Goal: Answer question/provide support: Share knowledge or assist other users

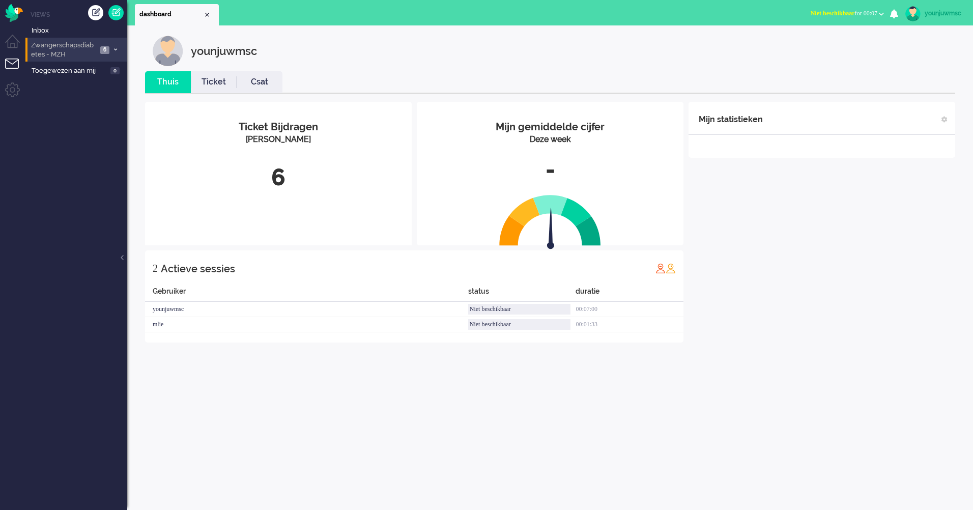
click at [48, 49] on span "Zwangerschapsdiabetes - MZH" at bounding box center [64, 50] width 68 height 19
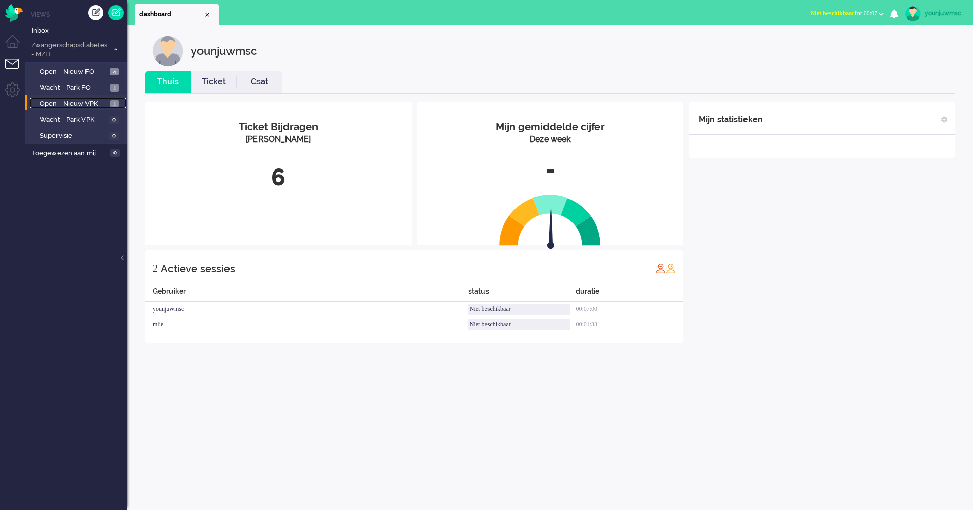
click at [58, 108] on span "Open - Nieuw VPK" at bounding box center [74, 104] width 68 height 10
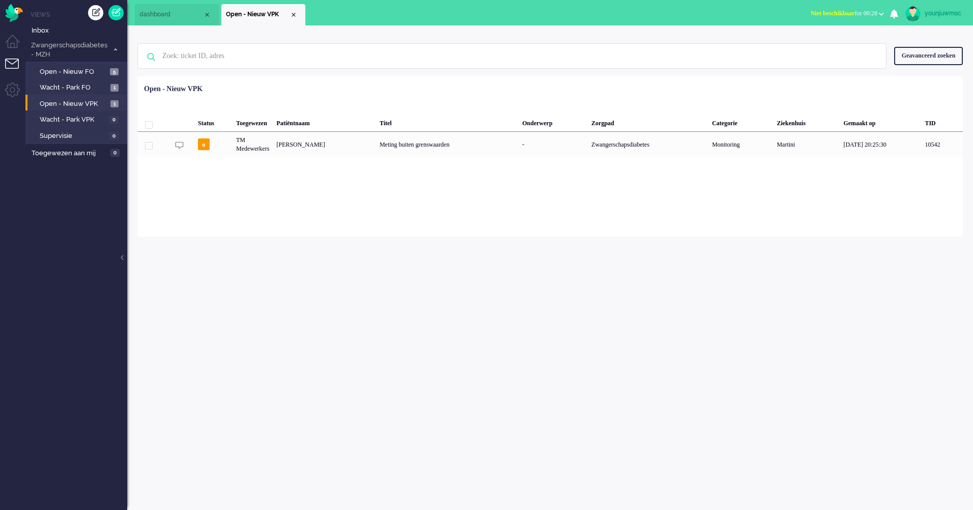
click at [231, 278] on div "younjuwmsc Thuis Ticket Csat Mijn gemiddelde cijfer Deze week - Ticket Bijdrage…" at bounding box center [550, 267] width 846 height 485
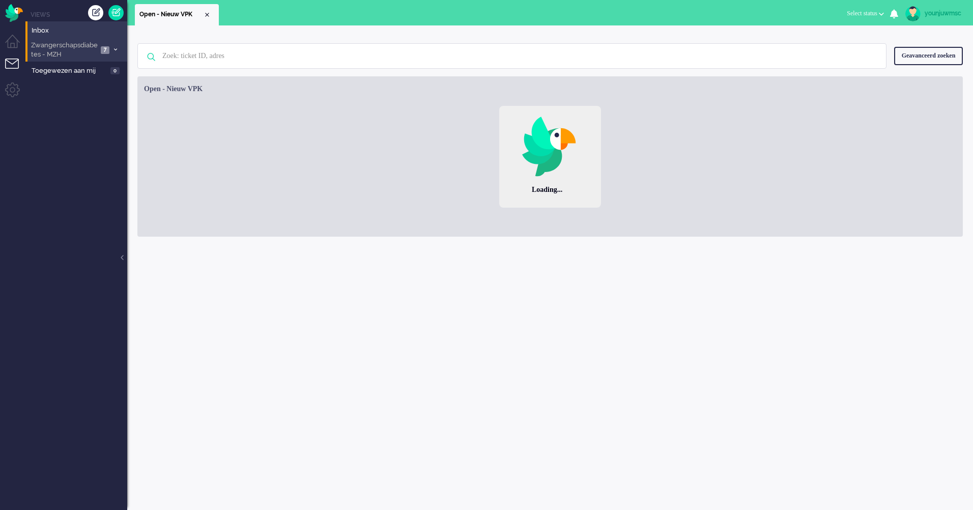
click at [58, 49] on span "Zwangerschapsdiabetes - MZH" at bounding box center [64, 50] width 68 height 19
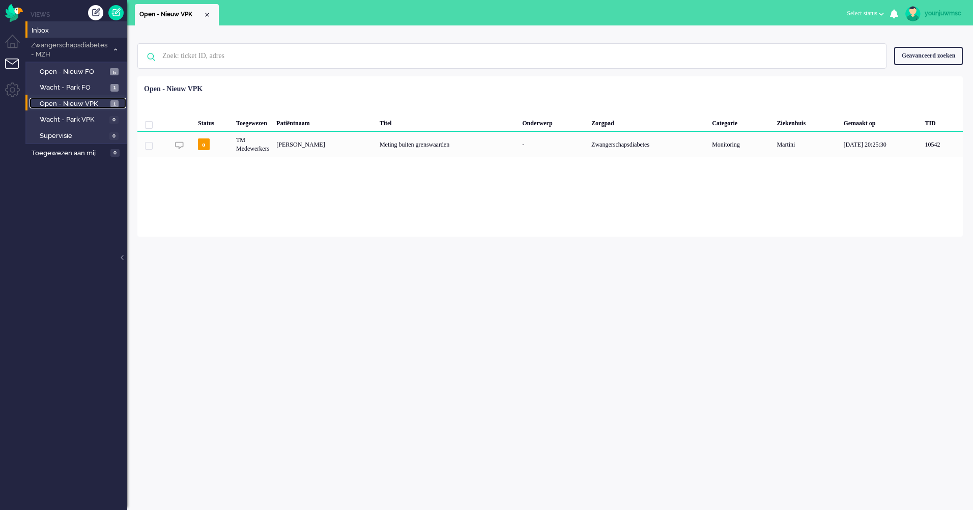
click at [74, 106] on span "Open - Nieuw VPK" at bounding box center [74, 104] width 68 height 10
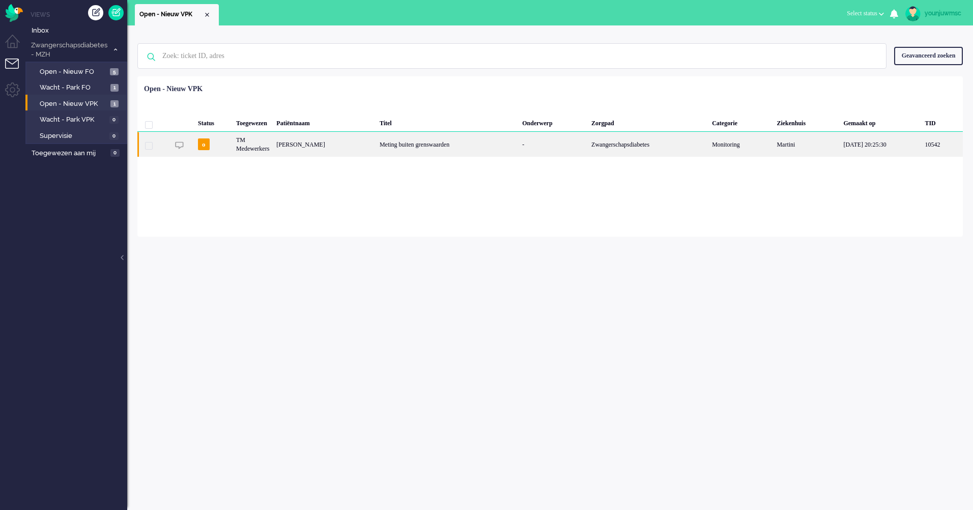
click at [431, 147] on div "Meting buiten grenswaarden" at bounding box center [447, 144] width 143 height 25
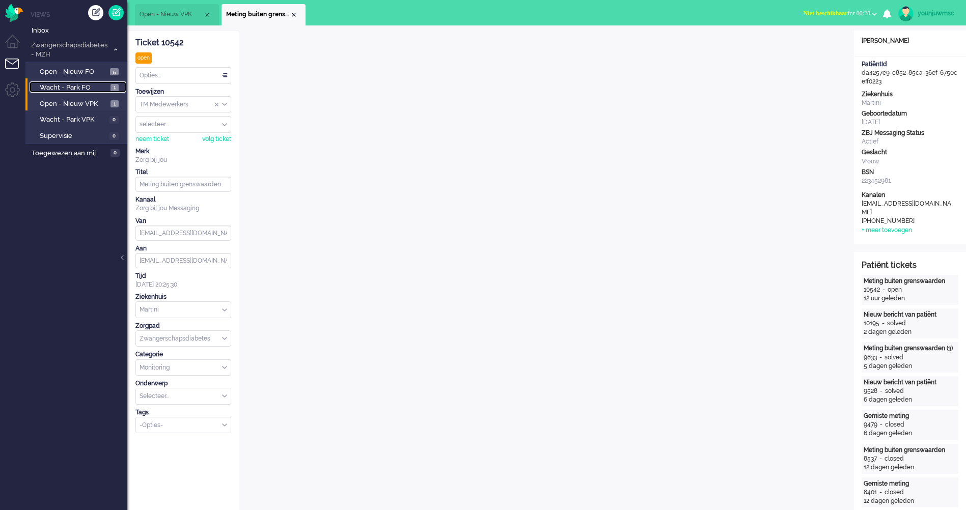
click at [78, 88] on span "Wacht - Park FO" at bounding box center [74, 88] width 68 height 10
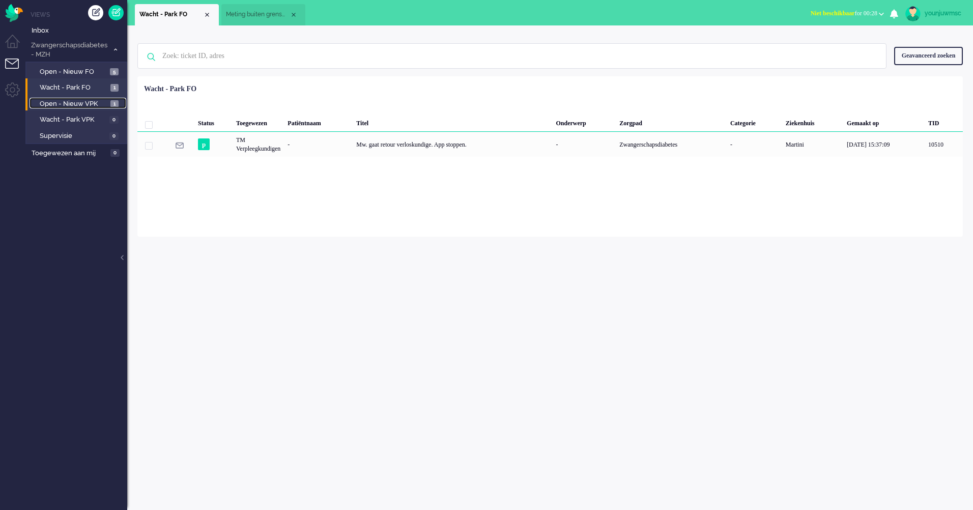
click at [65, 102] on span "Open - Nieuw VPK" at bounding box center [74, 104] width 68 height 10
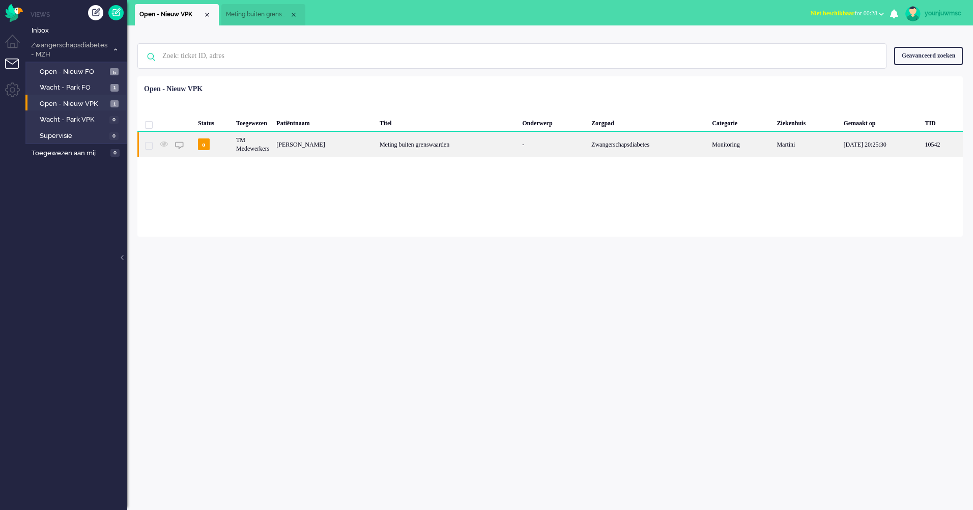
click at [383, 143] on div "Meting buiten grenswaarden" at bounding box center [447, 144] width 143 height 25
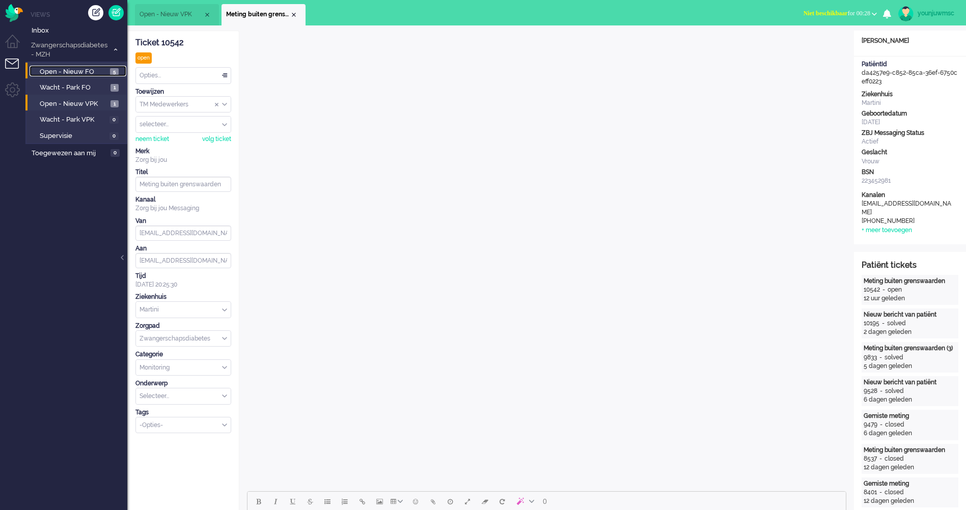
click at [57, 69] on span "Open - Nieuw FO" at bounding box center [74, 72] width 68 height 10
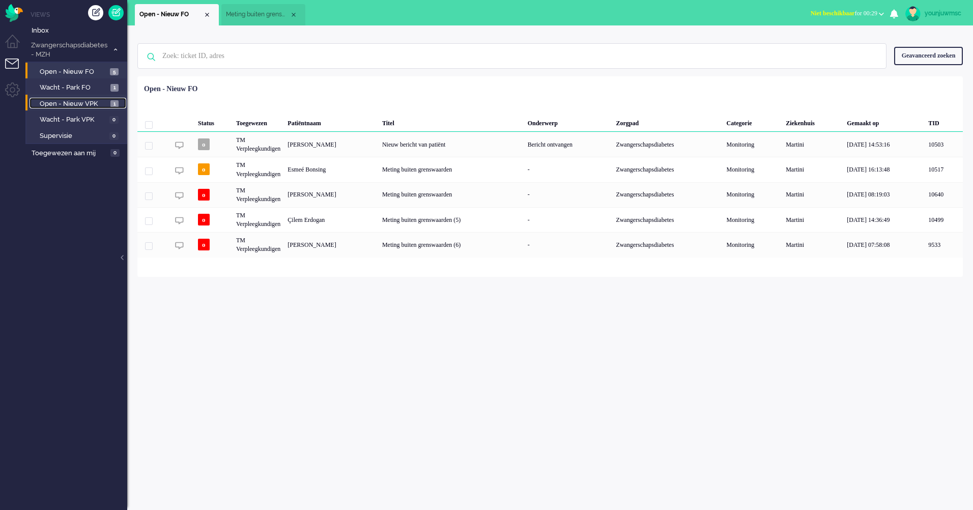
click at [67, 104] on span "Open - Nieuw VPK" at bounding box center [74, 104] width 68 height 10
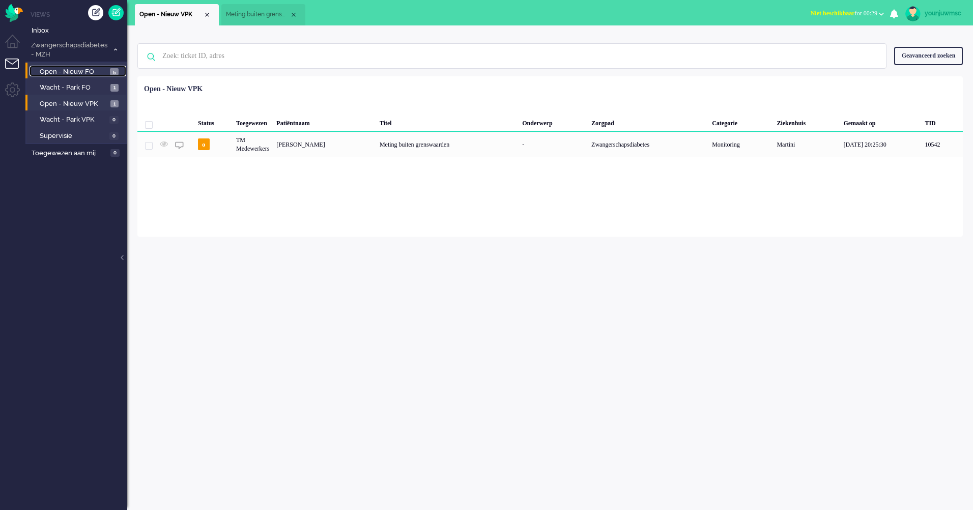
click at [60, 73] on span "Open - Nieuw FO" at bounding box center [74, 72] width 68 height 10
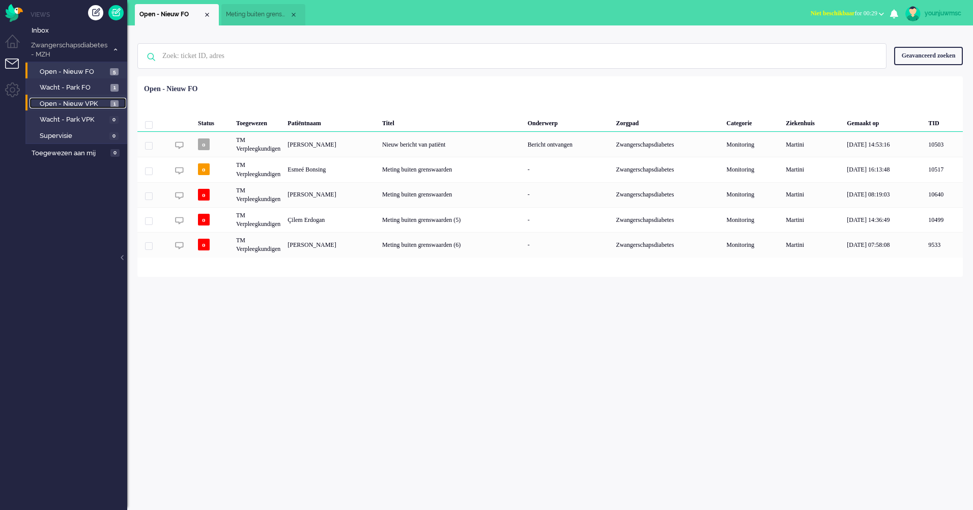
click at [64, 102] on span "Open - Nieuw VPK" at bounding box center [74, 104] width 68 height 10
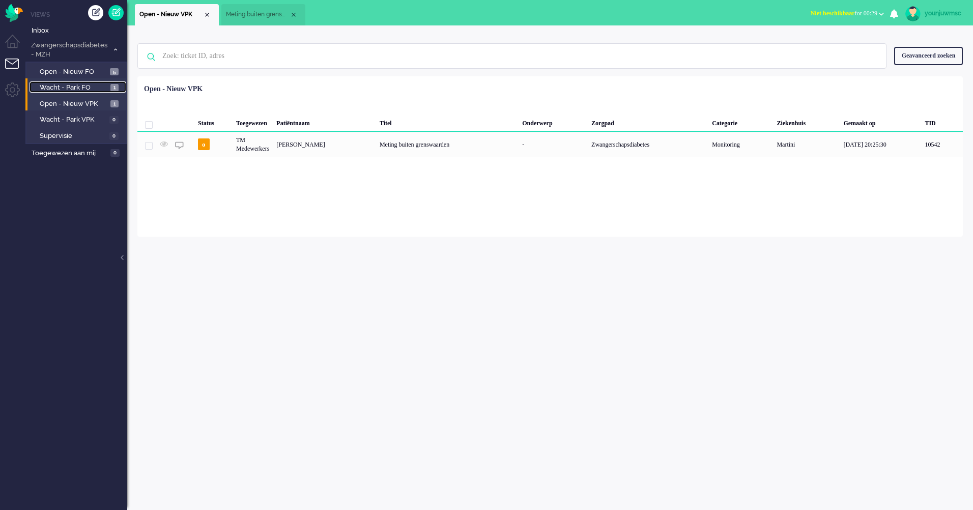
click at [67, 90] on span "Wacht - Park FO" at bounding box center [74, 88] width 68 height 10
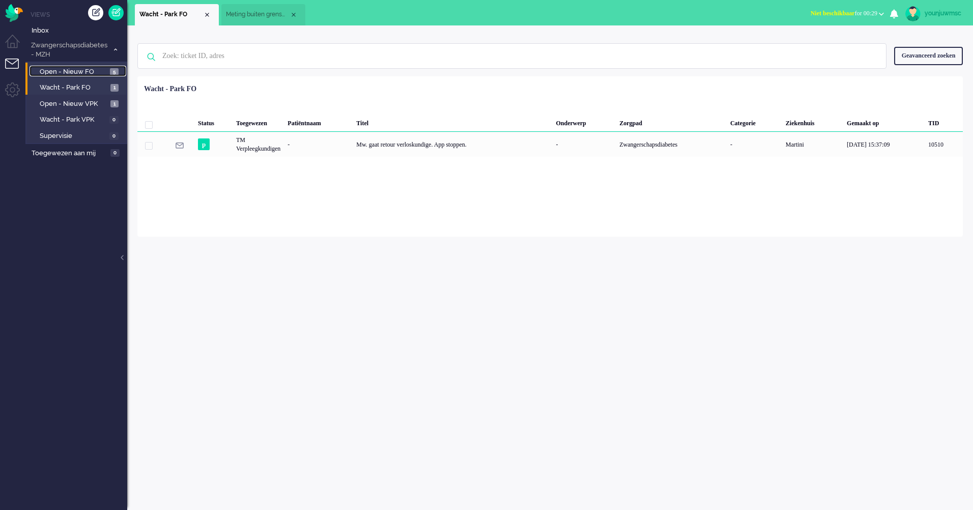
click at [70, 71] on span "Open - Nieuw FO" at bounding box center [74, 72] width 68 height 10
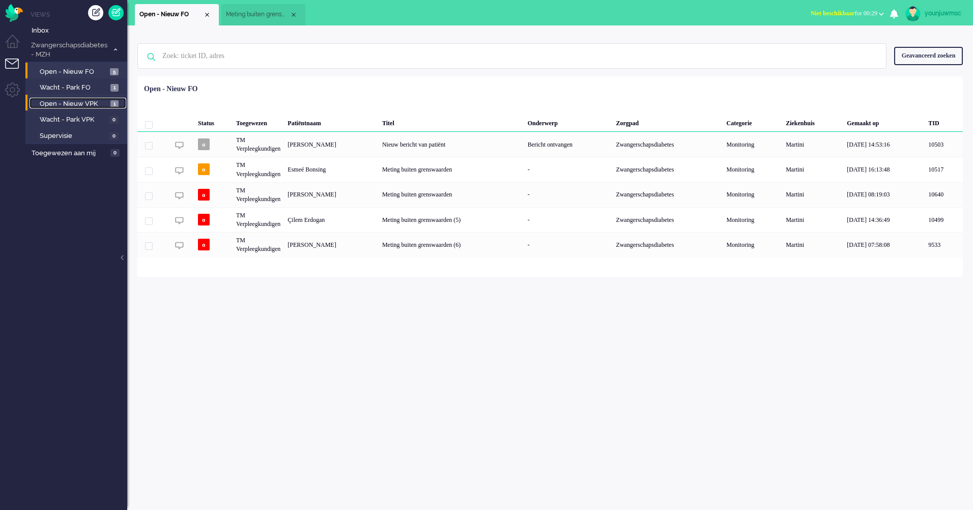
click at [91, 105] on span "Open - Nieuw VPK" at bounding box center [74, 104] width 68 height 10
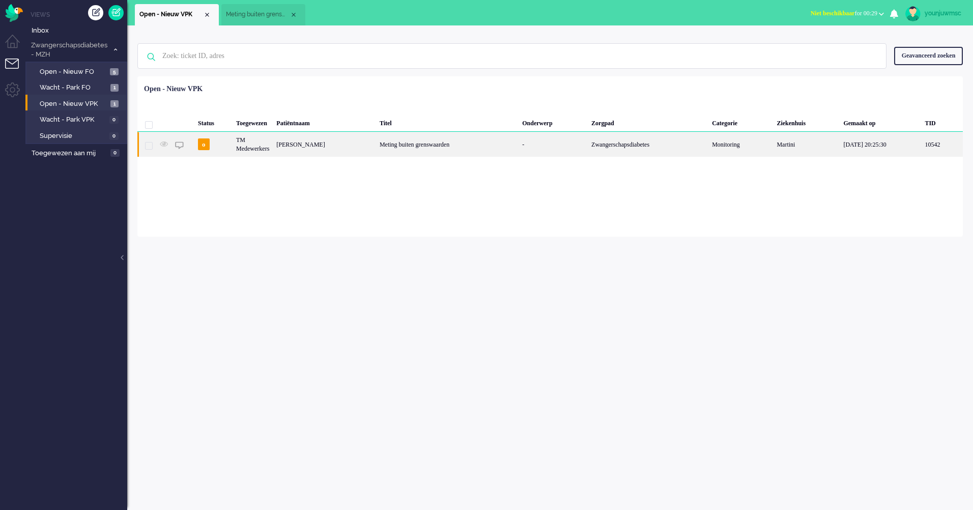
click at [415, 148] on div "Meting buiten grenswaarden" at bounding box center [447, 144] width 143 height 25
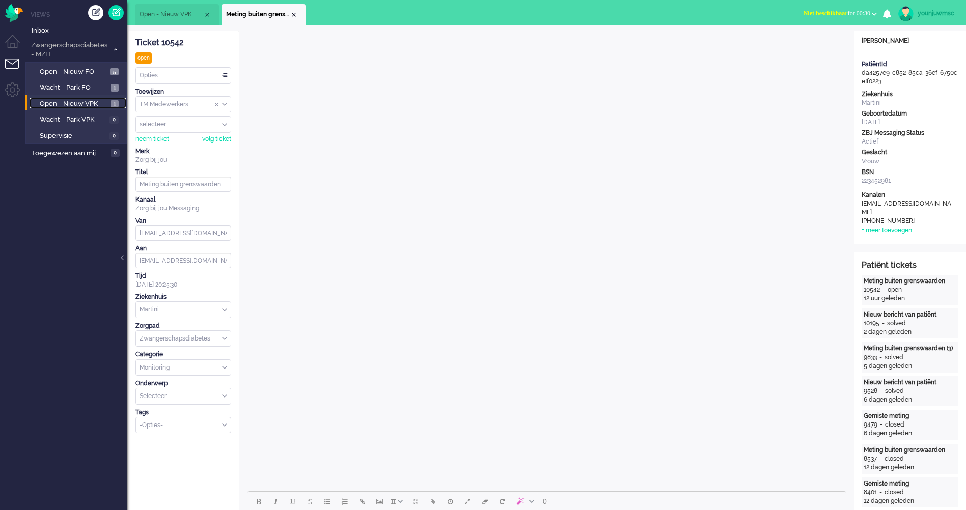
click at [73, 104] on span "Open - Nieuw VPK" at bounding box center [74, 104] width 68 height 10
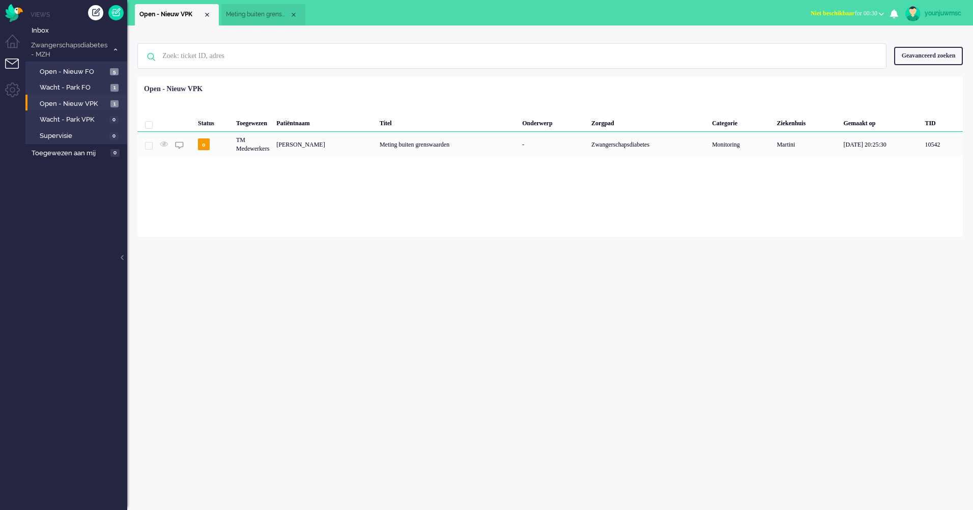
click at [395, 150] on div "Meting buiten grenswaarden" at bounding box center [447, 144] width 143 height 25
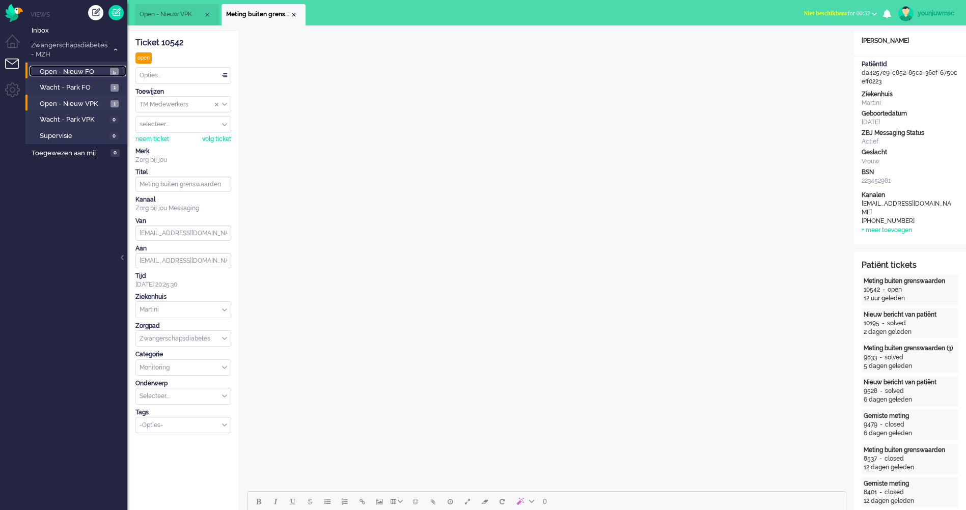
click at [86, 71] on span "Open - Nieuw FO" at bounding box center [74, 72] width 68 height 10
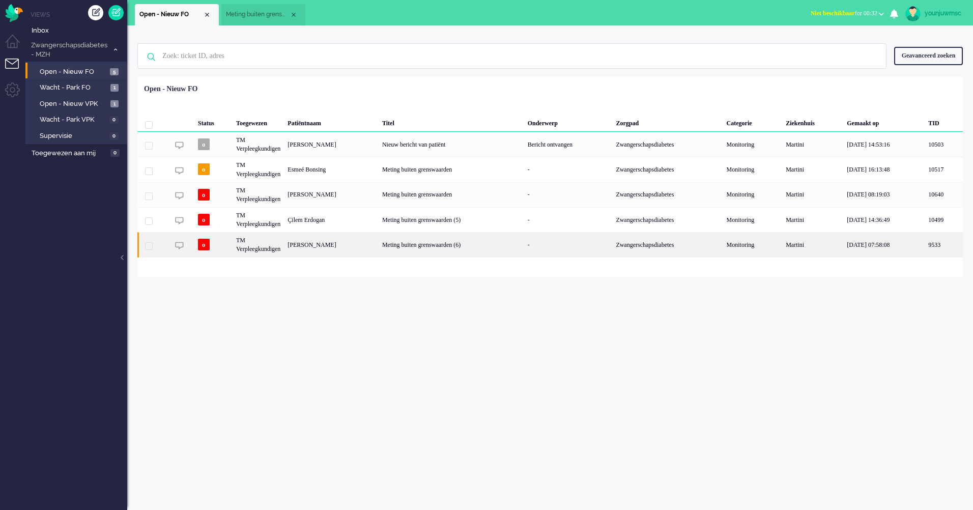
click at [455, 245] on div "Meting buiten grenswaarden (6)" at bounding box center [452, 244] width 146 height 25
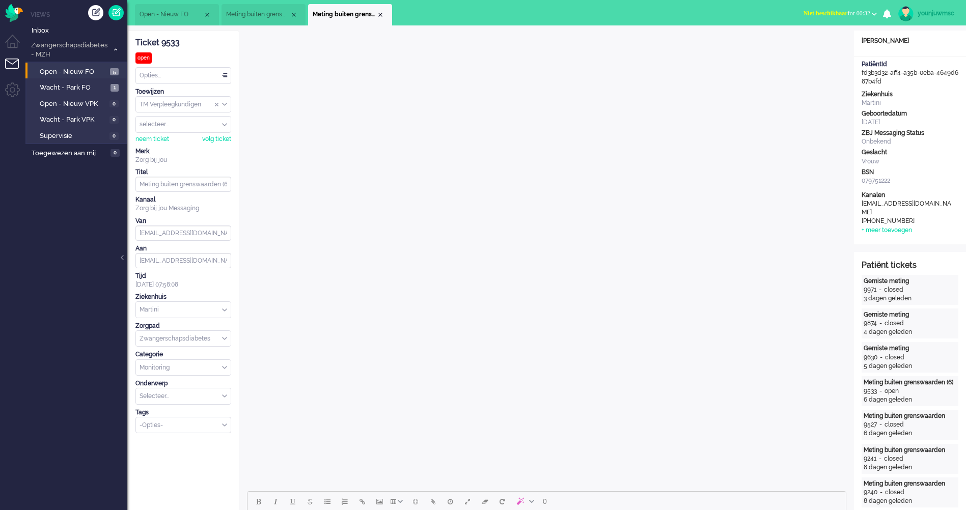
click at [384, 14] on li "Meting buiten grenswaarden (6)" at bounding box center [350, 14] width 84 height 21
click at [82, 86] on span "Wacht - Park FO" at bounding box center [74, 88] width 68 height 10
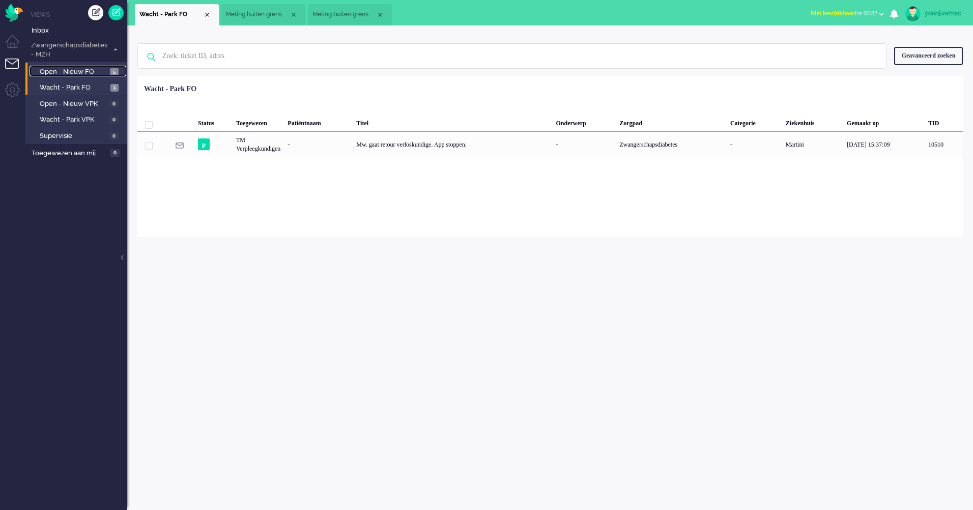
click at [68, 75] on span "Open - Nieuw FO" at bounding box center [74, 72] width 68 height 10
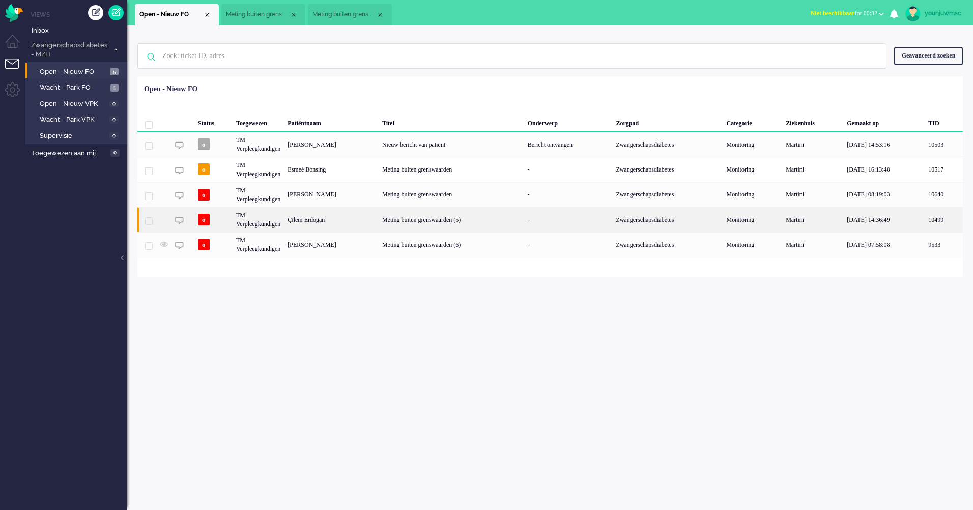
click at [334, 220] on div "Çilem Erdogan" at bounding box center [331, 219] width 95 height 25
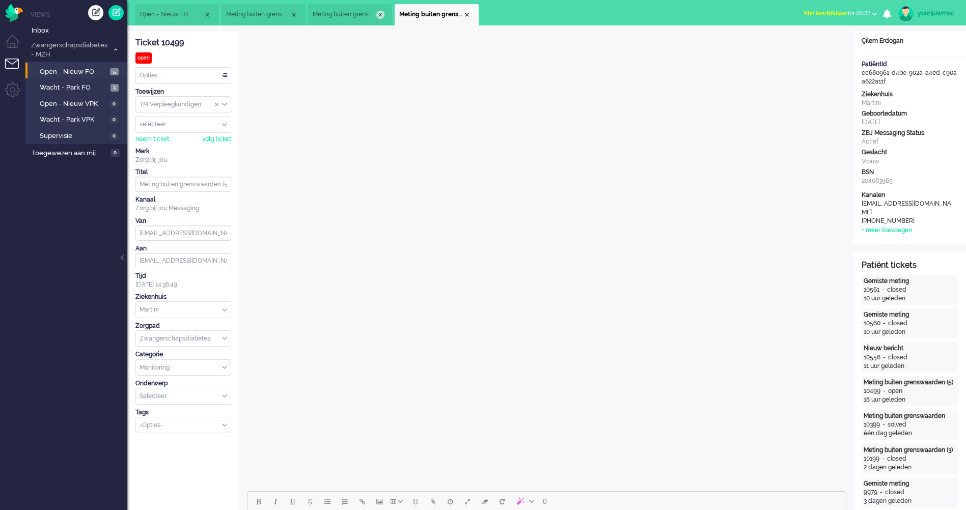
click at [381, 15] on div "Close tab" at bounding box center [380, 15] width 8 height 8
click at [295, 16] on div "Close tab" at bounding box center [294, 15] width 8 height 8
click at [65, 69] on span "Open - Nieuw FO" at bounding box center [74, 72] width 68 height 10
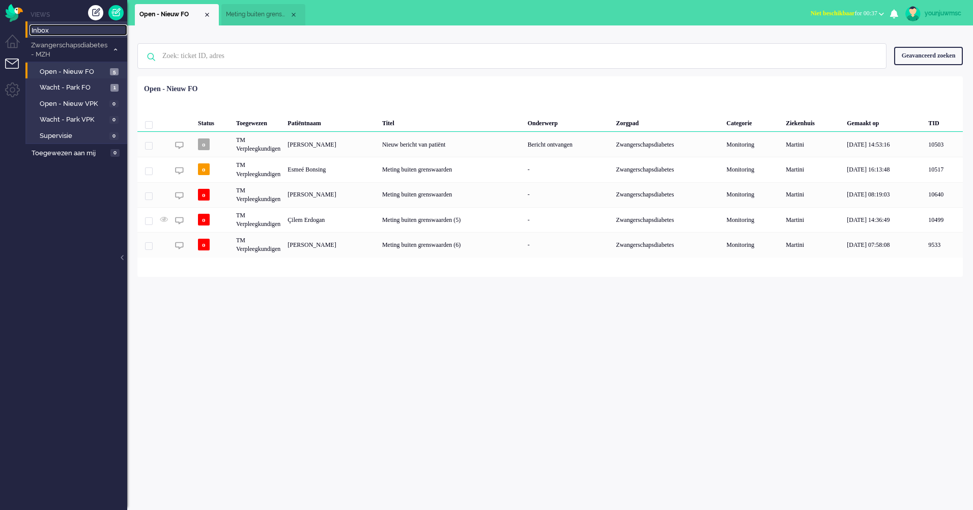
click at [37, 26] on span "Inbox" at bounding box center [80, 31] width 96 height 10
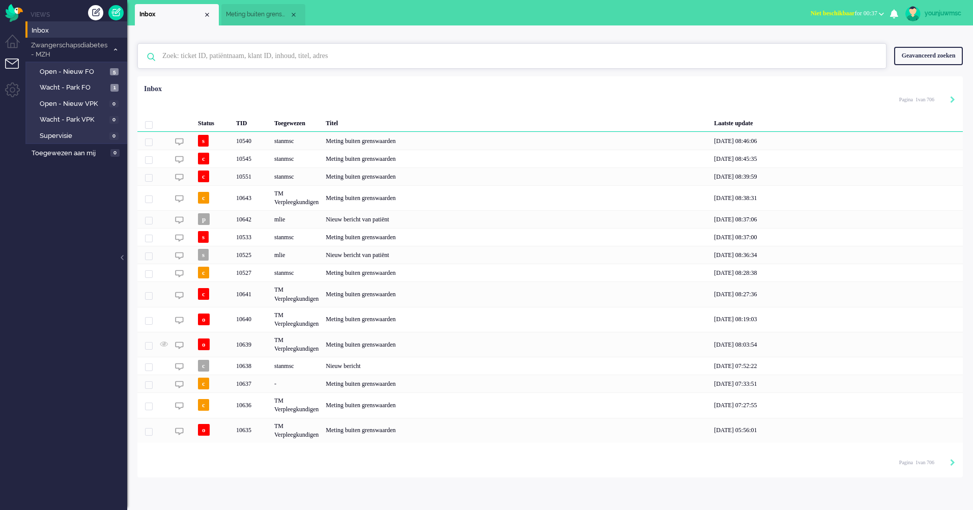
click at [235, 47] on input "text" at bounding box center [514, 56] width 718 height 24
paste input "08869995"
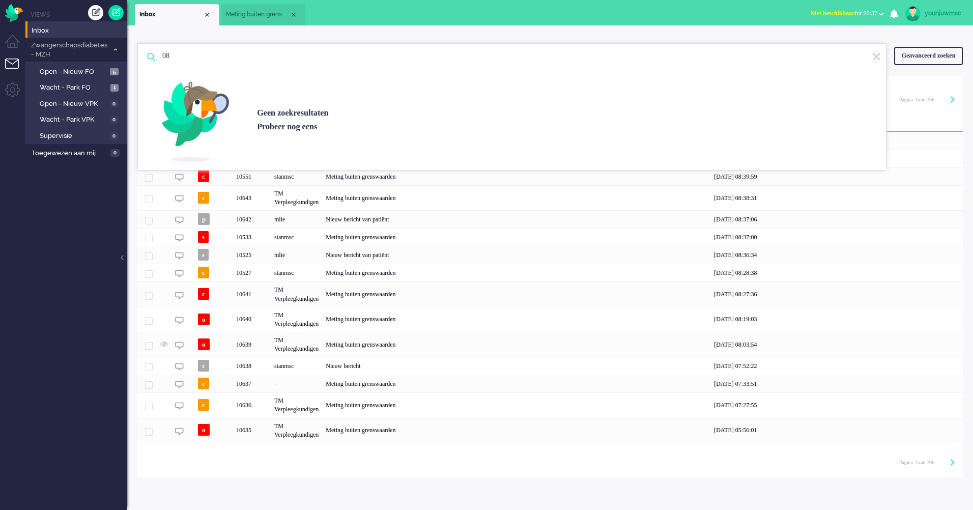
type input "0"
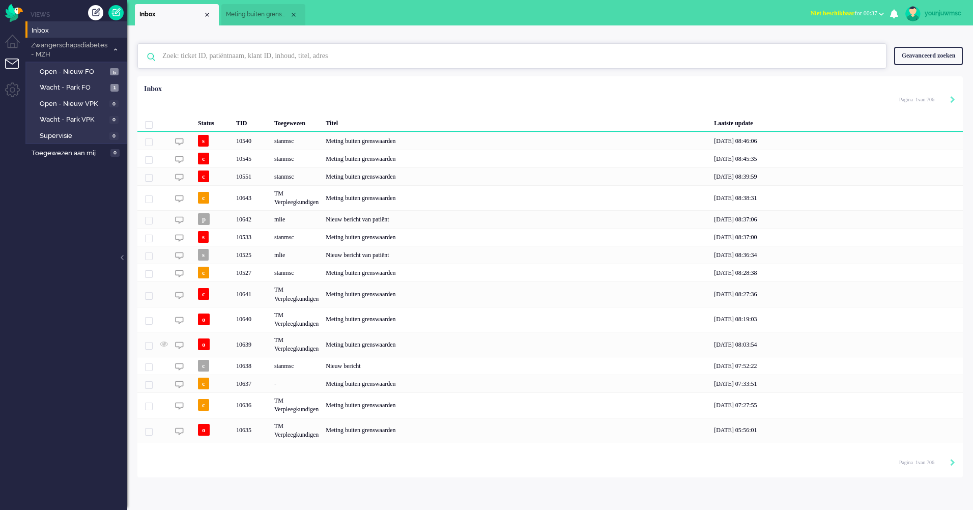
click at [321, 55] on input "text" at bounding box center [514, 56] width 718 height 24
paste input "08869995"
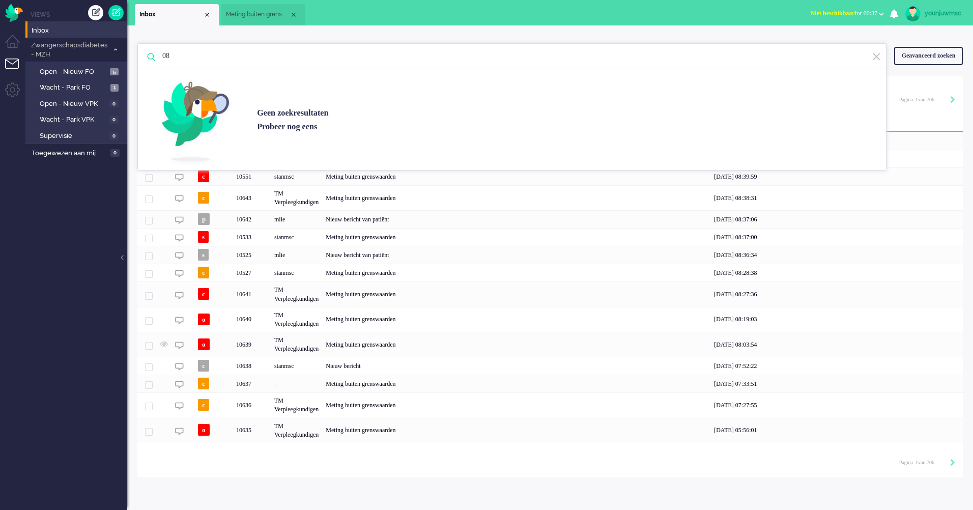
type input "0"
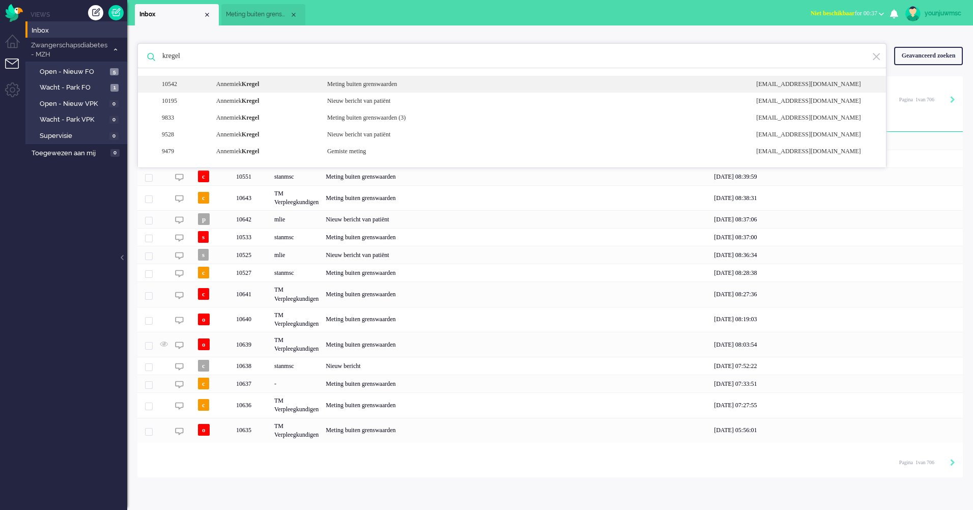
type input "kregel"
click at [310, 93] on div "10542 Annemiek Kregel Meting buiten grenswaarden noreply+da4257e9-c852-85ca-36e…" at bounding box center [512, 84] width 748 height 17
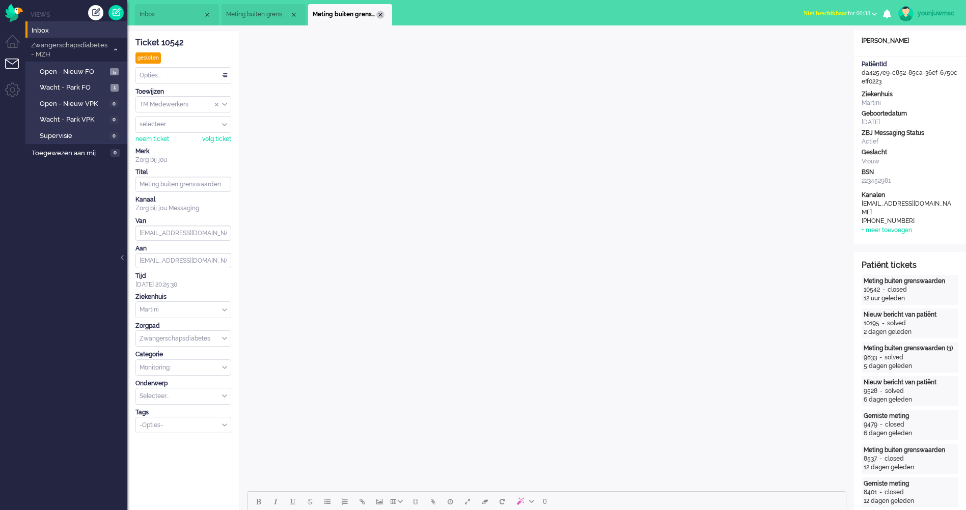
click at [382, 17] on div "Close tab" at bounding box center [380, 15] width 8 height 8
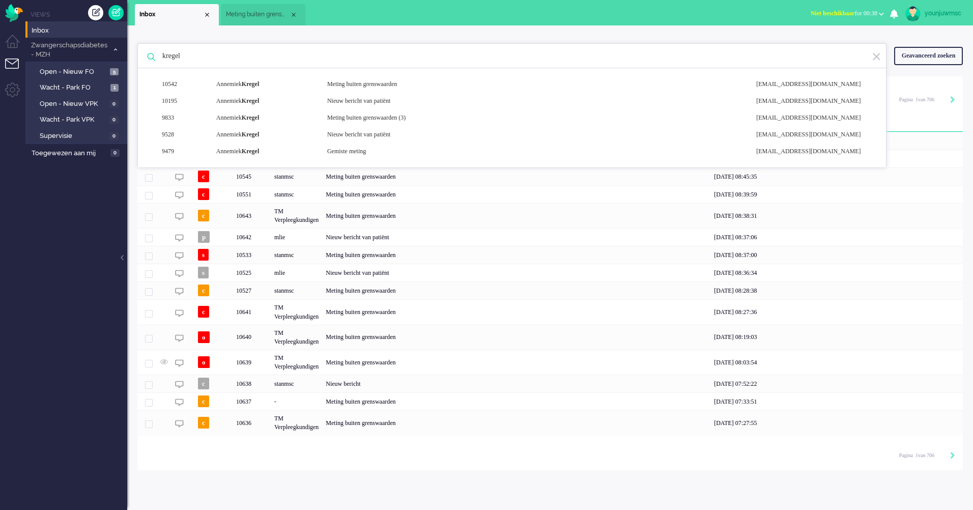
click at [244, 490] on div "kregel 10542 Annemiek Kregel Meting buiten grenswaarden noreply+da4257e9-c852-8…" at bounding box center [550, 267] width 846 height 485
click at [199, 478] on div "kregel 10542 Annemiek Kregel Meting buiten grenswaarden noreply+da4257e9-c852-8…" at bounding box center [550, 267] width 846 height 485
click at [197, 467] on div "Loading... Status TID Toegewezen Titel Laatste update o 10644 TM Medewerkers Ni…" at bounding box center [550, 273] width 826 height 394
click at [77, 74] on span "Open - Nieuw FO" at bounding box center [74, 72] width 68 height 10
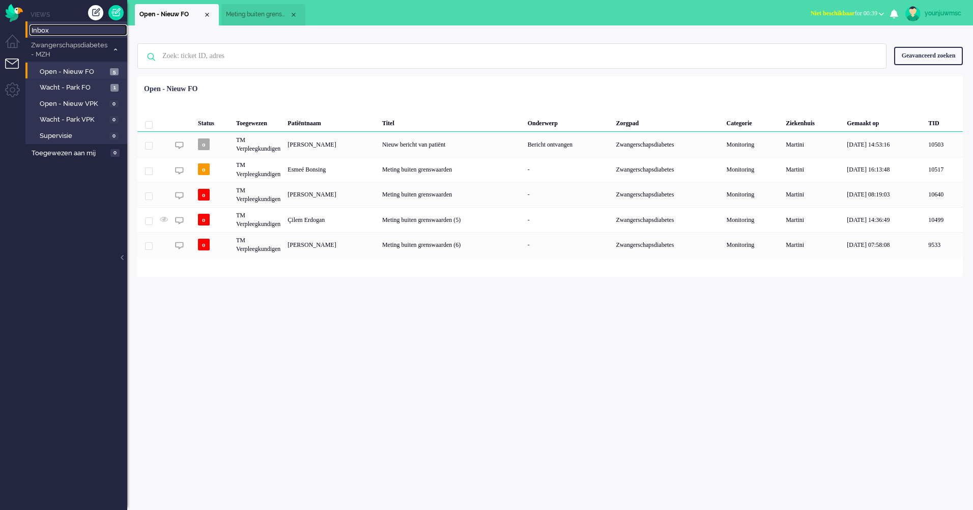
click at [40, 34] on span "Inbox" at bounding box center [80, 31] width 96 height 10
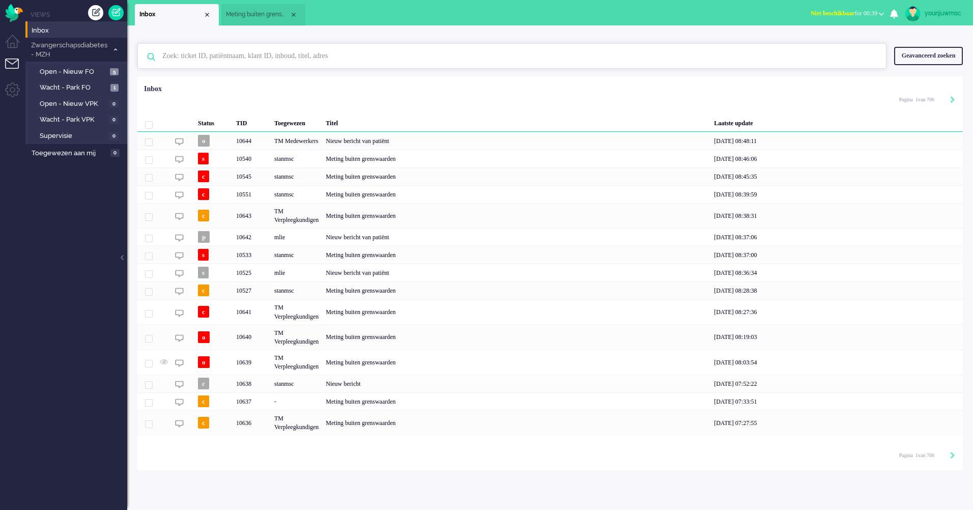
click at [272, 55] on input "text" at bounding box center [514, 56] width 718 height 24
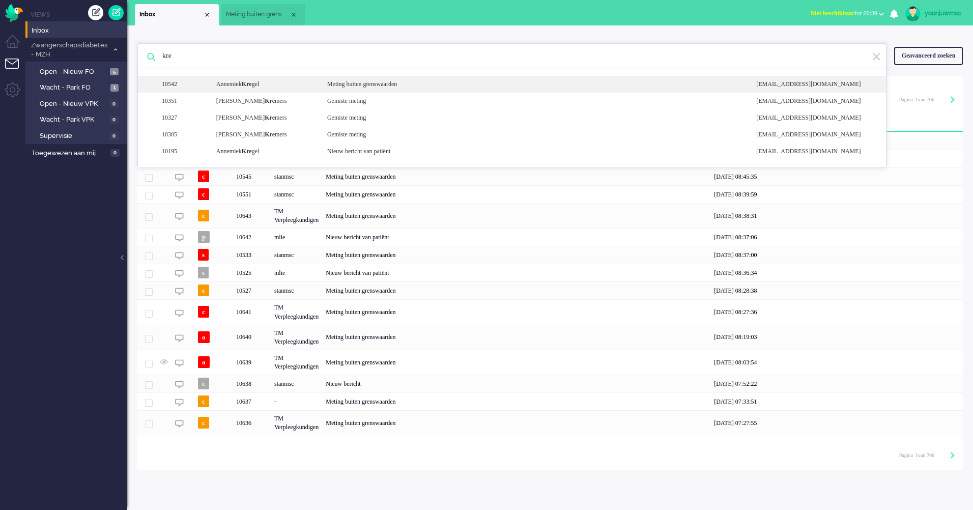
type input "kre"
click at [295, 86] on div "Annemiek Kre gel" at bounding box center [264, 84] width 111 height 9
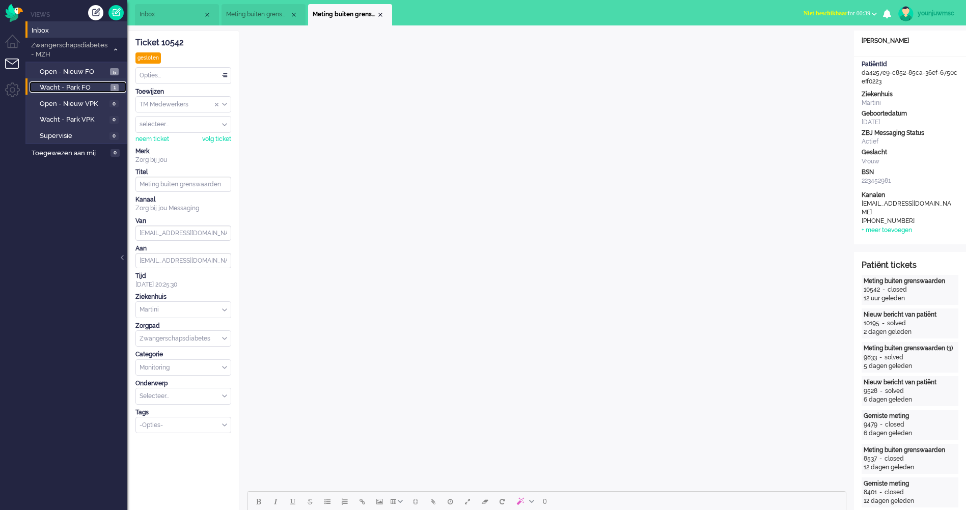
click at [57, 83] on span "Wacht - Park FO" at bounding box center [74, 88] width 68 height 10
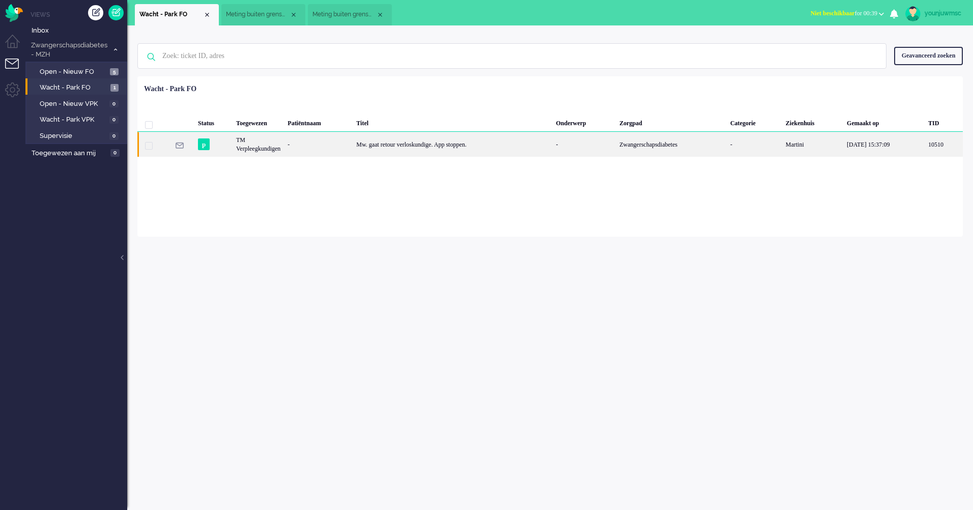
click at [260, 149] on div "TM Verpleegkundigen" at bounding box center [258, 144] width 51 height 25
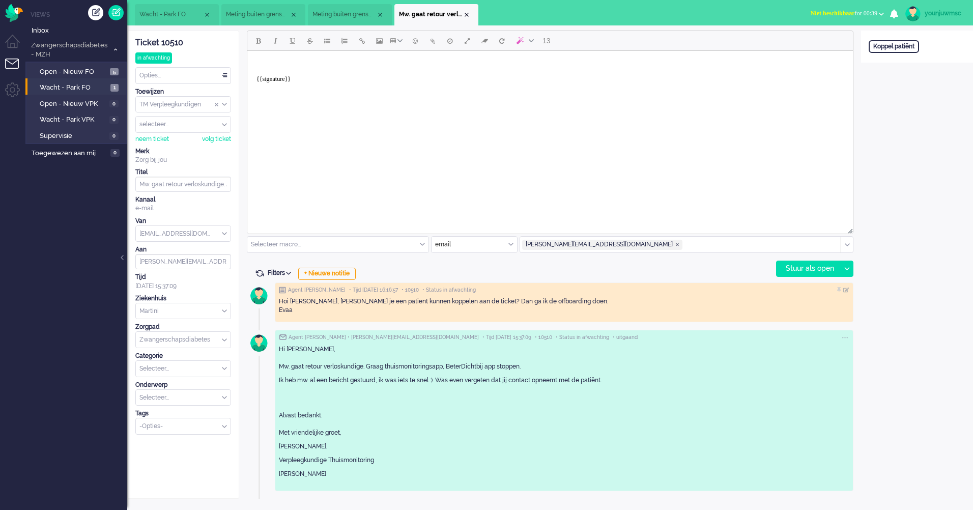
drag, startPoint x: 876, startPoint y: 13, endPoint x: 975, endPoint y: -38, distance: 111.6
click at [853, 51] on html "{{signature}}" at bounding box center [550, 75] width 606 height 49
click at [906, 257] on div "Open custom software Koppel patiënt" at bounding box center [917, 265] width 112 height 468
click at [206, 258] on input "E.Alexander@Zorgbijjou.nl" at bounding box center [183, 261] width 96 height 15
click at [910, 223] on div "Open custom software Koppel patiënt" at bounding box center [917, 265] width 112 height 468
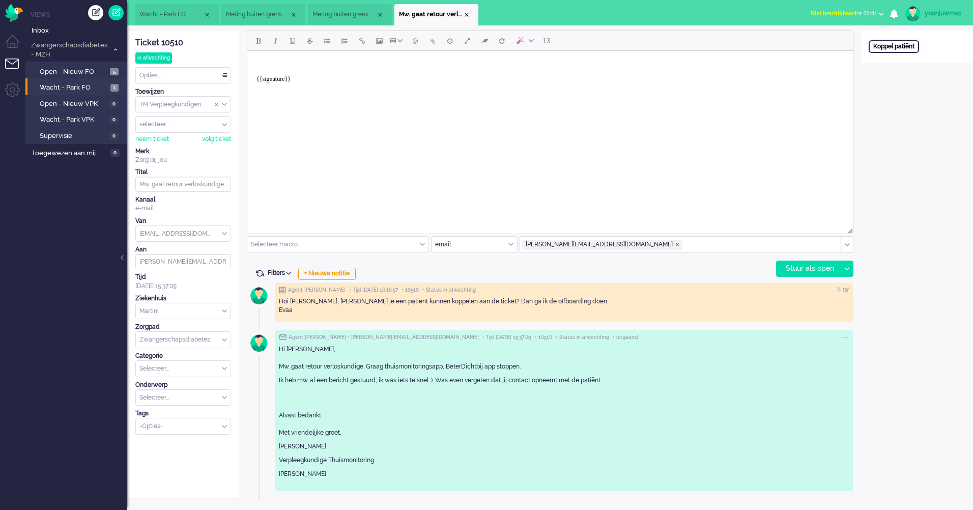
click at [900, 42] on div "Koppel patiënt" at bounding box center [894, 46] width 50 height 13
click at [901, 63] on input "text" at bounding box center [917, 59] width 97 height 15
paste input "17229898"
type input "17229898"
click at [936, 77] on div "Zoeken" at bounding box center [932, 78] width 35 height 14
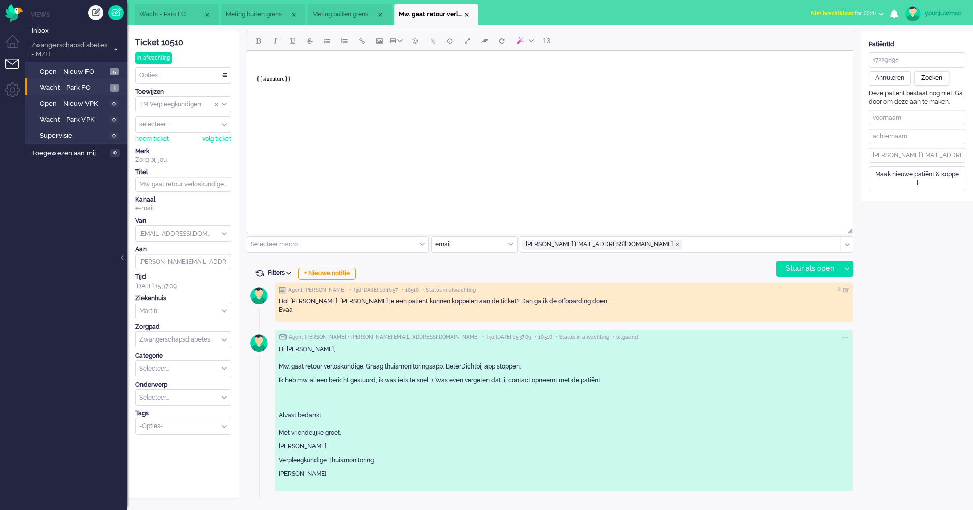
click at [937, 81] on div "Zoeken" at bounding box center [932, 78] width 35 height 14
drag, startPoint x: 1161, startPoint y: 105, endPoint x: 802, endPoint y: 70, distance: 360.7
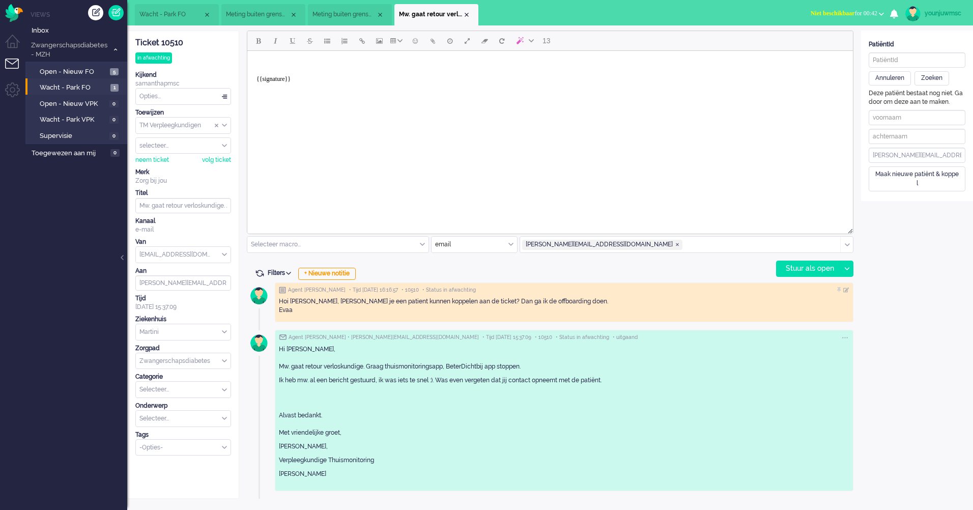
click at [41, 15] on li "Views" at bounding box center [79, 14] width 97 height 9
click at [39, 32] on span "Inbox" at bounding box center [80, 31] width 96 height 10
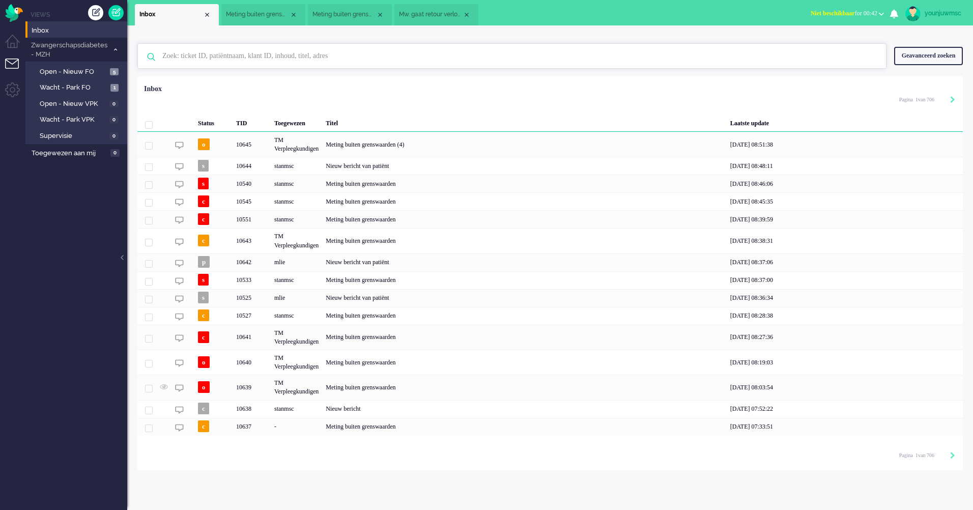
click at [311, 61] on input "text" at bounding box center [514, 56] width 718 height 24
click at [67, 88] on span "Wacht - Park FO" at bounding box center [74, 88] width 68 height 10
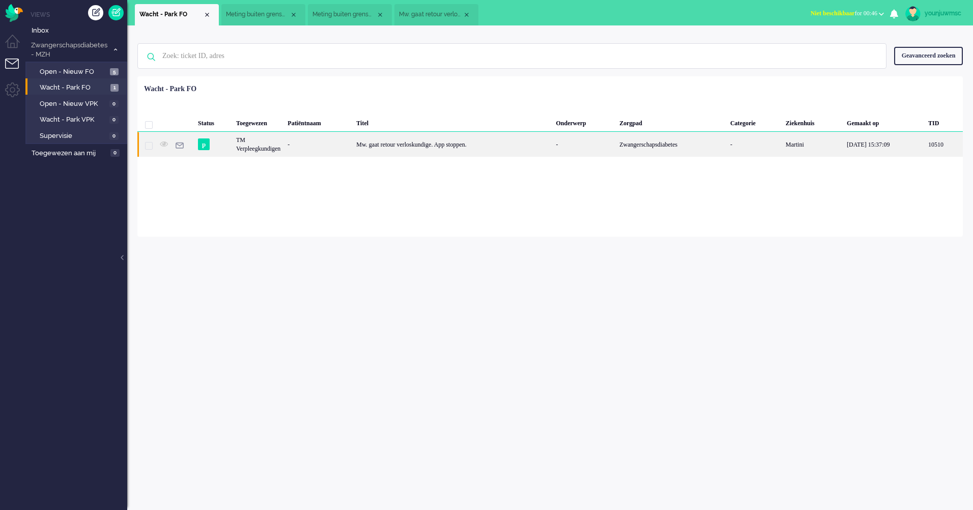
click at [447, 147] on div "Mw. gaat retour verloskundige. App stoppen." at bounding box center [453, 144] width 200 height 25
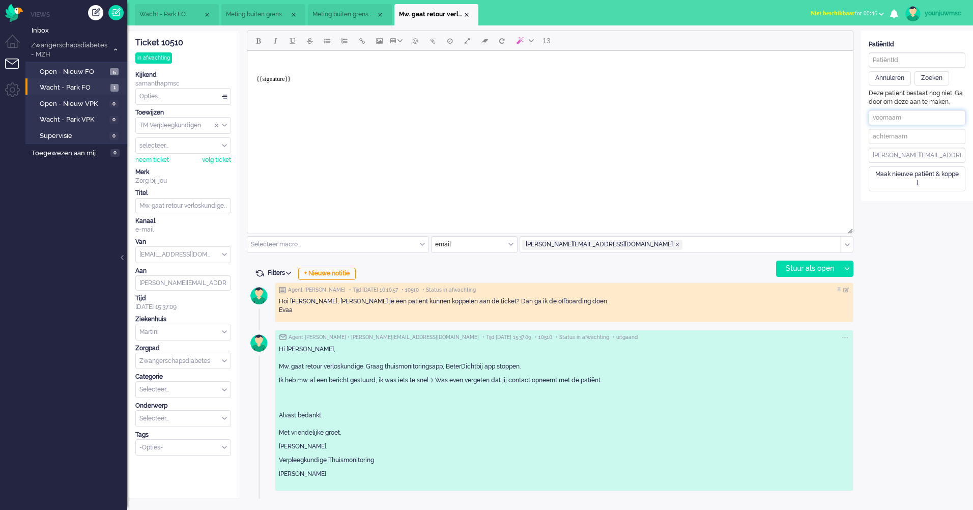
click at [905, 123] on input "text" at bounding box center [917, 117] width 97 height 15
click at [912, 60] on input "text" at bounding box center [917, 59] width 97 height 15
paste input "17229898"
type input "17229898"
click at [937, 79] on div "Zoeken" at bounding box center [932, 78] width 35 height 14
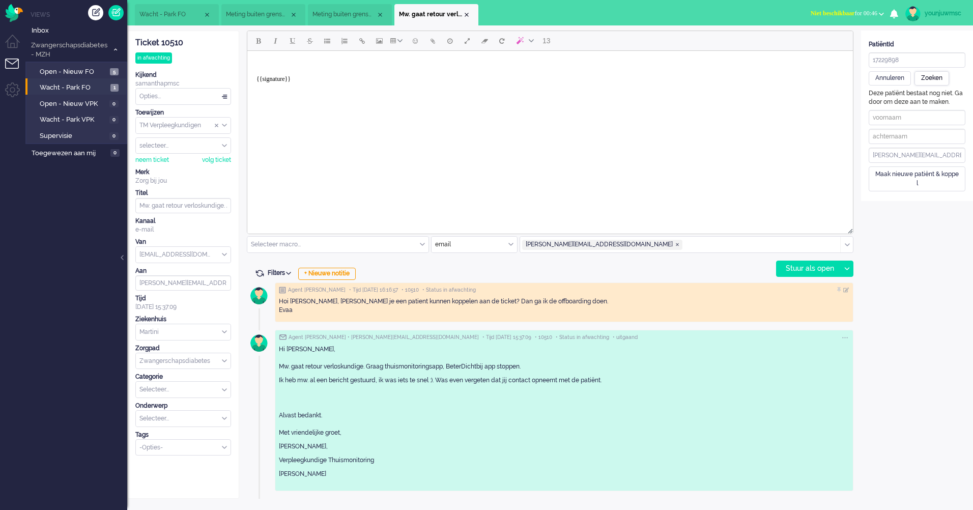
click at [937, 79] on div "Zoeken" at bounding box center [932, 78] width 35 height 14
click at [177, 206] on input "Mw. gaat retour verloskundige. App stoppen." at bounding box center [183, 205] width 96 height 15
click at [434, 100] on html "{{signature}}" at bounding box center [550, 75] width 606 height 49
click at [350, 84] on body "{{signature}}" at bounding box center [550, 75] width 598 height 41
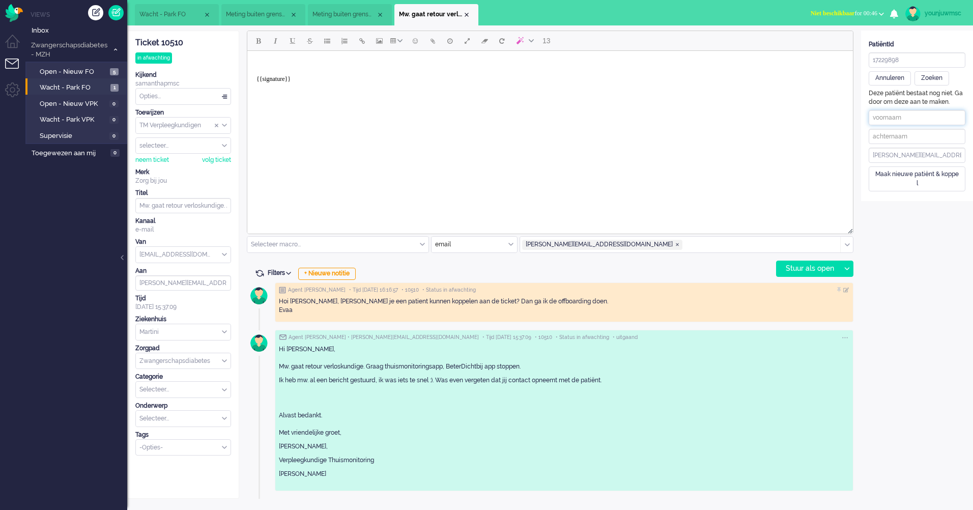
click at [911, 117] on input "text" at bounding box center [917, 117] width 97 height 15
type input "Gretha"
click at [899, 132] on input "text" at bounding box center [917, 136] width 97 height 15
type input "Cuperus"
click at [887, 161] on input "E.Alexander@Zorgbijjou.nl" at bounding box center [917, 155] width 97 height 15
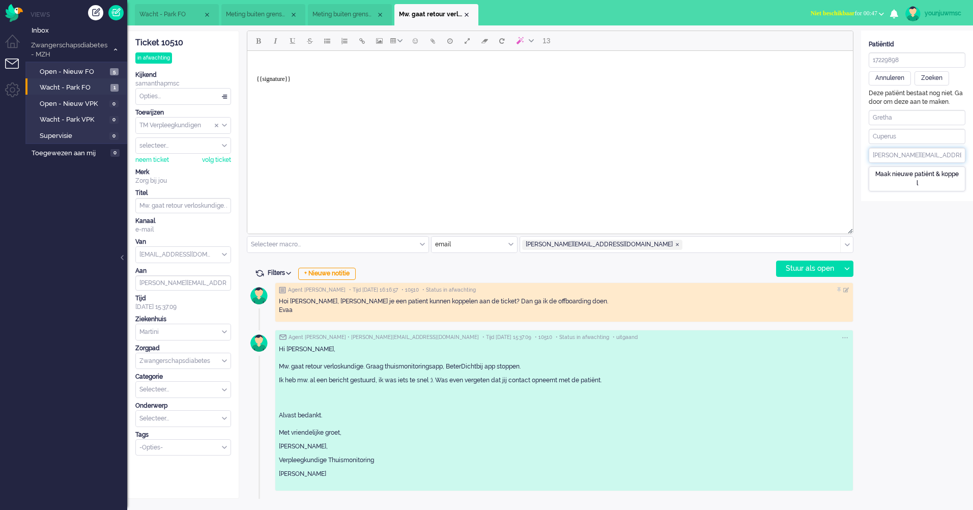
paste input "grethacuperus@live.nl"
click at [915, 181] on div "Maak nieuwe patiënt & koppel" at bounding box center [917, 178] width 97 height 24
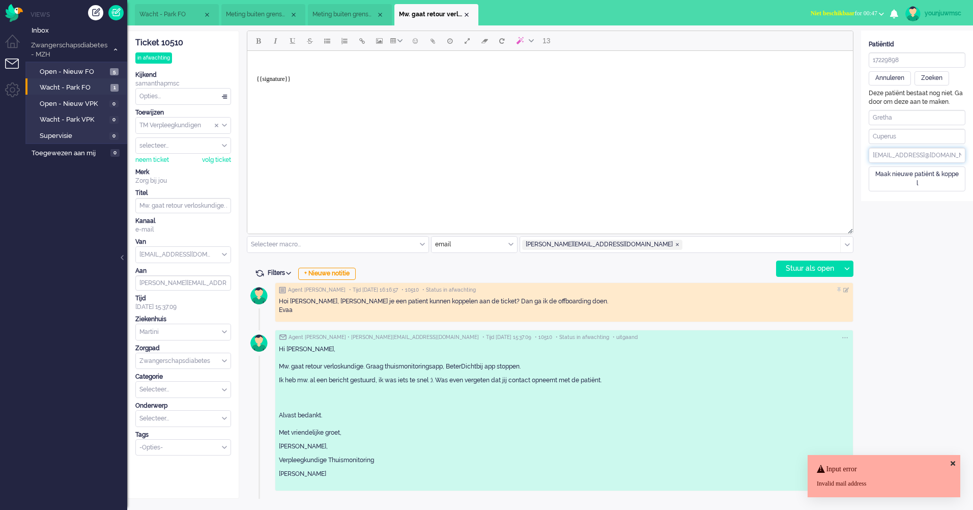
click at [915, 159] on input "E.Alegrethacuperus@live.nlxander@Zorgbijjou.nl" at bounding box center [917, 155] width 97 height 15
paste input "grethacuperus@live"
type input "grethacuperus@live.nl"
click at [912, 186] on div "Maak nieuwe patiënt & koppel" at bounding box center [917, 178] width 97 height 24
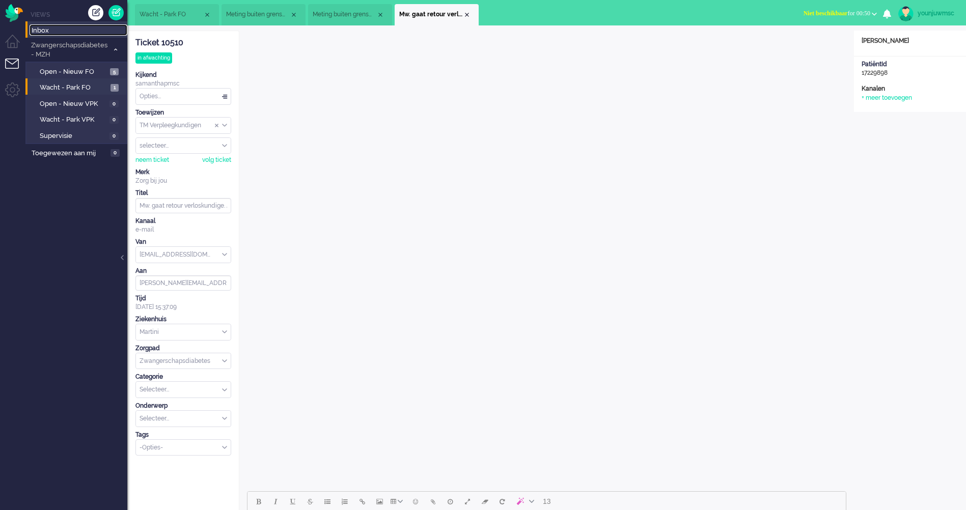
click at [72, 33] on span "Inbox" at bounding box center [80, 31] width 96 height 10
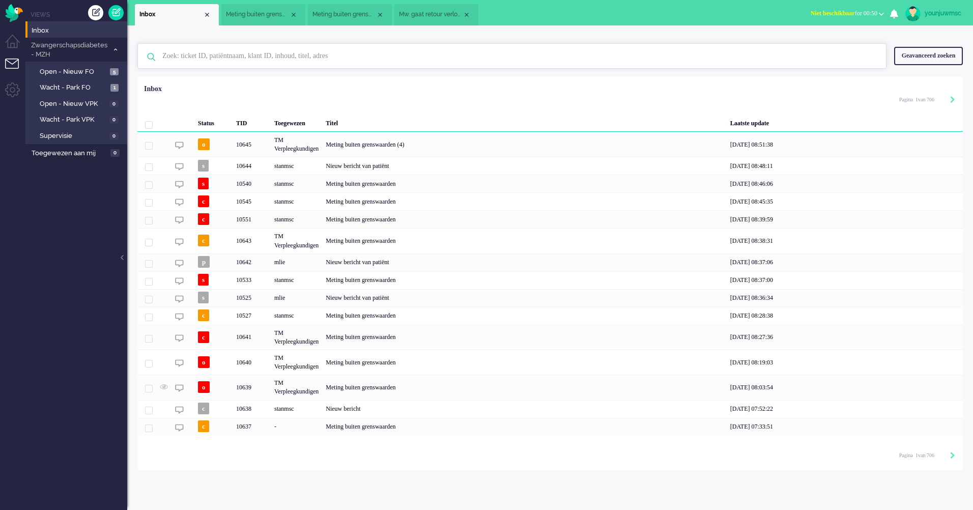
click at [209, 55] on input "text" at bounding box center [514, 56] width 718 height 24
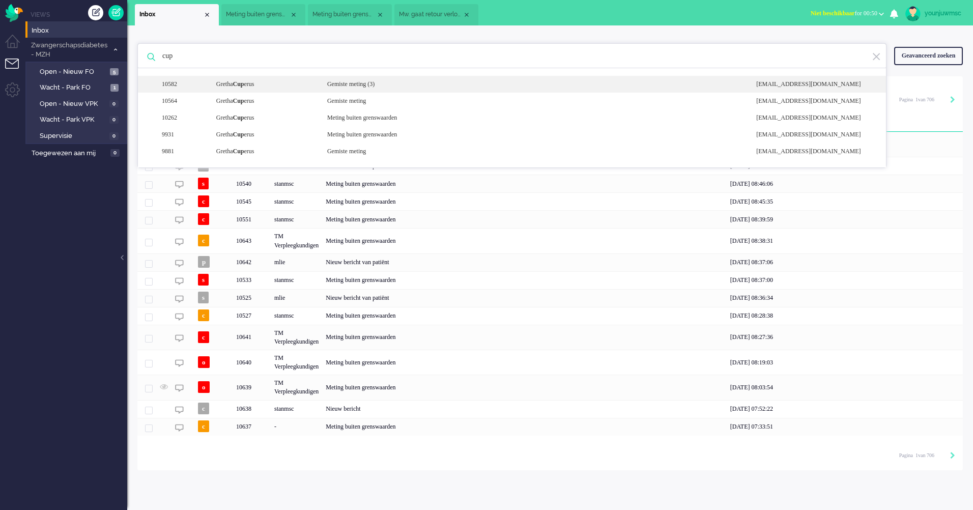
type input "cup"
click at [267, 91] on div "10582 Gretha Cup erus Gemiste meting (3) noreply+2806ae0f-f5d6-0a8c-23fd-849d19…" at bounding box center [512, 84] width 748 height 17
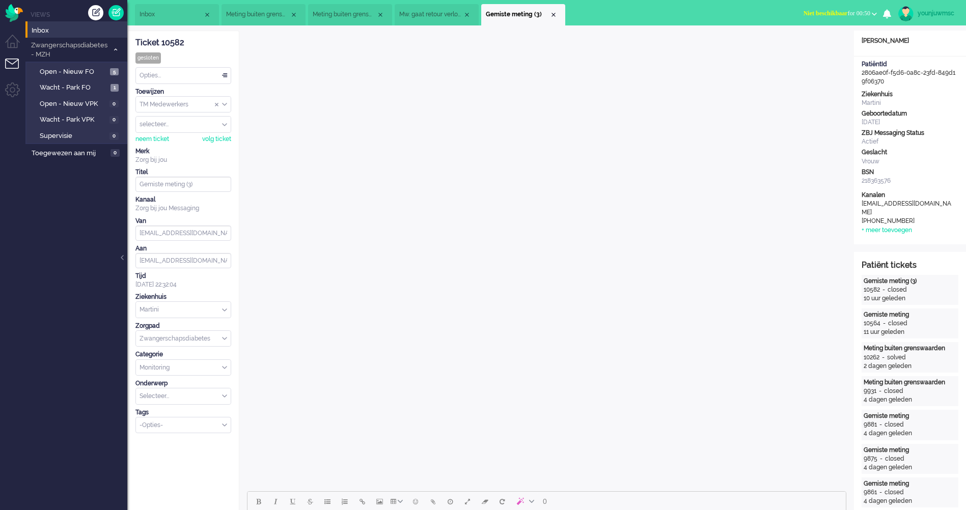
drag, startPoint x: 887, startPoint y: 82, endPoint x: 859, endPoint y: 72, distance: 30.3
click at [859, 72] on div "PatiëntId 2806ae0f-f5d6-0a8c-23fd-849d19f06370" at bounding box center [910, 73] width 112 height 26
copy div "2806ae0f-f5d6-0a8c-23fd-849d19f06370"
click at [555, 12] on div "Close tab" at bounding box center [553, 15] width 8 height 8
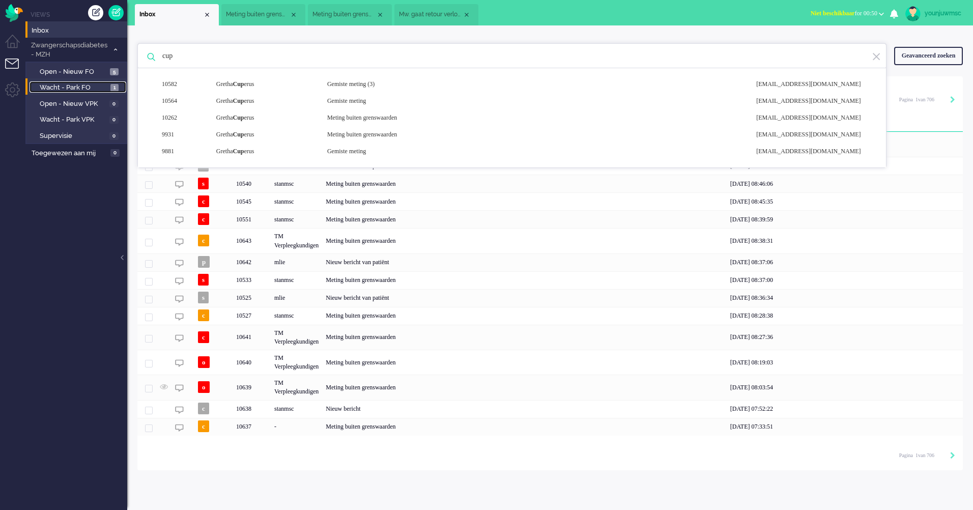
click at [52, 88] on span "Wacht - Park FO" at bounding box center [74, 88] width 68 height 10
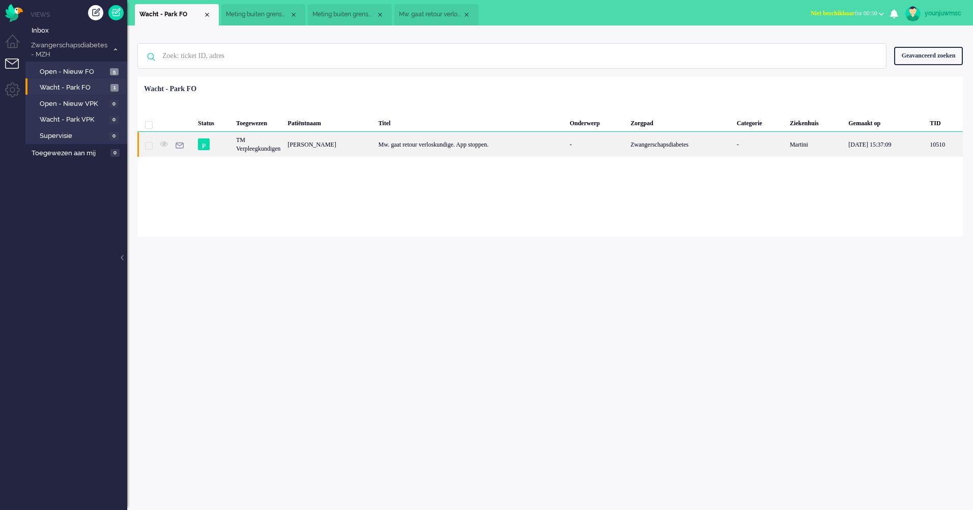
click at [375, 146] on div "Mw. gaat retour verloskundige. App stoppen." at bounding box center [470, 144] width 191 height 25
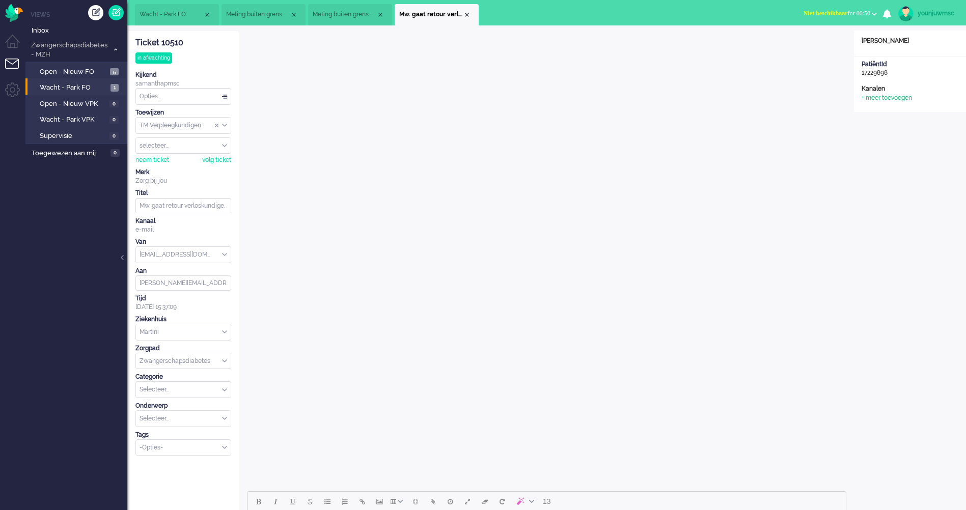
click at [896, 100] on div "+ meer toevoegen" at bounding box center [886, 98] width 50 height 9
click at [891, 81] on div "Open custom software Patiëntnaam Gretha Cuperus PatiëntId 17229898 Kanalen + me…" at bounding box center [910, 112] width 112 height 162
click at [878, 66] on div "PatiëntId" at bounding box center [909, 64] width 97 height 9
click at [893, 179] on div "annuleren" at bounding box center [882, 176] width 42 height 14
click at [874, 70] on div "PatiëntId 17229898" at bounding box center [910, 68] width 112 height 17
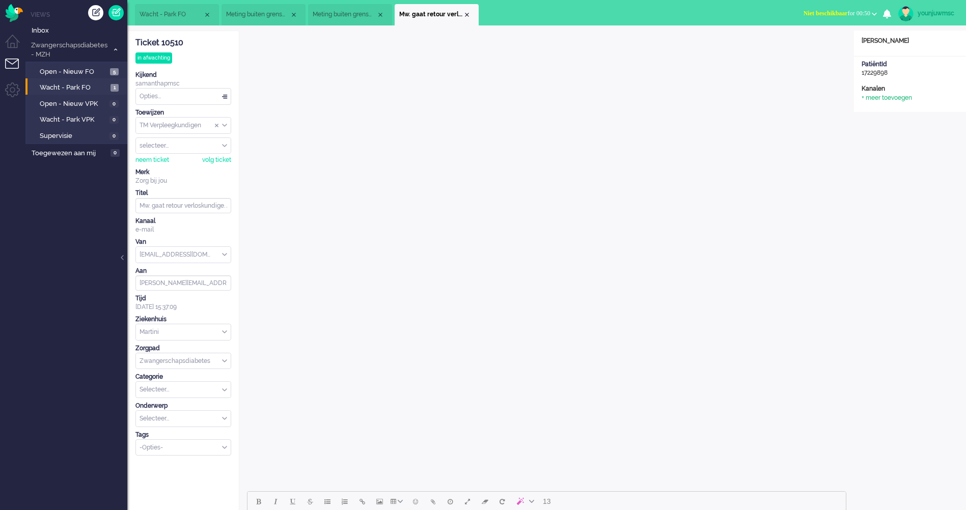
click at [884, 98] on div "+ meer toevoegen" at bounding box center [886, 98] width 50 height 9
click at [892, 177] on div "annuleren" at bounding box center [882, 176] width 42 height 14
click at [885, 73] on div "PatiëntId 17229898" at bounding box center [910, 68] width 112 height 17
click at [898, 72] on div "PatiëntId 17229898" at bounding box center [910, 68] width 112 height 17
drag, startPoint x: 885, startPoint y: 73, endPoint x: 862, endPoint y: 67, distance: 23.4
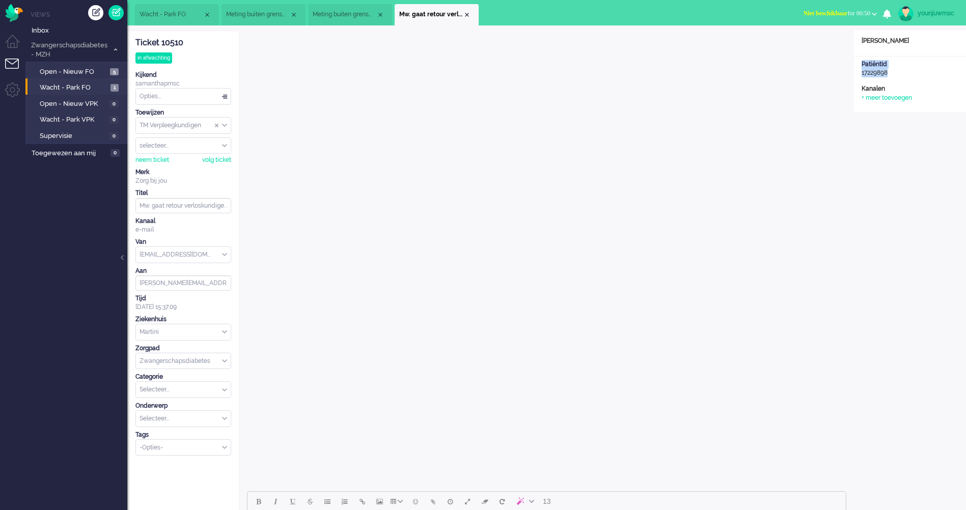
click at [862, 67] on div "PatiëntId 17229898" at bounding box center [910, 68] width 112 height 17
click at [907, 146] on div "Open custom software Patiëntnaam Gretha Cuperus PatiëntId 17229898 Kanalen + me…" at bounding box center [910, 496] width 112 height 930
click at [362, 17] on span "Meting buiten grenswaarden" at bounding box center [345, 14] width 64 height 9
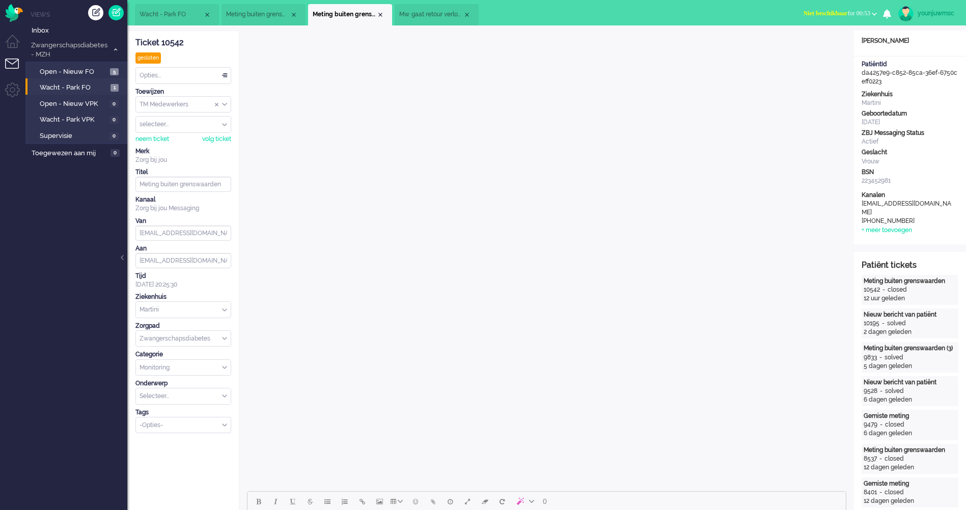
click at [439, 16] on span "Mw. gaat retour verloskundige. App stoppen." at bounding box center [431, 14] width 64 height 9
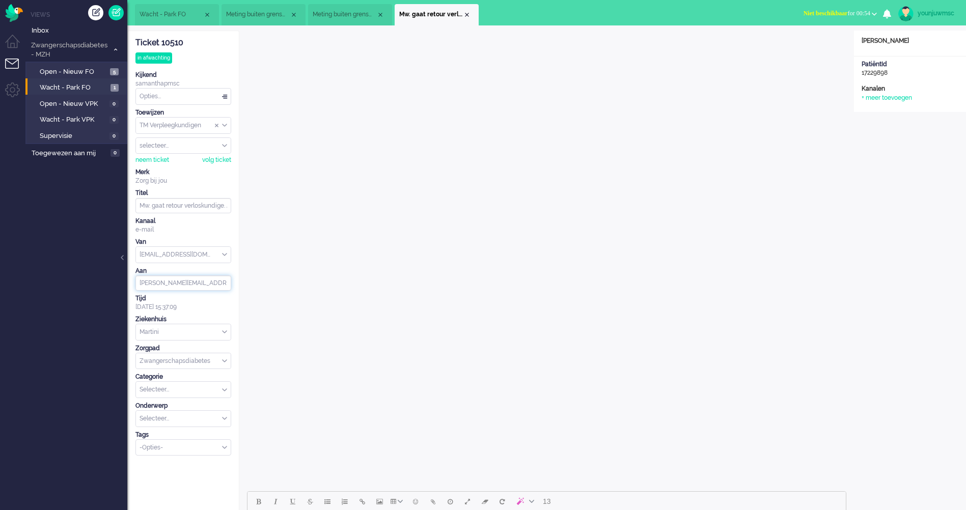
click at [198, 284] on input "E.Alexander@Zorgbijjou.nl" at bounding box center [183, 282] width 96 height 15
click at [81, 88] on span "Wacht - Park FO" at bounding box center [74, 88] width 68 height 10
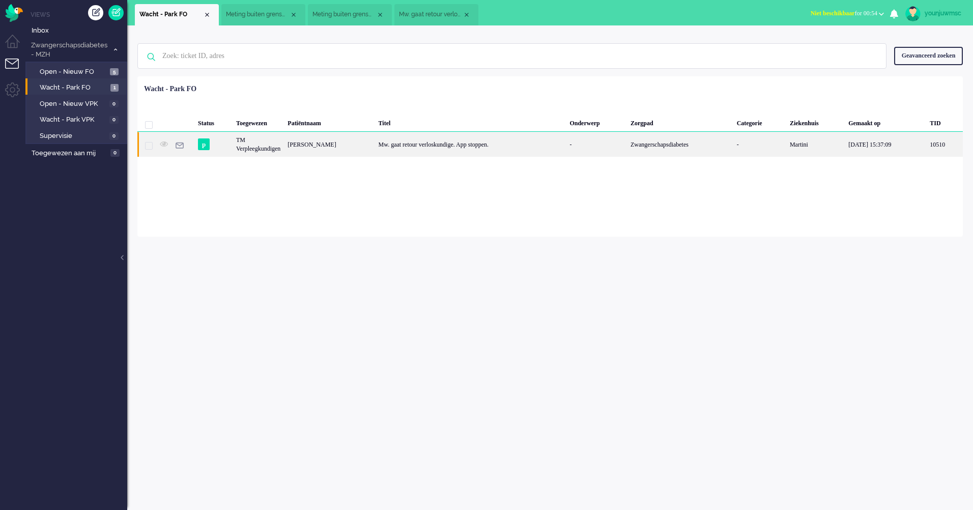
click at [330, 152] on div "Gretha Cuperus" at bounding box center [329, 144] width 91 height 25
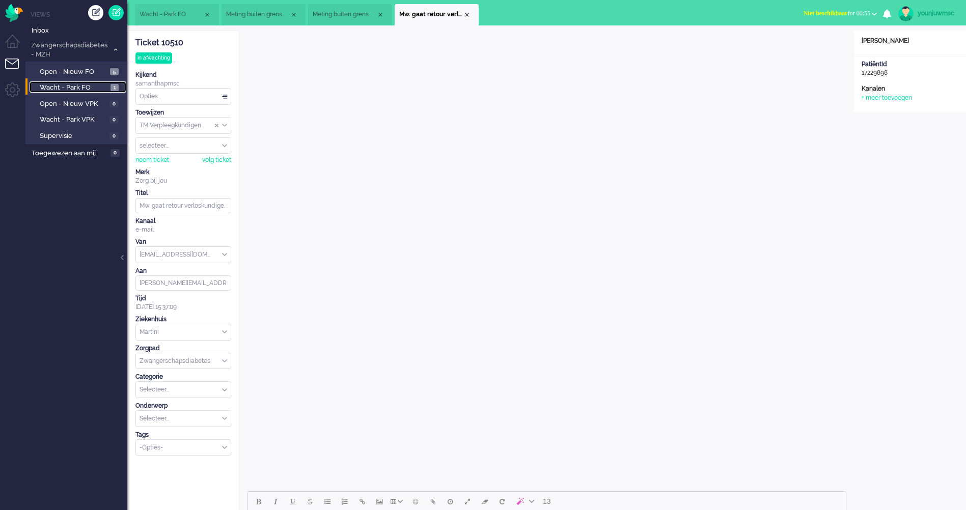
click at [71, 88] on span "Wacht - Park FO" at bounding box center [74, 88] width 68 height 10
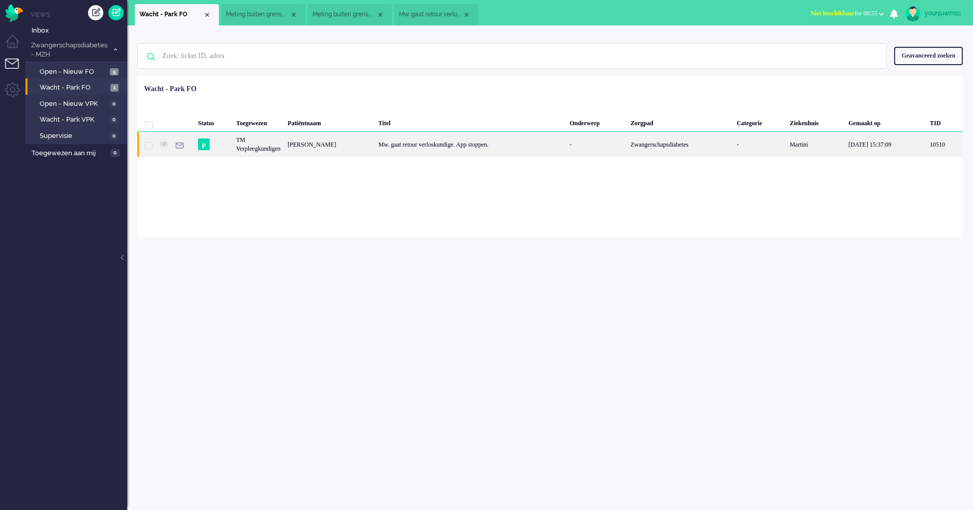
click at [422, 146] on div "Mw. gaat retour verloskundige. App stoppen." at bounding box center [470, 144] width 191 height 25
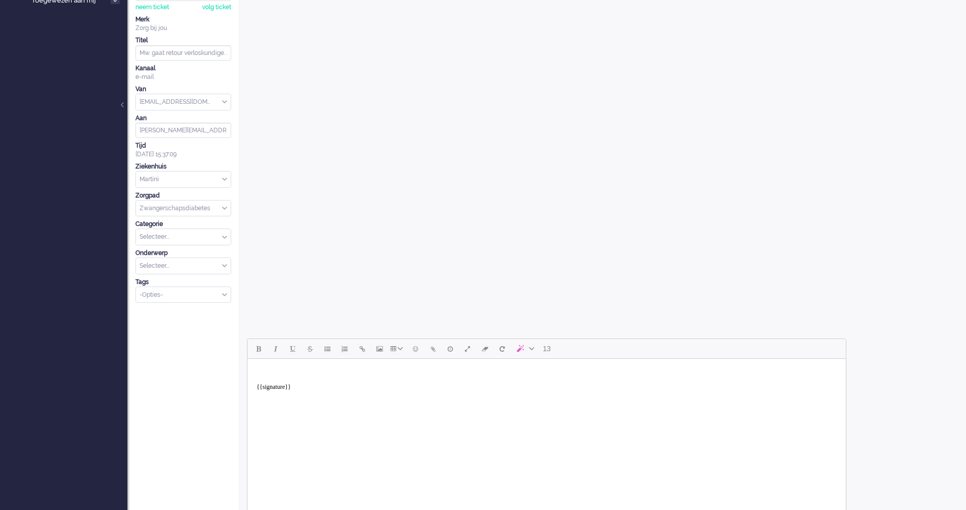
scroll to position [305, 0]
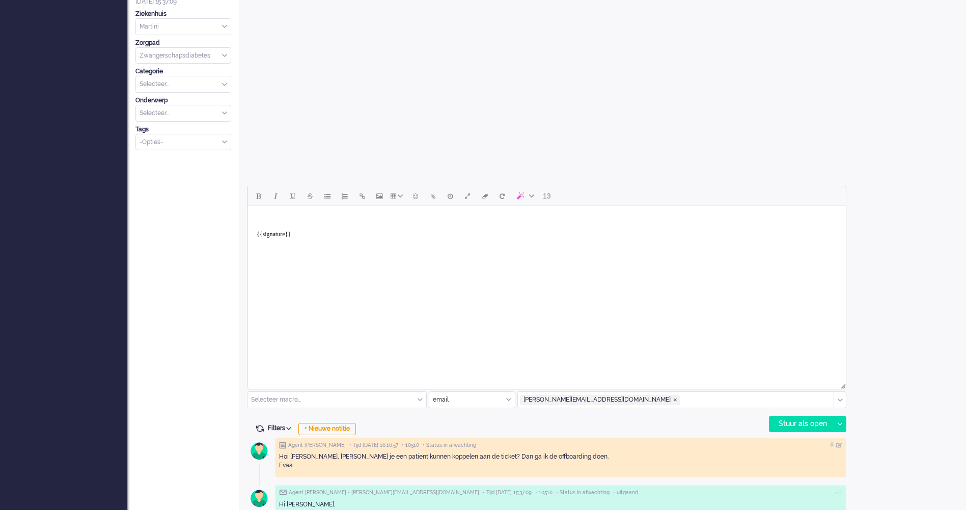
click at [346, 255] on html "{{signature}}" at bounding box center [546, 230] width 598 height 49
click at [312, 236] on body "{{signature}}" at bounding box center [546, 230] width 590 height 41
click at [309, 251] on html "{{signature}}" at bounding box center [546, 230] width 598 height 49
click at [450, 255] on html "{{signature}}" at bounding box center [546, 230] width 598 height 49
paste body "Rich Text Area. Press ALT-0 for help."
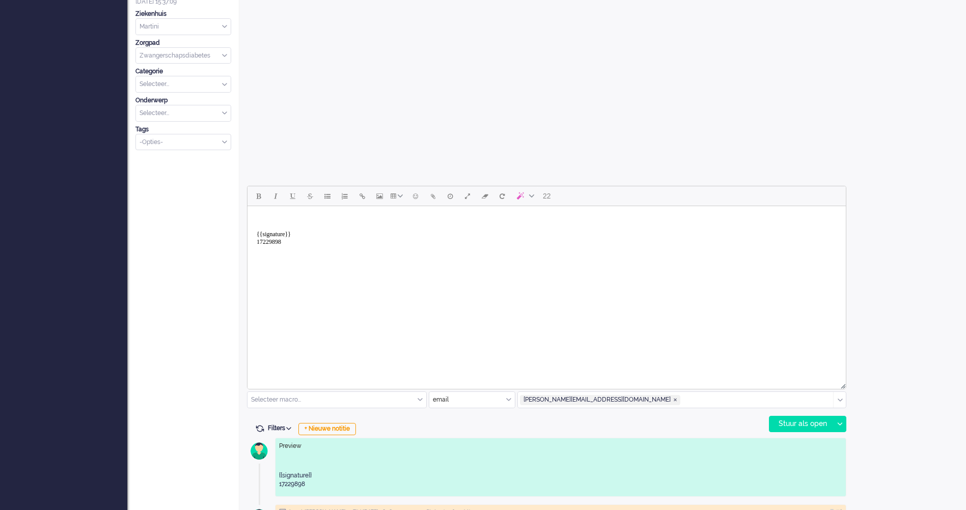
click at [319, 232] on body "{{signature}} 17229898" at bounding box center [546, 230] width 590 height 41
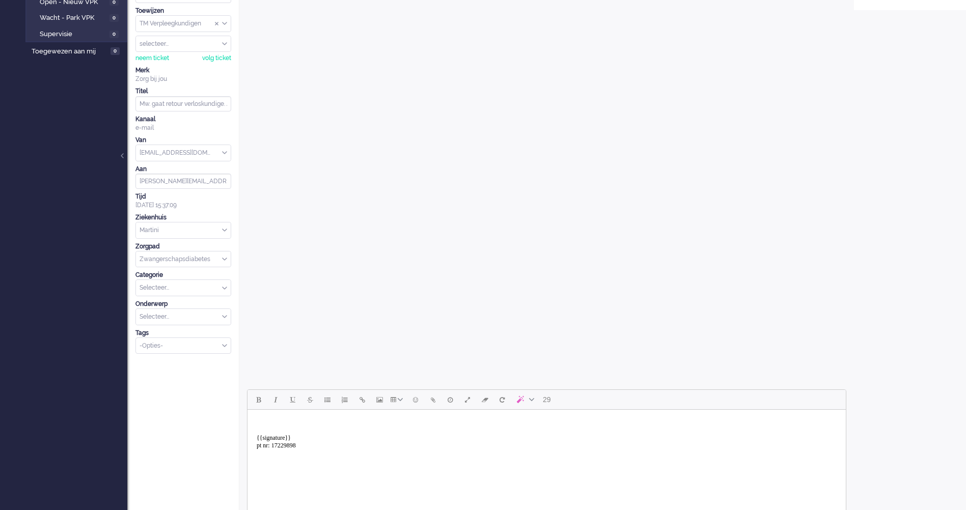
scroll to position [0, 0]
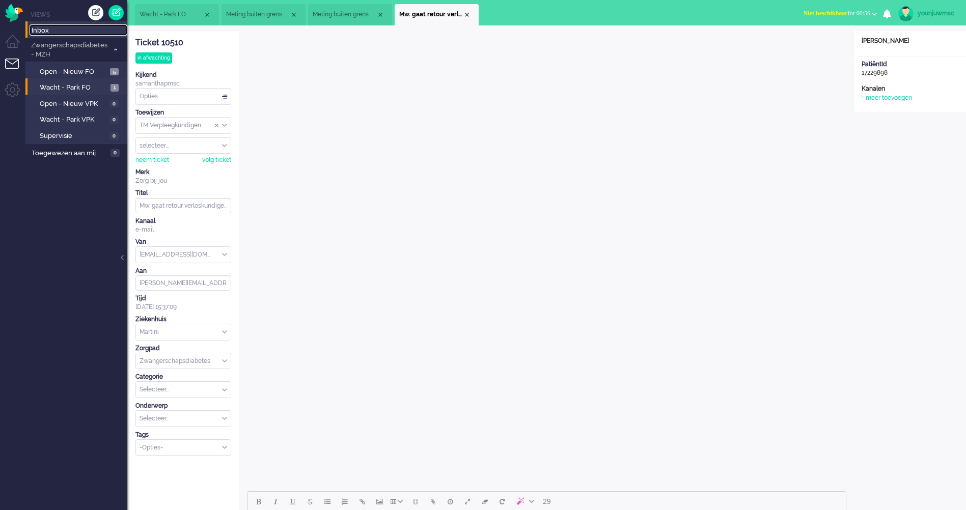
click at [80, 34] on span "Inbox" at bounding box center [80, 31] width 96 height 10
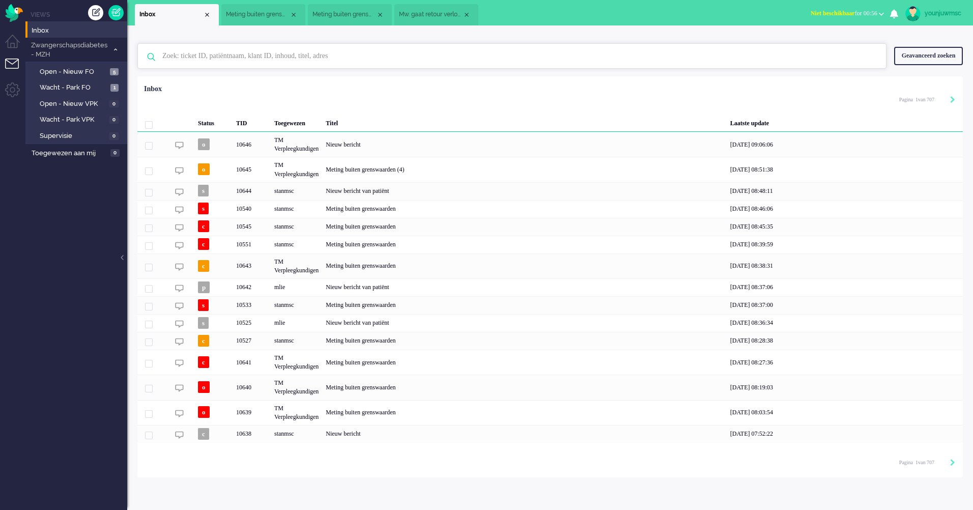
drag, startPoint x: 346, startPoint y: 57, endPoint x: 351, endPoint y: 55, distance: 5.2
click at [347, 57] on input "text" at bounding box center [514, 56] width 718 height 24
type input "d"
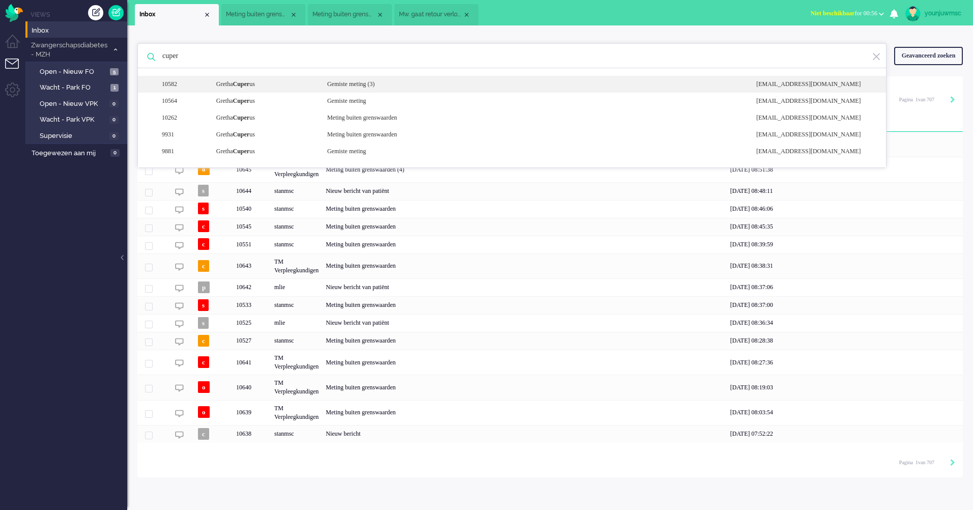
type input "cuper"
click at [359, 84] on div "Gemiste meting (3)" at bounding box center [534, 84] width 429 height 9
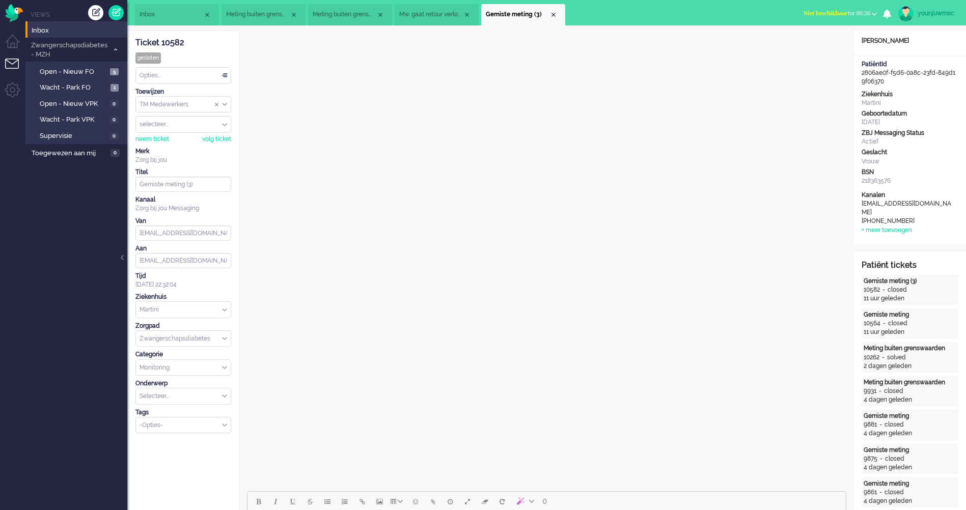
drag, startPoint x: 889, startPoint y: 84, endPoint x: 862, endPoint y: 78, distance: 27.2
click at [862, 78] on div "PatiëntId 2806ae0f-f5d6-0a8c-23fd-849d19f06370" at bounding box center [910, 73] width 112 height 26
drag, startPoint x: 862, startPoint y: 78, endPoint x: 890, endPoint y: 81, distance: 28.2
click at [890, 81] on div "PatiëntId 2806ae0f-f5d6-0a8c-23fd-849d19f06370" at bounding box center [910, 73] width 112 height 26
click at [898, 87] on div "Open custom software Patiëntnaam Gretha Cuperus PatiëntId 2806ae0f-f5d6-0a8c-23…" at bounding box center [910, 138] width 112 height 214
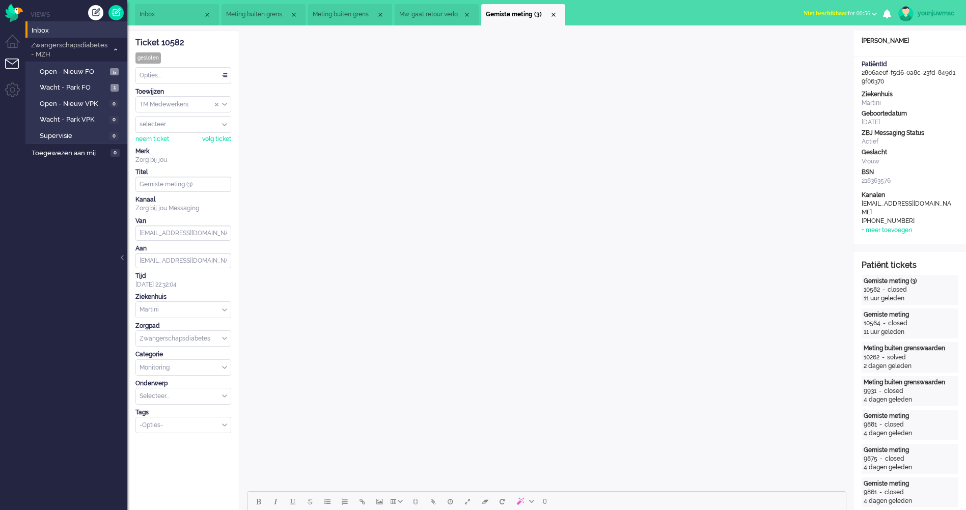
click at [890, 83] on div "PatiëntId 2806ae0f-f5d6-0a8c-23fd-849d19f06370" at bounding box center [910, 73] width 112 height 26
click at [860, 73] on div "PatiëntId 2806ae0f-f5d6-0a8c-23fd-849d19f06370" at bounding box center [910, 73] width 112 height 26
drag, startPoint x: 861, startPoint y: 74, endPoint x: 886, endPoint y: 83, distance: 26.3
click at [886, 83] on div "PatiëntId 2806ae0f-f5d6-0a8c-23fd-849d19f06370" at bounding box center [910, 73] width 112 height 26
copy div "2806ae0f-f5d6-0a8c-23fd-849d19f06370"
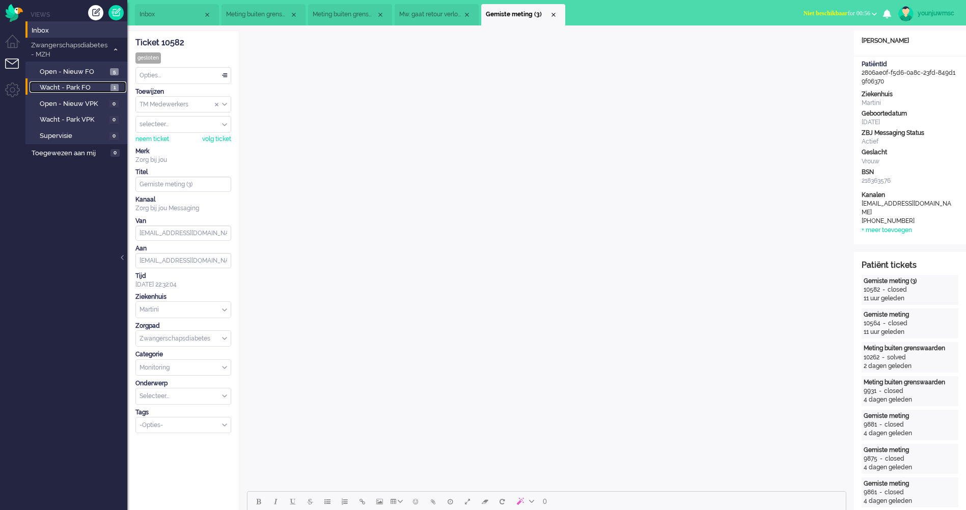
click at [82, 86] on span "Wacht - Park FO" at bounding box center [74, 88] width 68 height 10
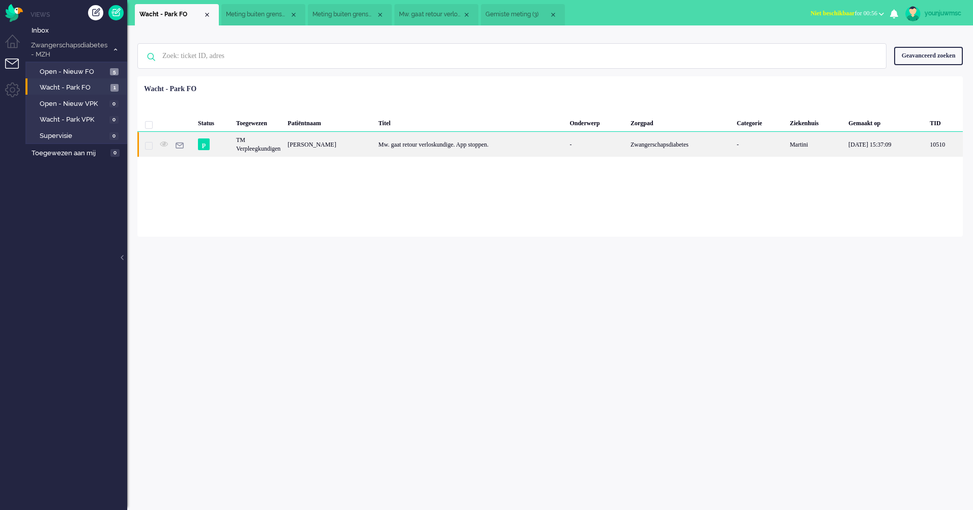
click at [452, 134] on div "Mw. gaat retour verloskundige. App stoppen." at bounding box center [470, 144] width 191 height 25
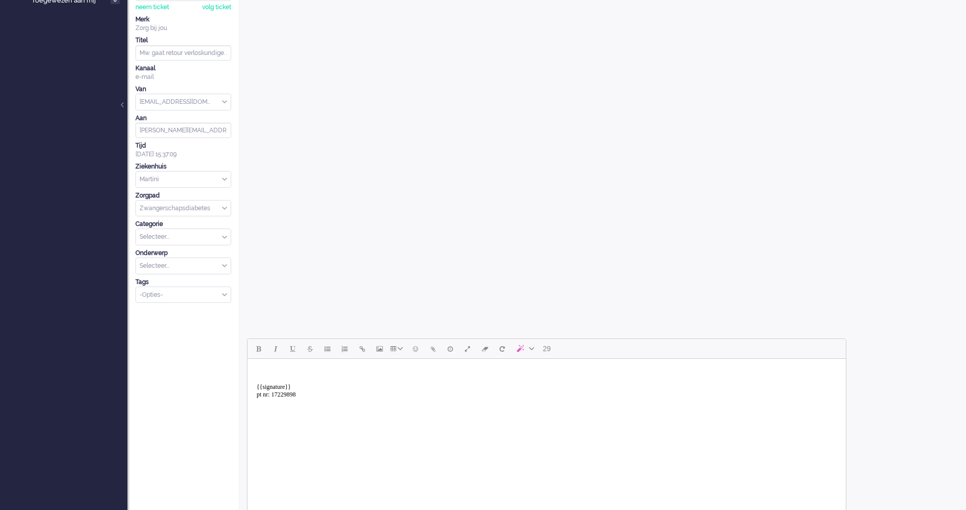
scroll to position [255, 0]
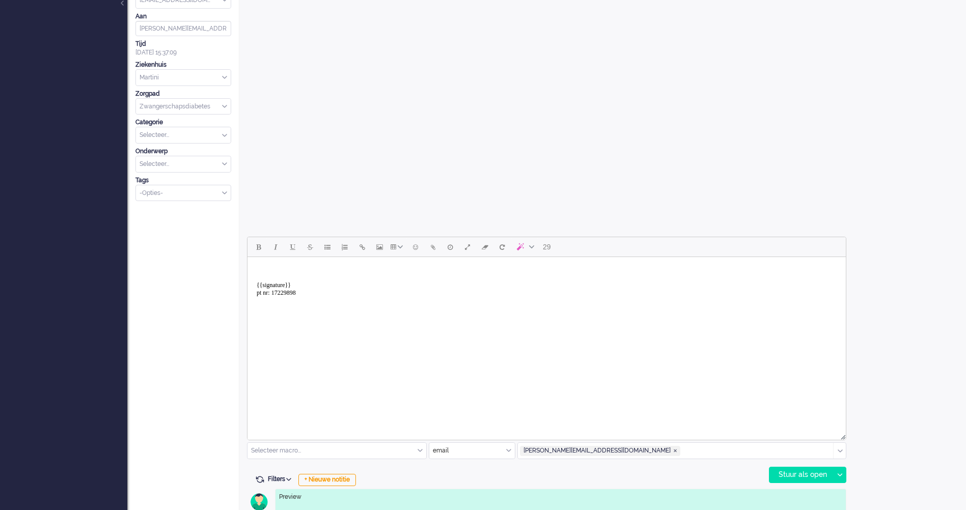
click at [306, 295] on body "{{signature}} pt nr: 17229898" at bounding box center [546, 281] width 590 height 41
drag, startPoint x: 339, startPoint y: 300, endPoint x: 488, endPoint y: 558, distance: 298.3
click at [247, 301] on html "{{signature}} pt nr: 17229898" at bounding box center [546, 281] width 598 height 49
click at [255, 292] on body "{{signature}} ID in omnidesk: 2806ae0f-f5d6-0a8c-23fd-849d19f06370" at bounding box center [546, 281] width 590 height 41
click at [542, 306] on html "{{signature}} patient ID in omnidesk: 2806ae0f-f5d6-0a8c-23fd-849d19f06370" at bounding box center [546, 281] width 598 height 49
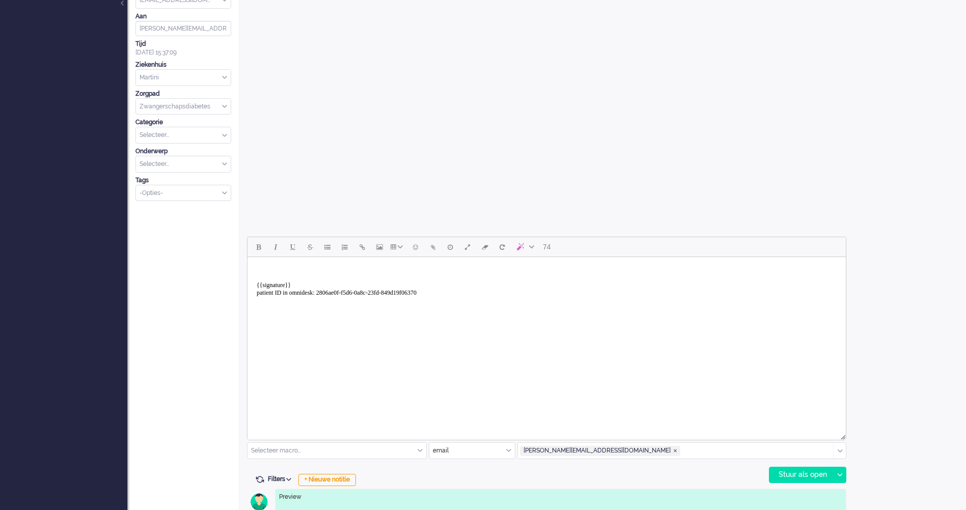
click at [538, 292] on body "{{signature}} patient ID in omnidesk: 2806ae0f-f5d6-0a8c-23fd-849d19f06370" at bounding box center [546, 281] width 590 height 41
click at [775, 470] on div "Stuur als open" at bounding box center [801, 474] width 64 height 15
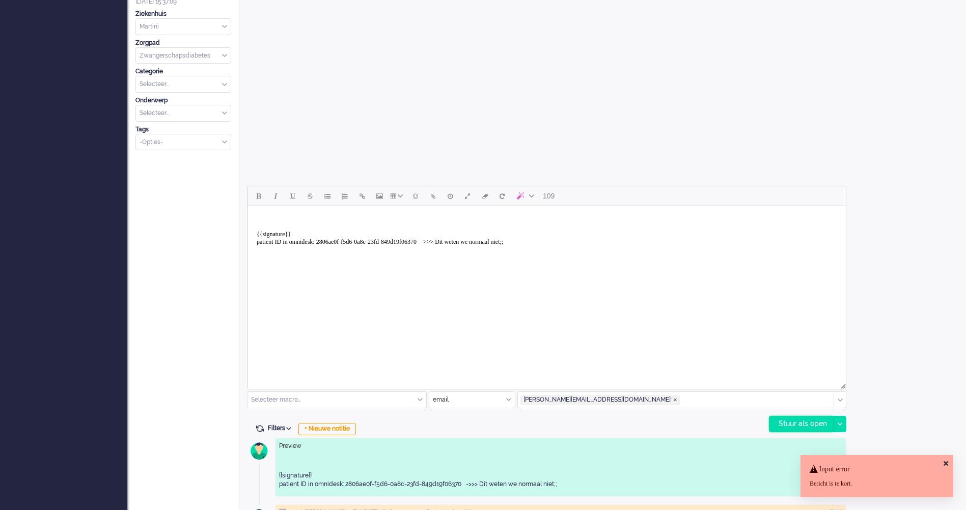
scroll to position [356, 0]
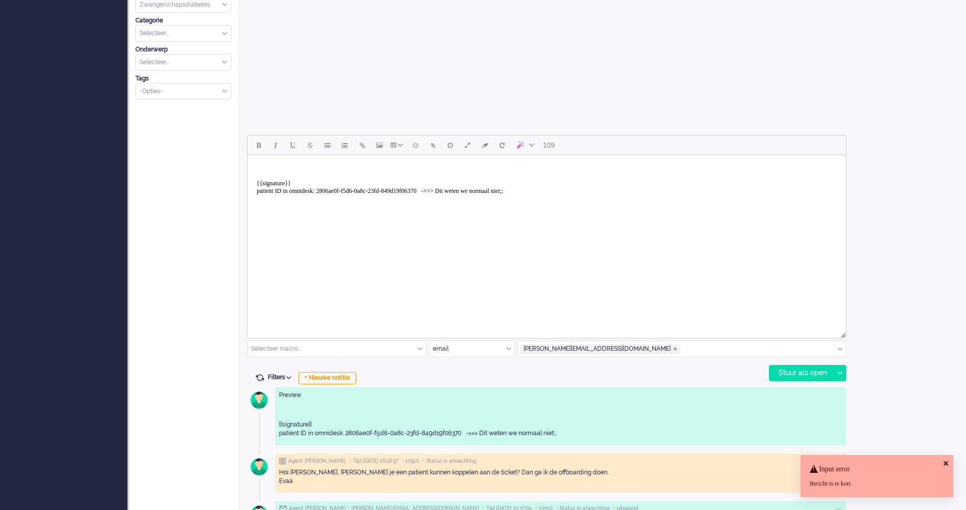
click at [593, 195] on body "{{signature}} patient ID in omnidesk: 2806ae0f-f5d6-0a8c-23fd-849d19f06370 ->>>…" at bounding box center [546, 179] width 590 height 41
click at [295, 160] on body "{{signature}} patient ID in omnidesk: 2806ae0f-f5d6-0a8c-23fd-849d19f06370 ->>>…" at bounding box center [546, 179] width 590 height 41
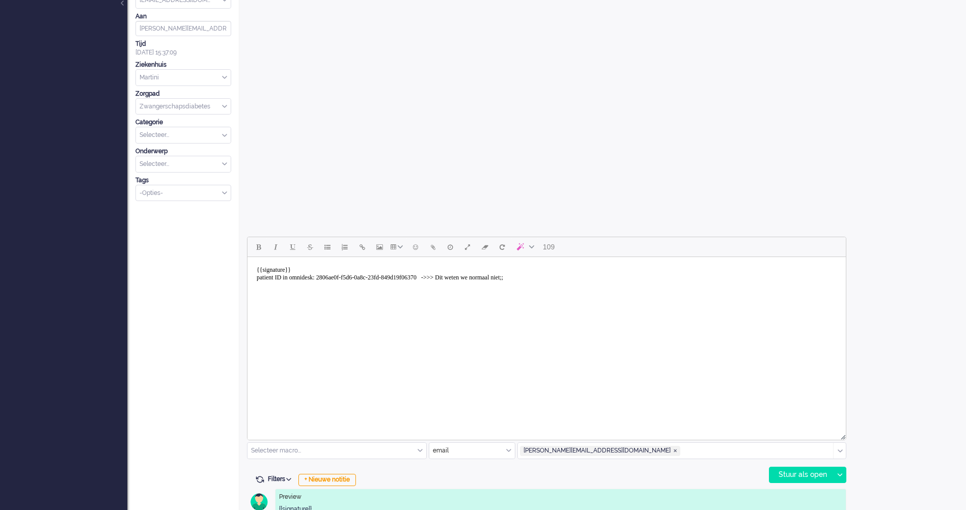
scroll to position [407, 0]
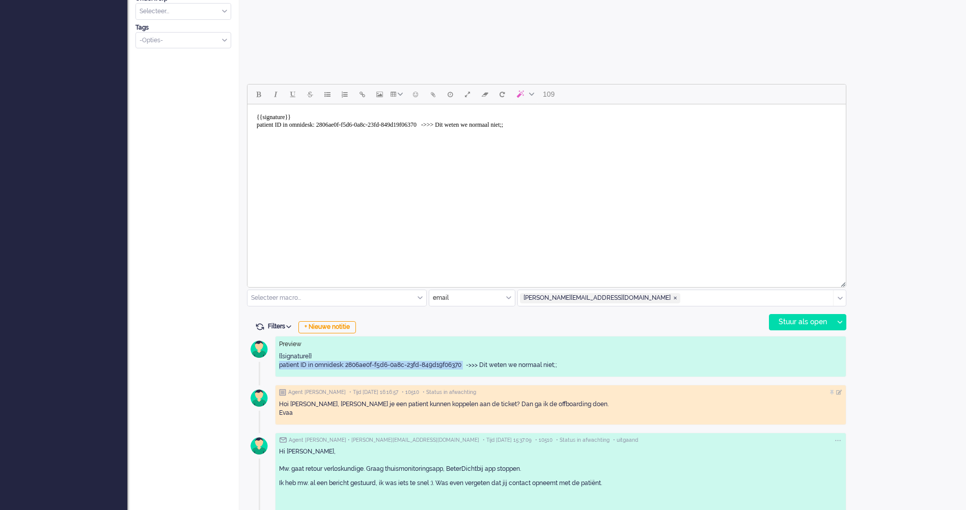
drag, startPoint x: 465, startPoint y: 365, endPoint x: 279, endPoint y: 369, distance: 185.9
click at [279, 369] on div "{{signature}} patient ID in omnidesk: 2806ae0f-f5d6-0a8c-23fd-849d19f06370 ->>>…" at bounding box center [560, 360] width 563 height 17
copy div "patient ID in omnidesk: 2806ae0f-f5d6-0a8c-23fd-849d19f06370"
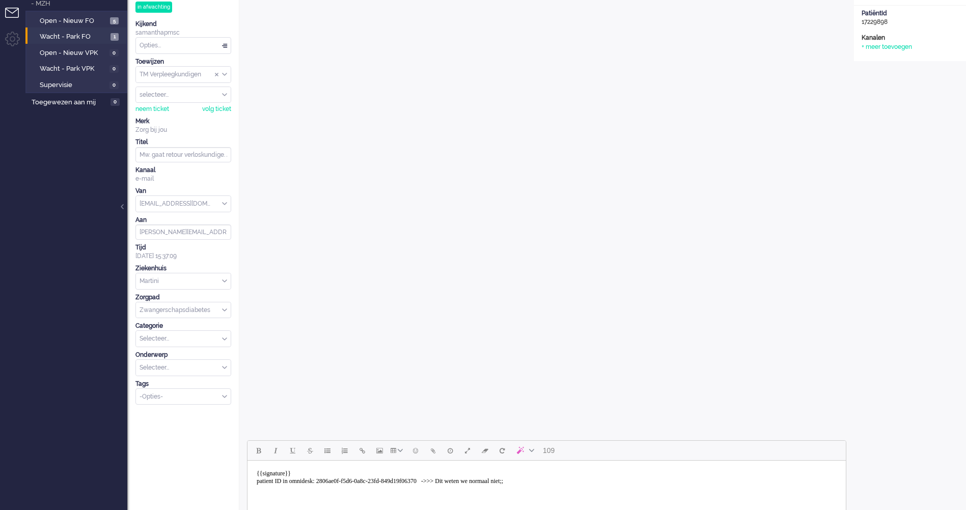
scroll to position [0, 0]
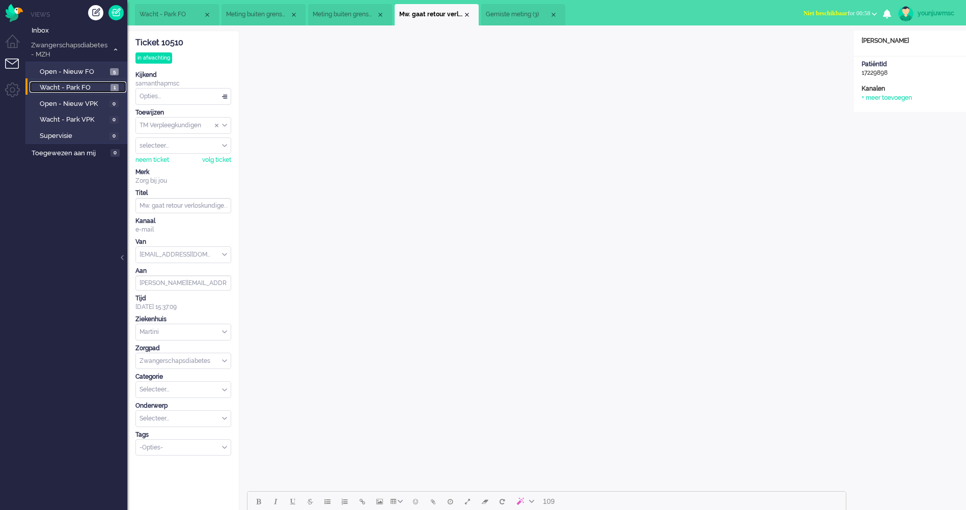
click at [60, 89] on span "Wacht - Park FO" at bounding box center [74, 88] width 68 height 10
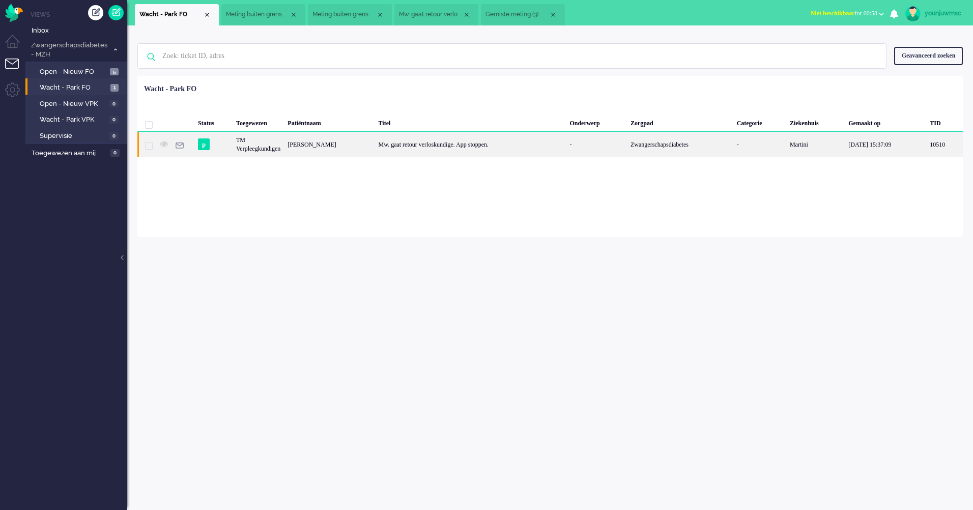
click at [385, 151] on div "Mw. gaat retour verloskundige. App stoppen." at bounding box center [470, 144] width 191 height 25
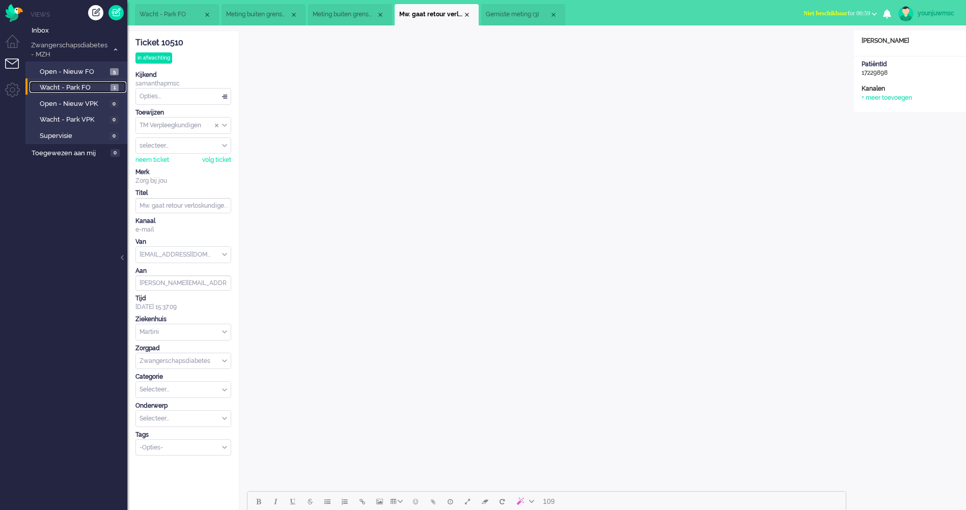
click at [93, 92] on span "Wacht - Park FO" at bounding box center [74, 88] width 68 height 10
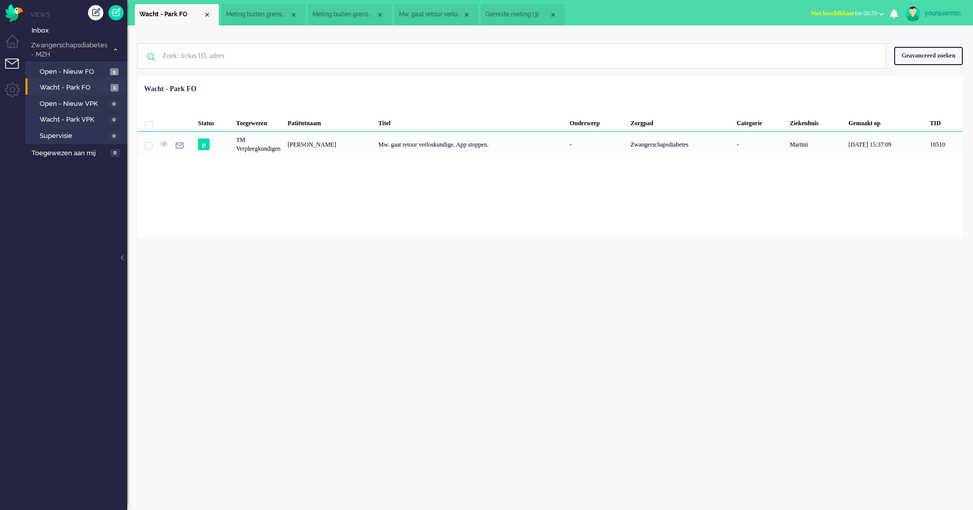
click at [118, 20] on ul "Views Inbox Zwangerschapsdiabetes - MZH 6 Open - Nieuw FO 5 Wacht - Park FO 1 O…" at bounding box center [76, 255] width 102 height 510
click at [118, 11] on link at bounding box center [115, 12] width 15 height 15
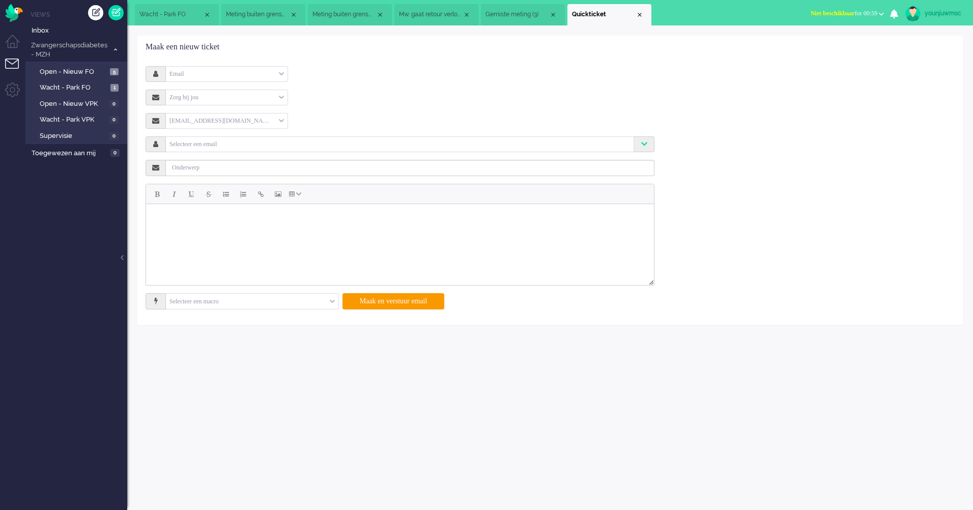
click at [236, 224] on body "Rich Text Area. Press ALT-0 for help." at bounding box center [400, 216] width 500 height 17
click at [636, 14] on div "Close tab" at bounding box center [640, 15] width 8 height 8
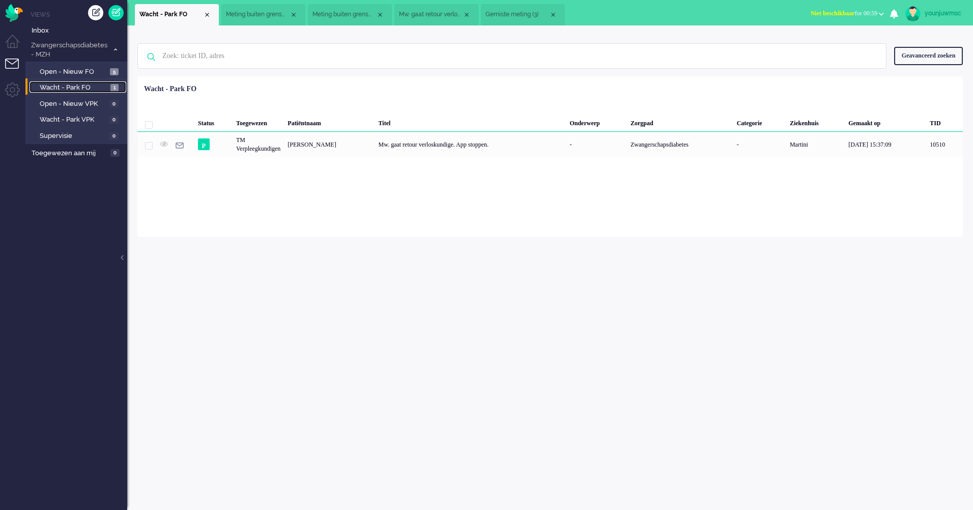
click at [94, 90] on span "Wacht - Park FO" at bounding box center [74, 88] width 68 height 10
click at [112, 10] on link at bounding box center [115, 12] width 15 height 15
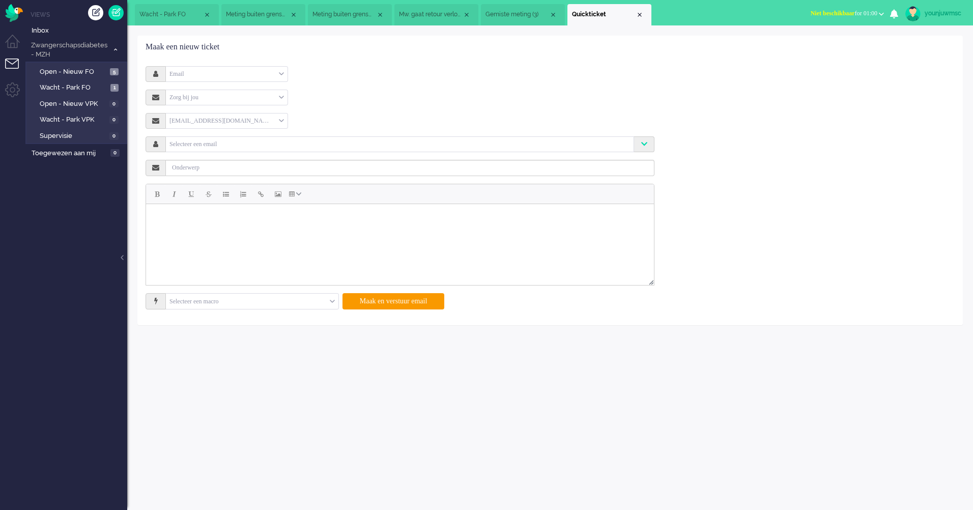
click at [251, 81] on div "Email" at bounding box center [227, 74] width 122 height 16
click at [398, 102] on div "Zorg bij jou Selecteer Zorg bij jou" at bounding box center [400, 98] width 509 height 16
click at [234, 72] on div "Email" at bounding box center [227, 74] width 122 height 16
click at [234, 73] on div "Email" at bounding box center [227, 74] width 122 height 16
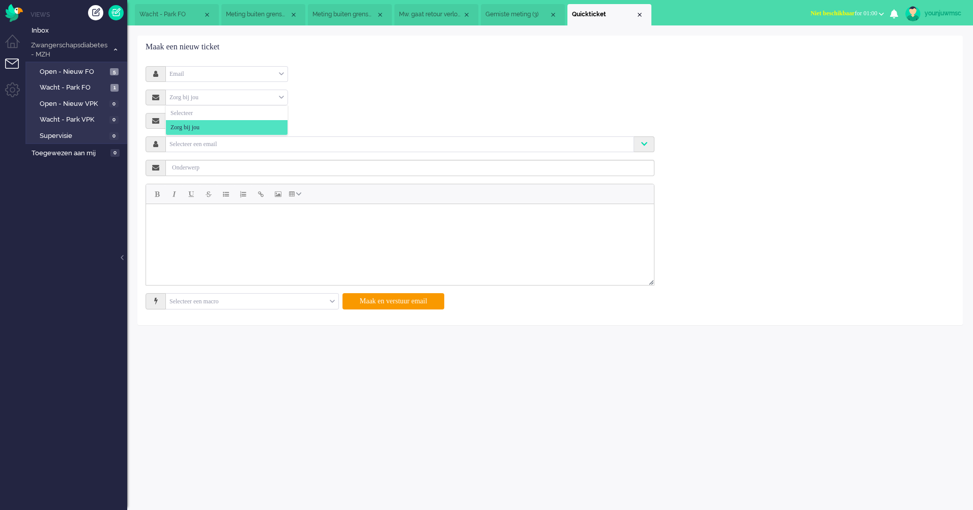
click at [241, 98] on div "Zorg bij jou" at bounding box center [227, 98] width 122 height 16
click at [234, 229] on html at bounding box center [400, 216] width 508 height 25
click at [214, 143] on input "text" at bounding box center [400, 143] width 464 height 9
click at [215, 144] on input "text" at bounding box center [400, 143] width 464 height 9
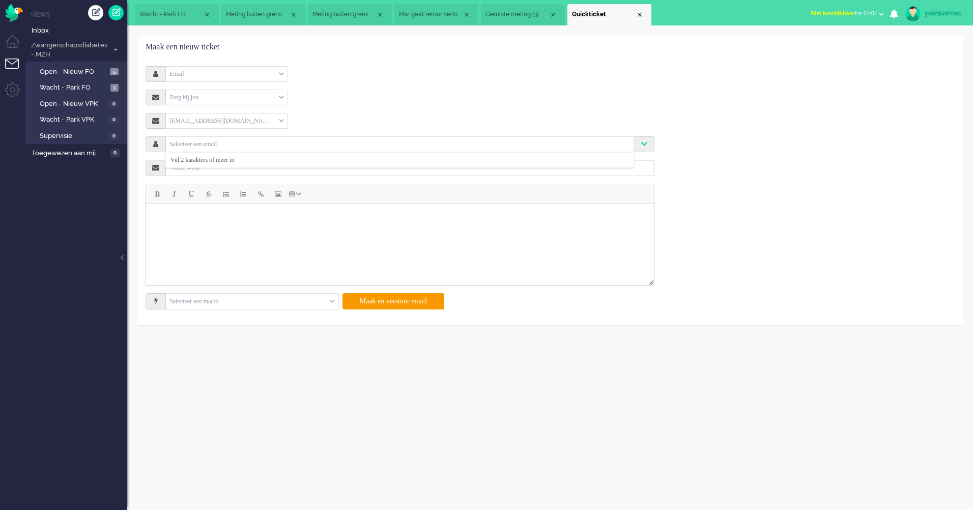
click at [212, 128] on div "[EMAIL_ADDRESS][DOMAIN_NAME]" at bounding box center [227, 121] width 122 height 16
click at [185, 168] on input "text" at bounding box center [410, 168] width 489 height 16
click at [272, 132] on div "support@zorgbijjou.omnidesk.com support@zorgbijjou.omnidesk.com Selecteer een e…" at bounding box center [400, 199] width 494 height 173
click at [258, 125] on div "[EMAIL_ADDRESS][DOMAIN_NAME]" at bounding box center [227, 121] width 122 height 16
click at [258, 124] on div "[EMAIL_ADDRESS][DOMAIN_NAME]" at bounding box center [227, 121] width 122 height 16
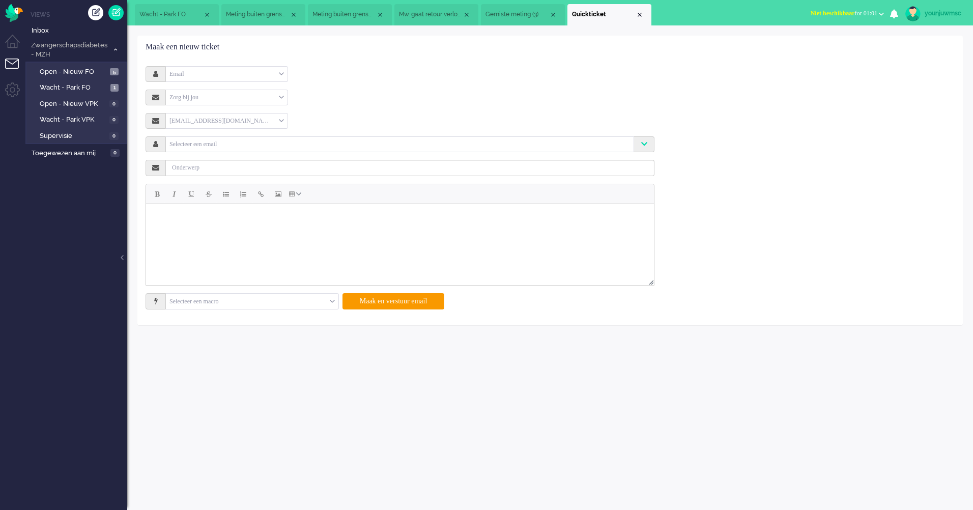
click at [422, 113] on div "support@zorgbijjou.omnidesk.com support@zorgbijjou.omnidesk.com" at bounding box center [400, 121] width 509 height 16
click at [234, 144] on input "text" at bounding box center [400, 143] width 464 height 9
click at [200, 95] on div "Zorg bij jou" at bounding box center [227, 98] width 122 height 16
click at [200, 136] on div "Selecteer een email Vul 2 karakters of meer in" at bounding box center [400, 144] width 468 height 16
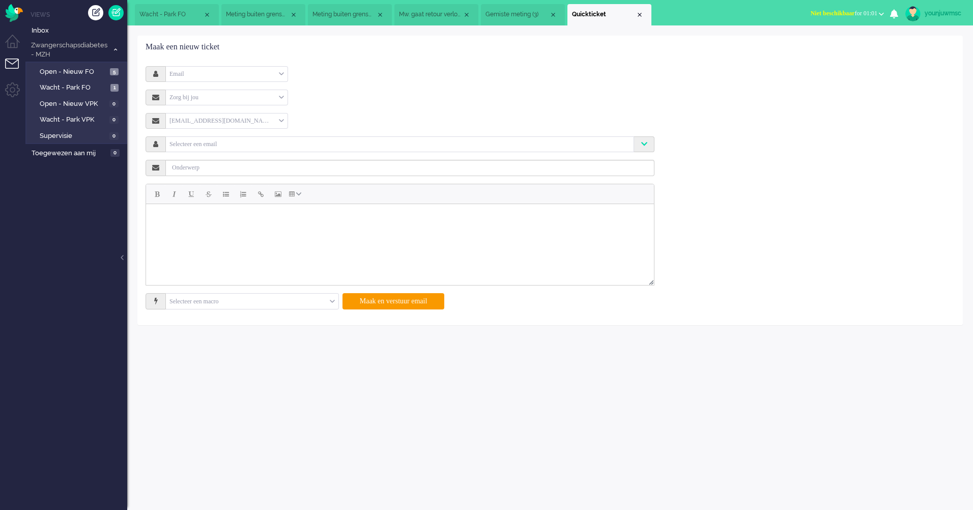
click at [209, 142] on input "text" at bounding box center [400, 143] width 464 height 9
click at [243, 229] on html at bounding box center [400, 216] width 508 height 25
click at [200, 304] on input "text" at bounding box center [252, 302] width 173 height 16
click at [176, 195] on button "Italic" at bounding box center [173, 193] width 17 height 17
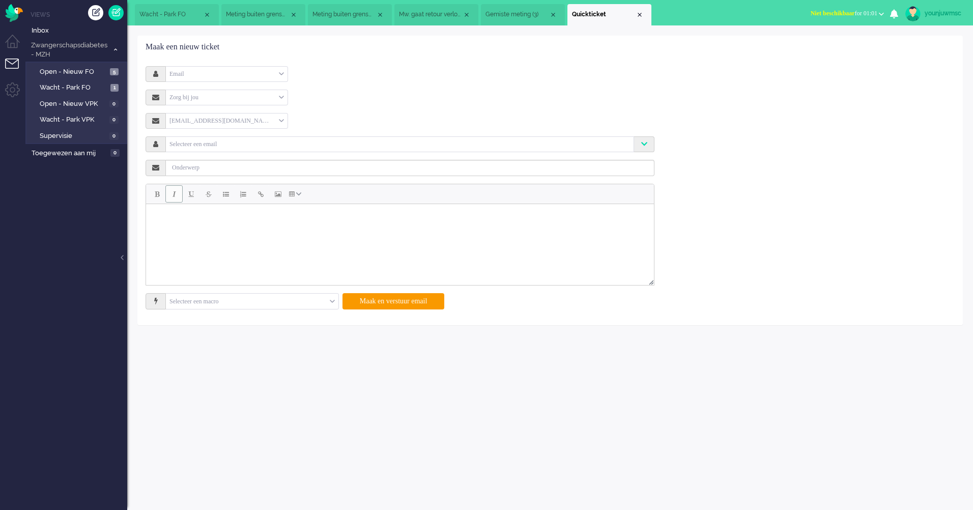
drag, startPoint x: 177, startPoint y: 226, endPoint x: 324, endPoint y: 404, distance: 231.8
click at [177, 227] on html "﻿" at bounding box center [400, 216] width 508 height 25
click at [176, 167] on input "text" at bounding box center [410, 168] width 489 height 16
type input "offboarden"
click at [288, 136] on div "Selecteer een email" at bounding box center [400, 144] width 468 height 16
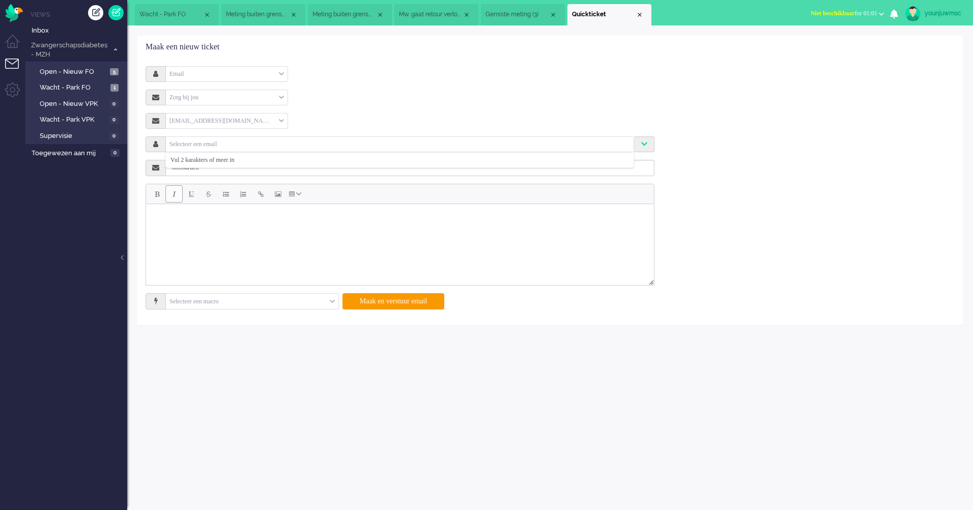
click at [378, 148] on div at bounding box center [400, 144] width 468 height 11
click at [414, 304] on button "Maak en verstuur email" at bounding box center [394, 301] width 102 height 16
click at [412, 141] on input "text" at bounding box center [400, 143] width 464 height 9
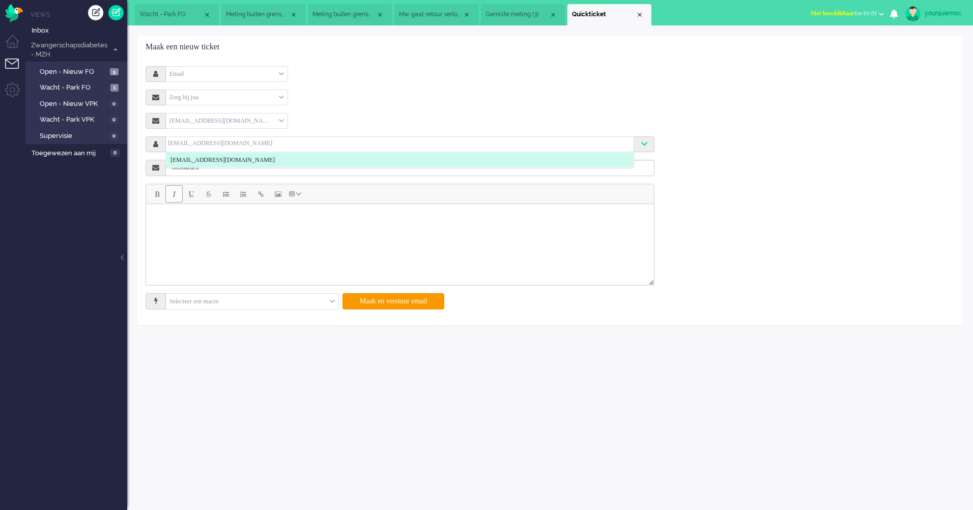
type input "grethacuperus@live.nl"
click at [301, 157] on li "grethacuperus@live.nl" at bounding box center [400, 160] width 468 height 15
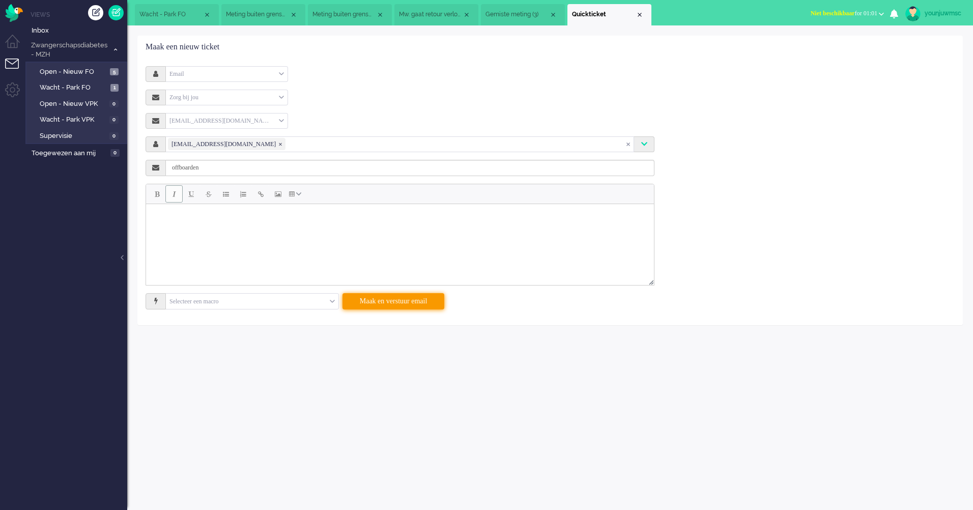
click at [394, 306] on button "Maak en verstuur email" at bounding box center [394, 301] width 102 height 16
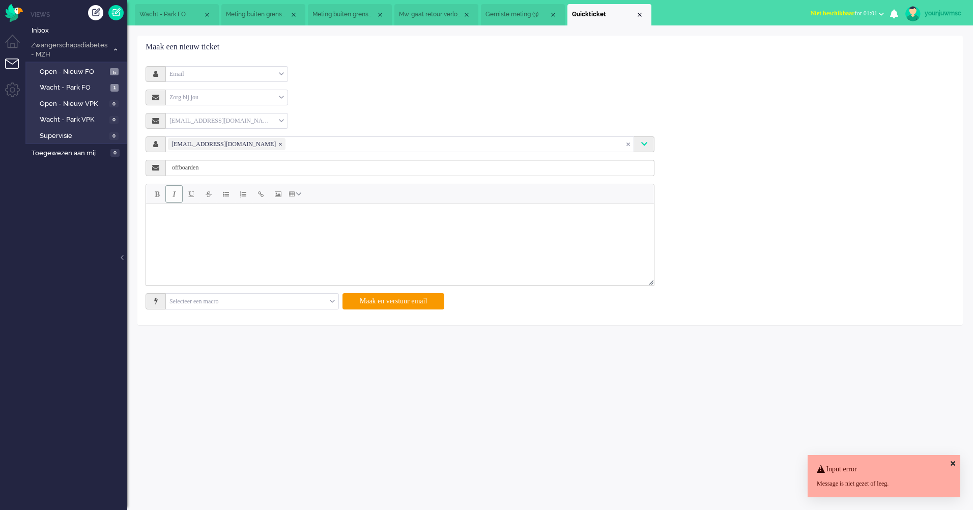
click at [394, 229] on html "﻿" at bounding box center [400, 216] width 508 height 25
click at [407, 303] on button "Maak en verstuur email" at bounding box center [394, 301] width 102 height 16
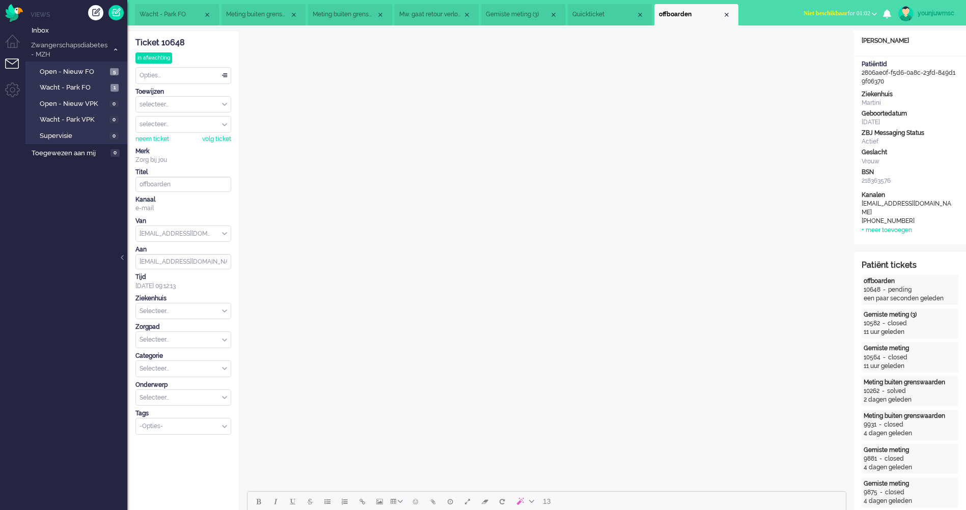
click at [612, 20] on li "Quickticket" at bounding box center [610, 14] width 84 height 21
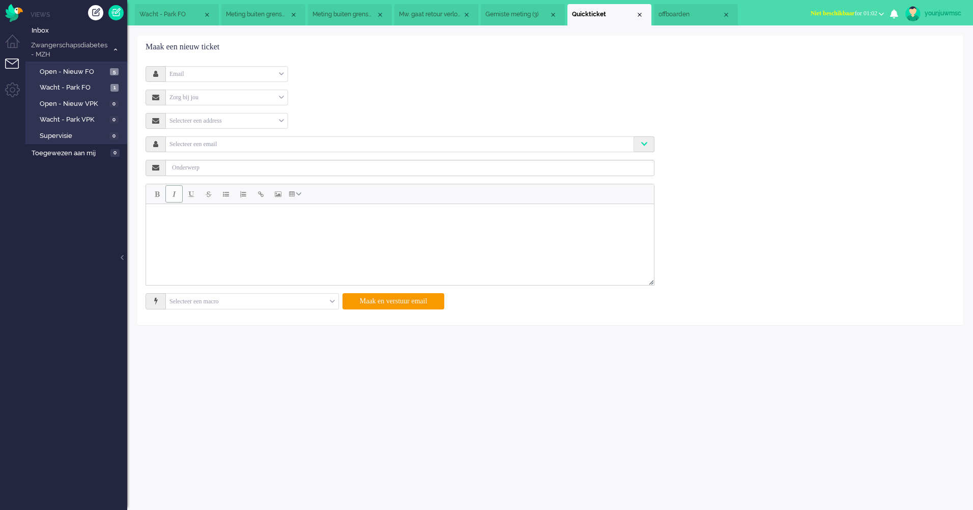
click at [679, 13] on span "offboarden" at bounding box center [691, 14] width 64 height 9
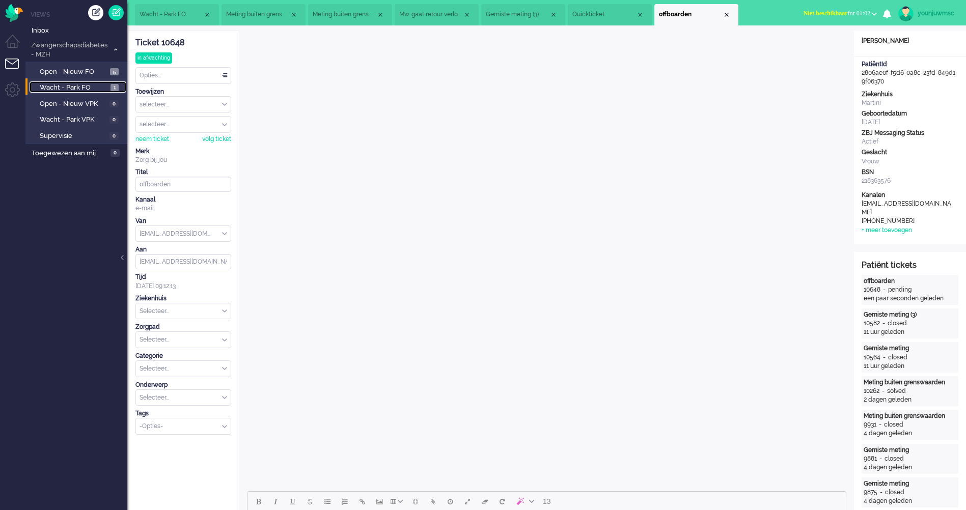
click at [60, 89] on span "Wacht - Park FO" at bounding box center [74, 88] width 68 height 10
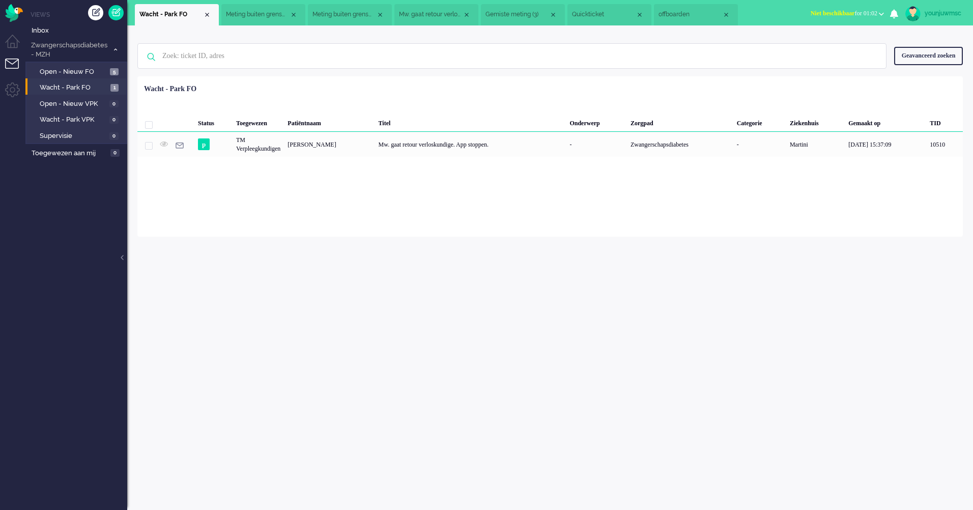
click at [325, 210] on div "Loading... Status Toegewezen Patiëntnaam Titel Onderwerp Zorgpad Categorie Ziek…" at bounding box center [550, 156] width 826 height 160
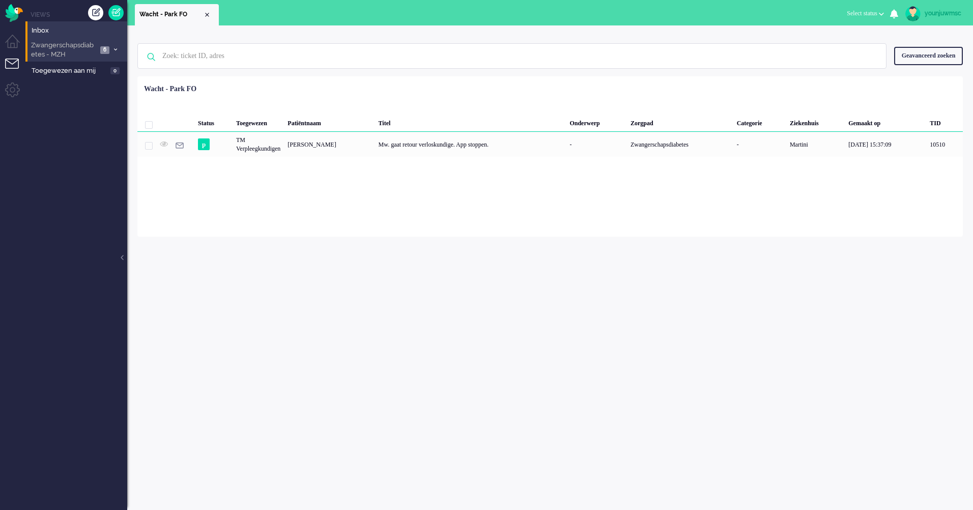
click at [63, 54] on span "Zwangerschapsdiabetes - MZH" at bounding box center [64, 50] width 68 height 19
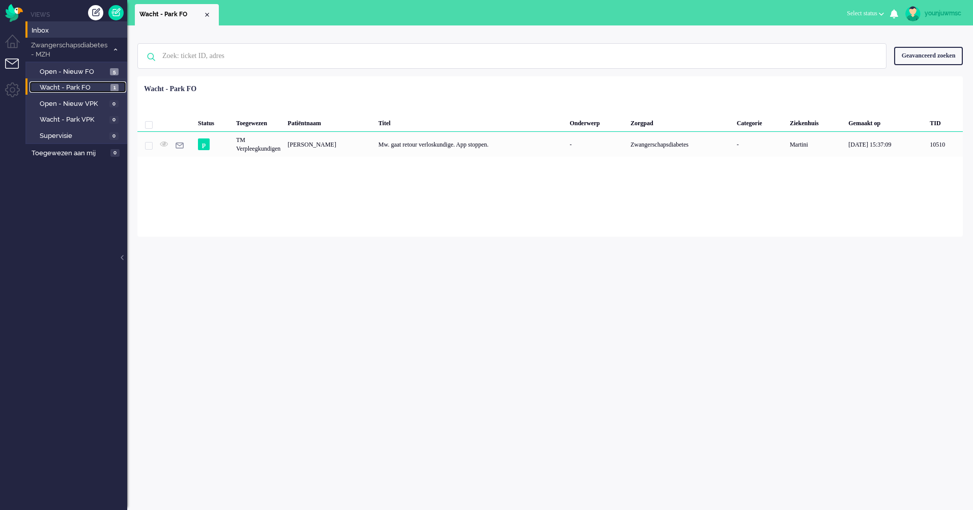
click at [76, 90] on span "Wacht - Park FO" at bounding box center [74, 88] width 68 height 10
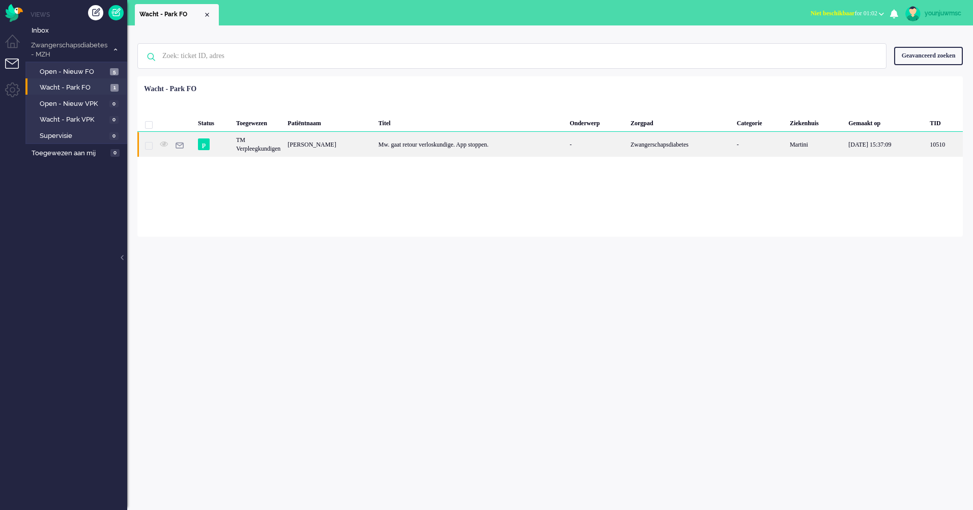
click at [409, 144] on div "Mw. gaat retour verloskundige. App stoppen." at bounding box center [470, 144] width 191 height 25
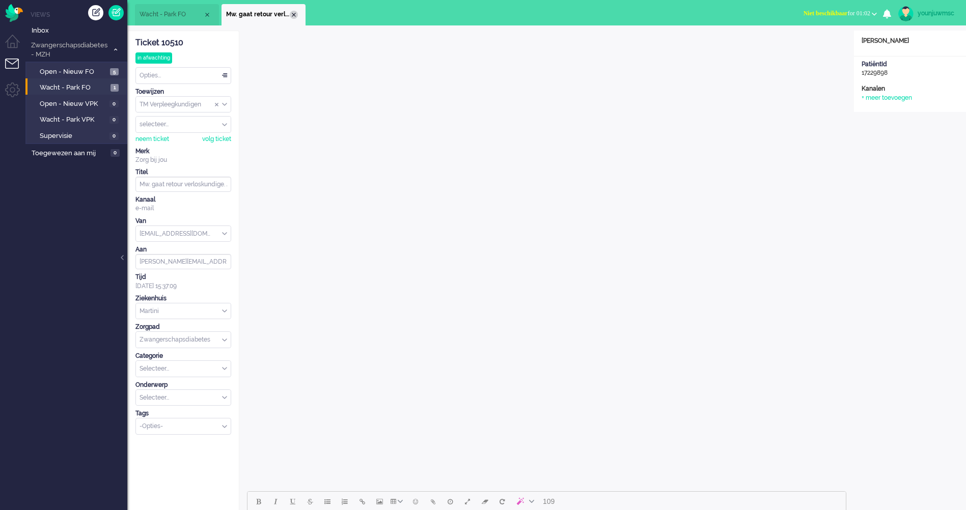
click at [297, 16] on div "Close tab" at bounding box center [294, 15] width 8 height 8
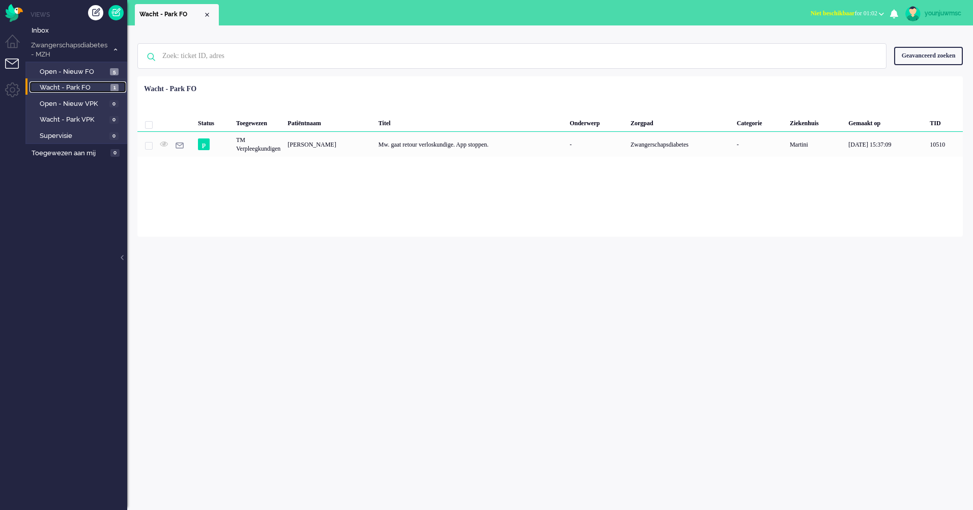
click at [67, 92] on span "Wacht - Park FO" at bounding box center [74, 88] width 68 height 10
click at [117, 17] on link at bounding box center [115, 12] width 15 height 15
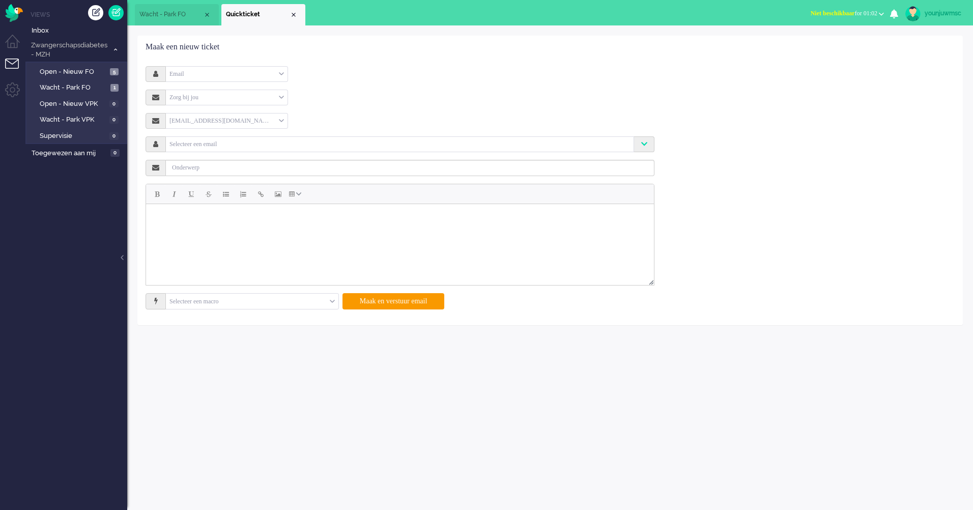
click at [215, 73] on div "Email" at bounding box center [227, 74] width 122 height 16
click at [212, 100] on div "Zorg bij jou" at bounding box center [227, 98] width 122 height 16
click at [210, 125] on div "[EMAIL_ADDRESS][DOMAIN_NAME]" at bounding box center [227, 121] width 122 height 16
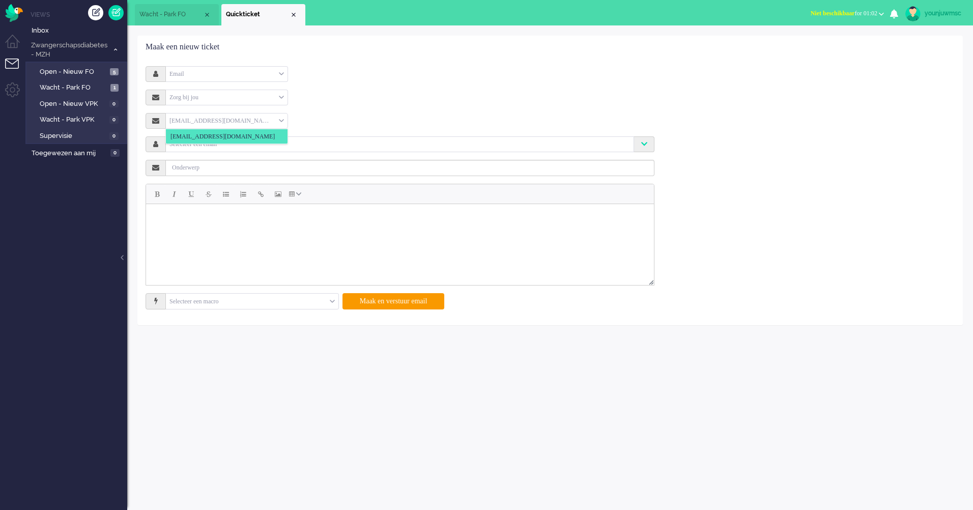
click at [210, 125] on div "[EMAIL_ADDRESS][DOMAIN_NAME]" at bounding box center [227, 121] width 122 height 16
click at [207, 147] on input "text" at bounding box center [400, 143] width 464 height 9
click at [237, 146] on input "text" at bounding box center [400, 143] width 464 height 9
click at [339, 229] on html at bounding box center [400, 216] width 508 height 25
click at [197, 148] on div at bounding box center [400, 144] width 468 height 11
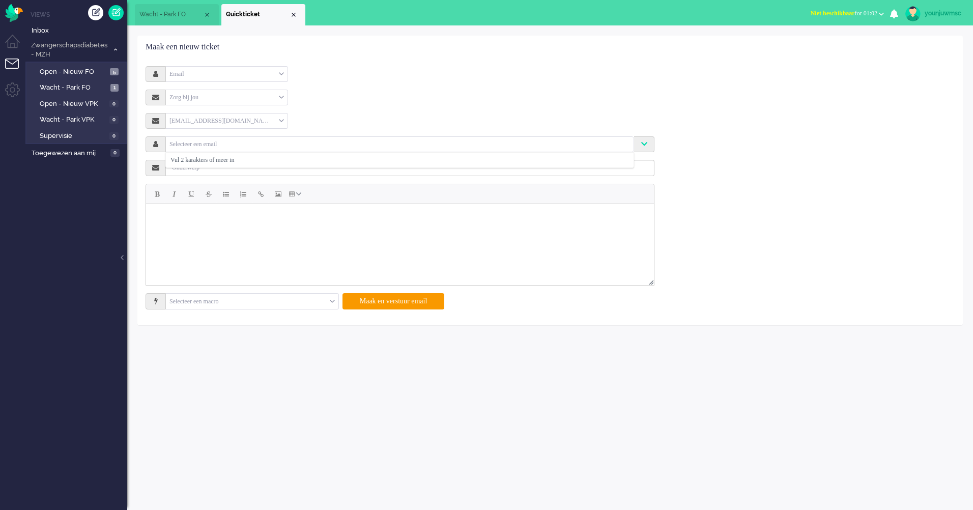
click at [197, 148] on div at bounding box center [400, 144] width 468 height 11
click at [212, 149] on div at bounding box center [400, 144] width 468 height 11
click at [213, 148] on div at bounding box center [400, 144] width 468 height 11
click at [181, 149] on div at bounding box center [400, 144] width 468 height 11
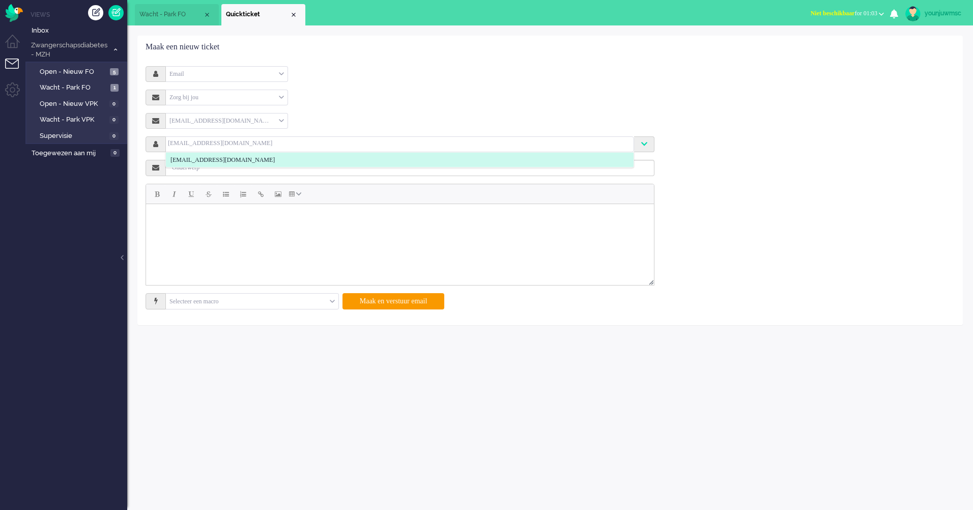
type input "grethacuperus@live.nl"
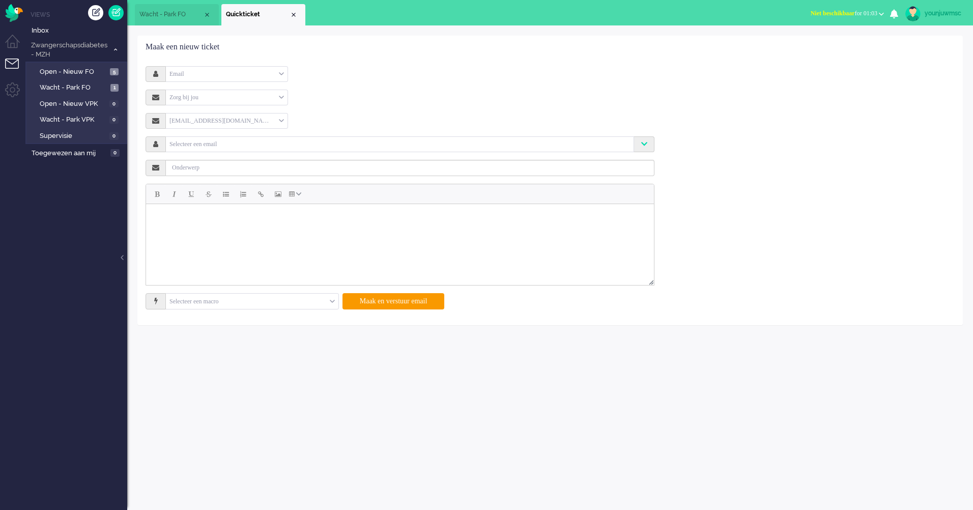
click at [401, 115] on div "support@zorgbijjou.omnidesk.com support@zorgbijjou.omnidesk.com" at bounding box center [400, 121] width 509 height 16
click at [281, 139] on input "text" at bounding box center [400, 143] width 464 height 9
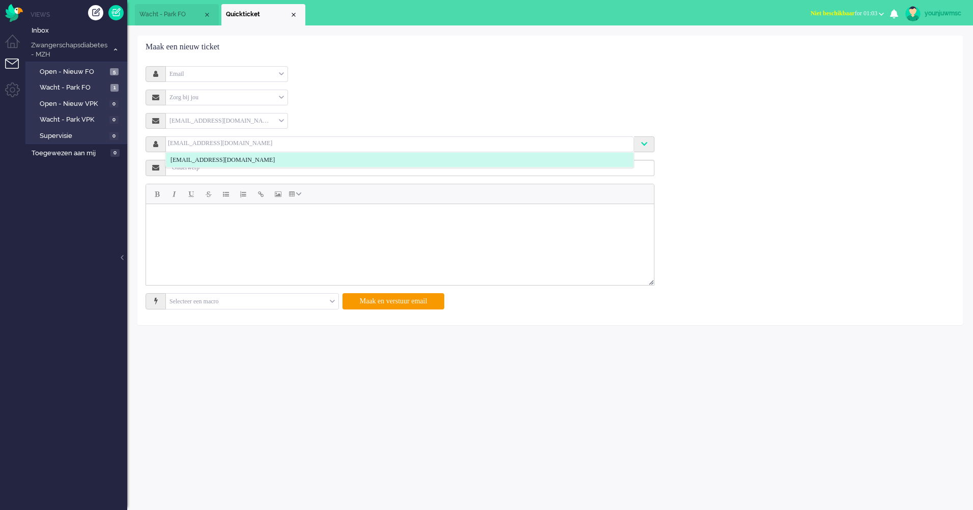
type input "grethacuperus@live.nl"
click at [376, 229] on html at bounding box center [400, 216] width 508 height 25
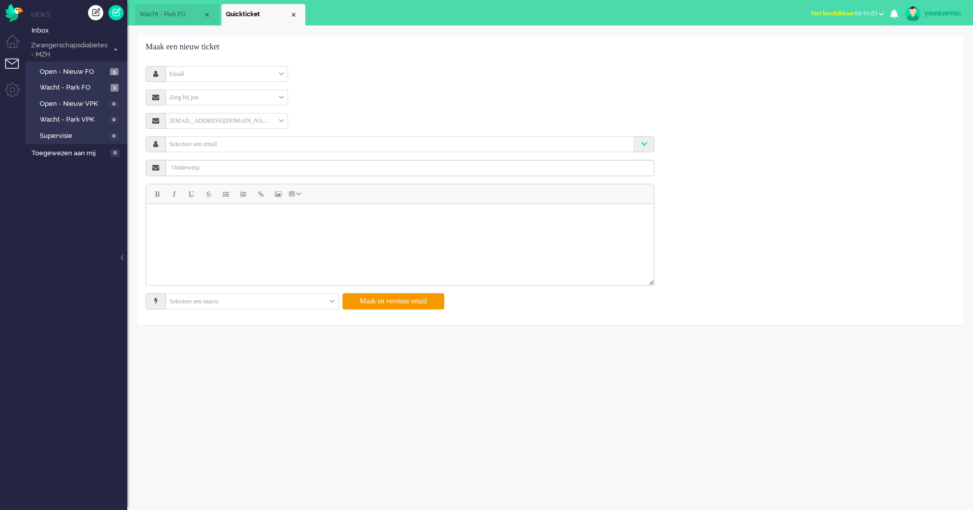
click at [286, 150] on div "Selecteer een email" at bounding box center [400, 144] width 468 height 16
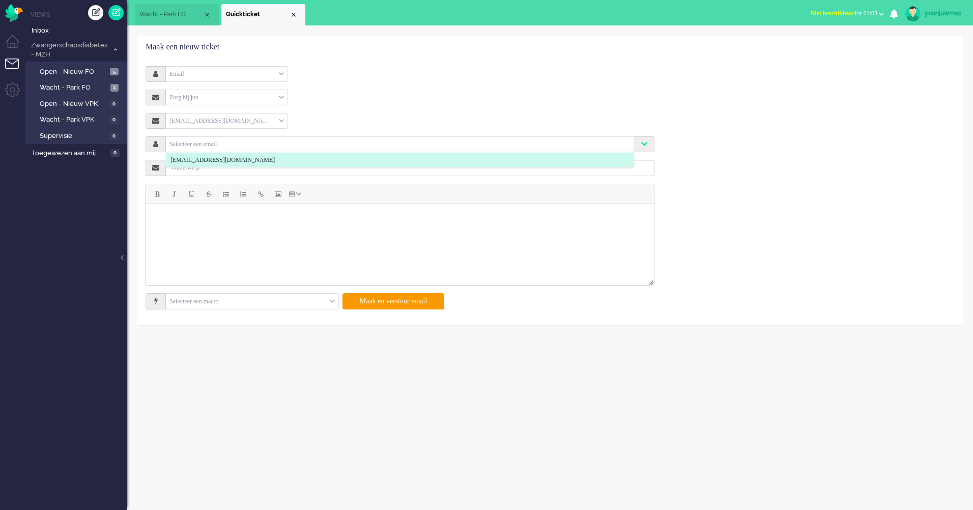
click at [285, 157] on li "grethacuperus@live.nl" at bounding box center [400, 160] width 468 height 15
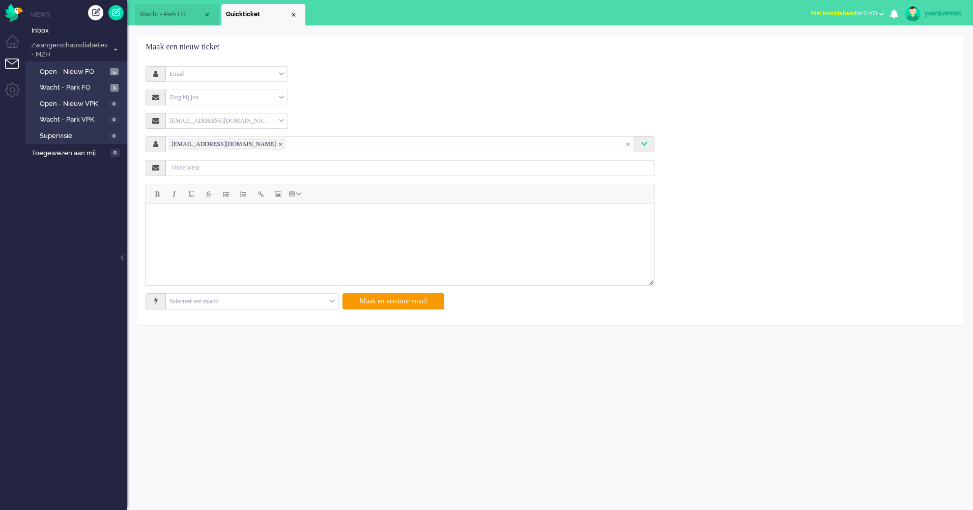
click at [263, 222] on body "Rich Text Area. Press ALT-0 for help." at bounding box center [400, 216] width 500 height 17
click at [235, 229] on html at bounding box center [400, 216] width 508 height 25
click at [427, 158] on div "support@zorgbijjou.omnidesk.com support@zorgbijjou.omnidesk.com grethacuperus@l…" at bounding box center [400, 199] width 494 height 173
click at [422, 173] on input "text" at bounding box center [410, 168] width 489 height 16
type input "offboarden"
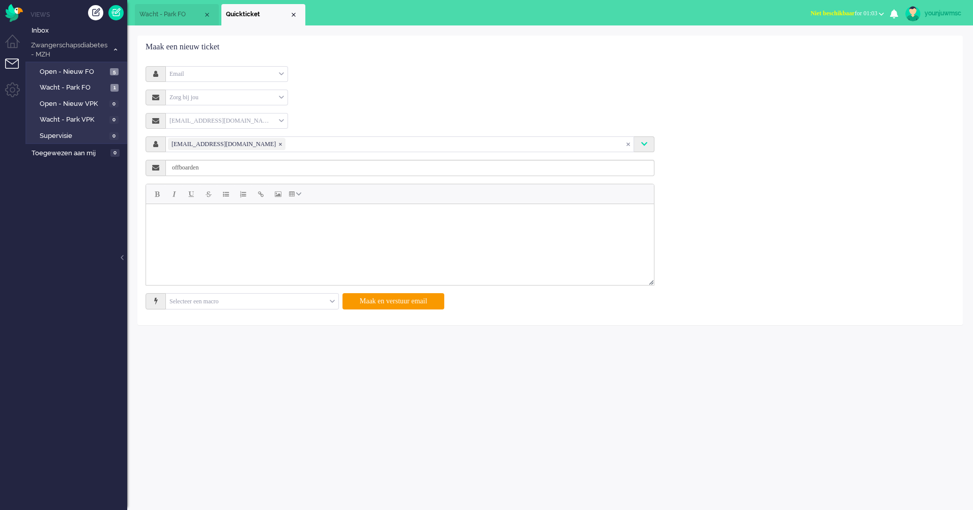
drag, startPoint x: 213, startPoint y: 239, endPoint x: 214, endPoint y: 246, distance: 7.7
click at [213, 229] on html at bounding box center [400, 216] width 508 height 25
click at [206, 309] on input "text" at bounding box center [252, 302] width 173 height 16
click at [426, 369] on div "Geen zoekresultaten Probeer nog eens Geavanceerd zoeken Geavanceerd zoeken Tick…" at bounding box center [550, 267] width 846 height 485
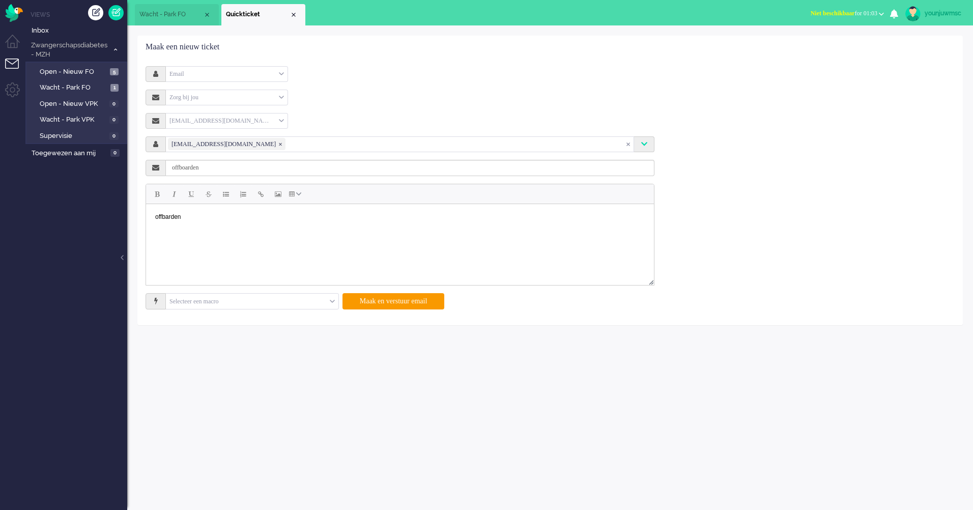
click at [409, 229] on html "offbarden" at bounding box center [400, 216] width 508 height 25
click at [162, 216] on body "offbarden" at bounding box center [400, 216] width 500 height 17
click at [164, 216] on body "offbarden" at bounding box center [400, 216] width 500 height 17
click at [304, 229] on html "offboarden" at bounding box center [400, 216] width 508 height 25
click at [418, 302] on button "Maak en verstuur email" at bounding box center [394, 301] width 102 height 16
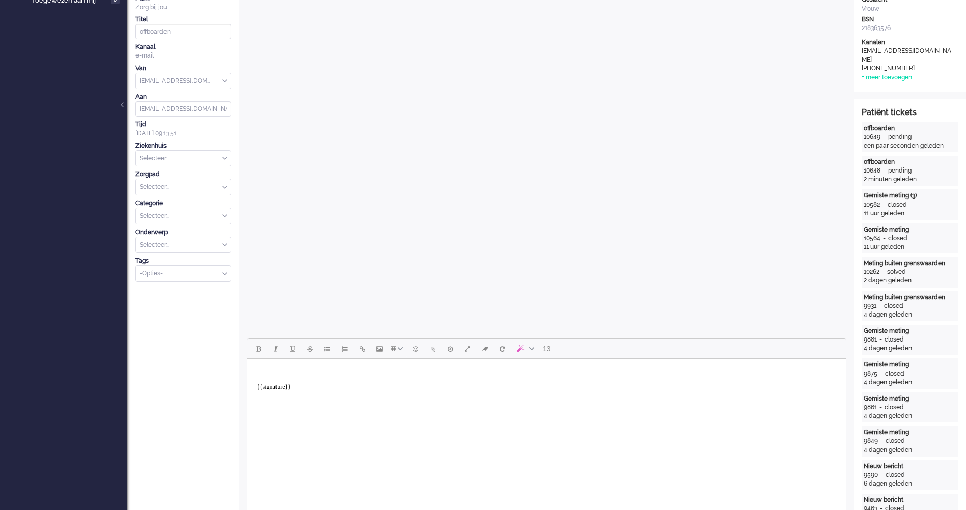
scroll to position [305, 0]
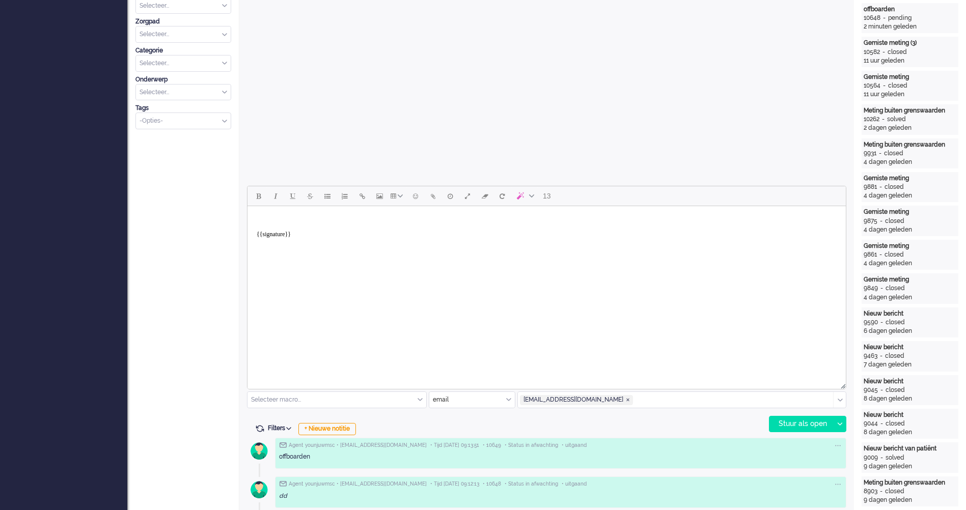
click at [473, 255] on html "{{signature}}" at bounding box center [546, 230] width 598 height 49
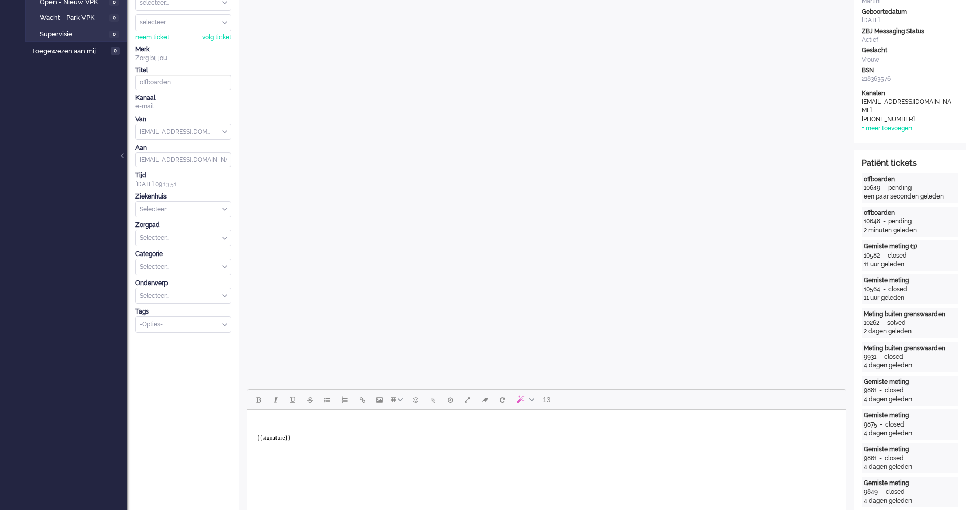
scroll to position [0, 0]
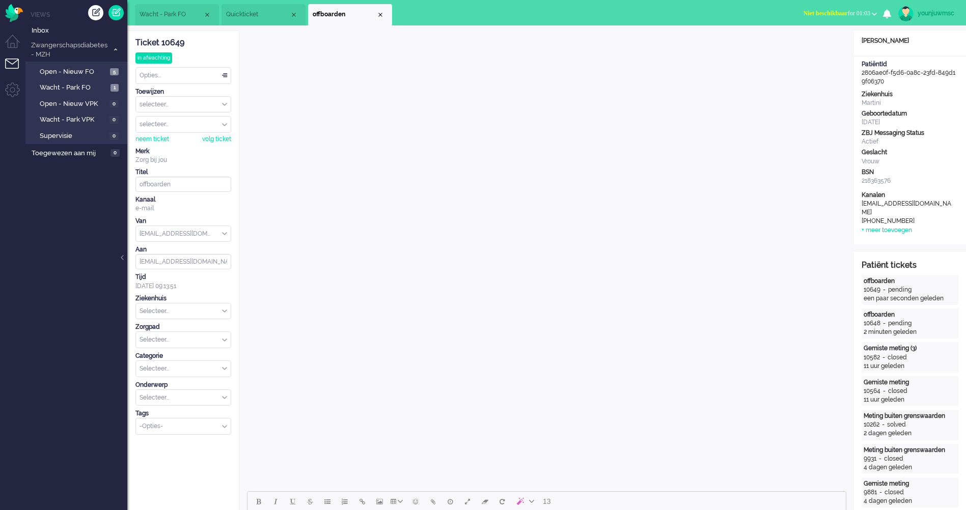
drag, startPoint x: 189, startPoint y: 45, endPoint x: 162, endPoint y: 44, distance: 27.5
click at [162, 44] on div "Ticket 10649" at bounding box center [183, 43] width 96 height 12
copy div "10649"
click at [87, 87] on span "Wacht - Park FO" at bounding box center [74, 88] width 68 height 10
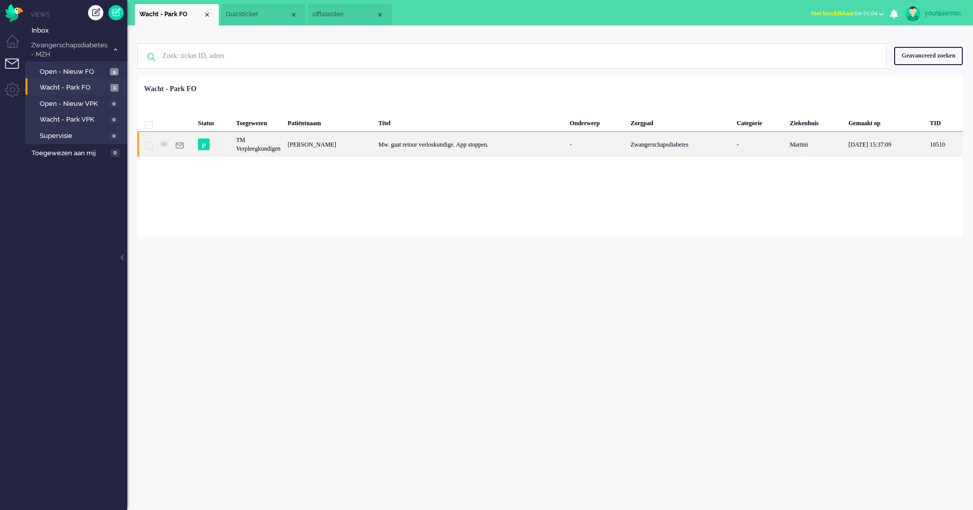
click at [436, 150] on div "Mw. gaat retour verloskundige. App stoppen." at bounding box center [470, 144] width 191 height 25
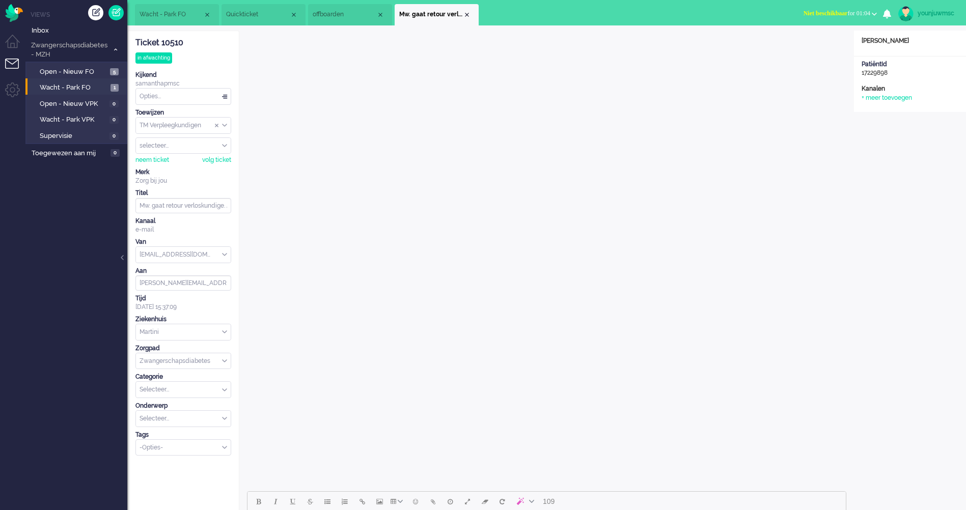
click at [471, 17] on li "Mw. gaat retour verloskundige. App stoppen." at bounding box center [437, 14] width 84 height 21
click at [465, 15] on div "Close tab" at bounding box center [467, 15] width 8 height 8
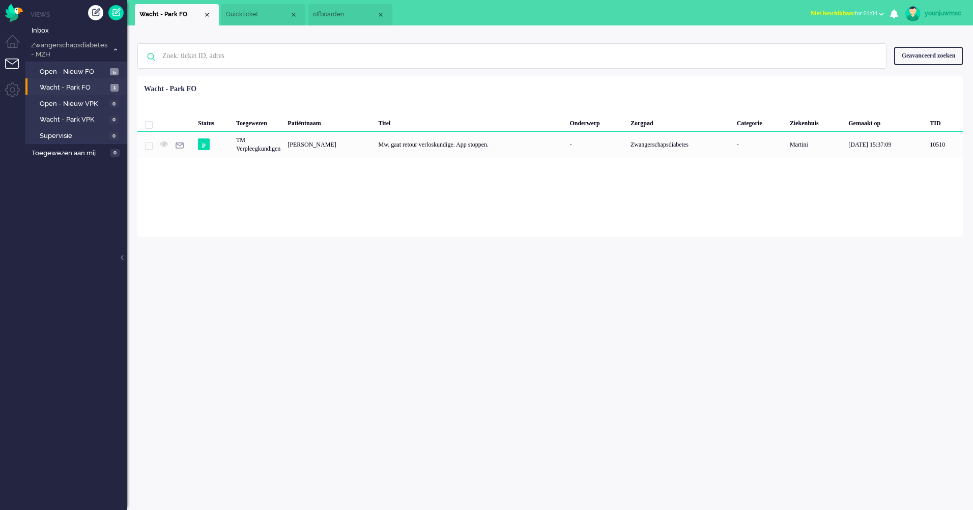
click at [346, 11] on span "offboarden" at bounding box center [345, 14] width 64 height 9
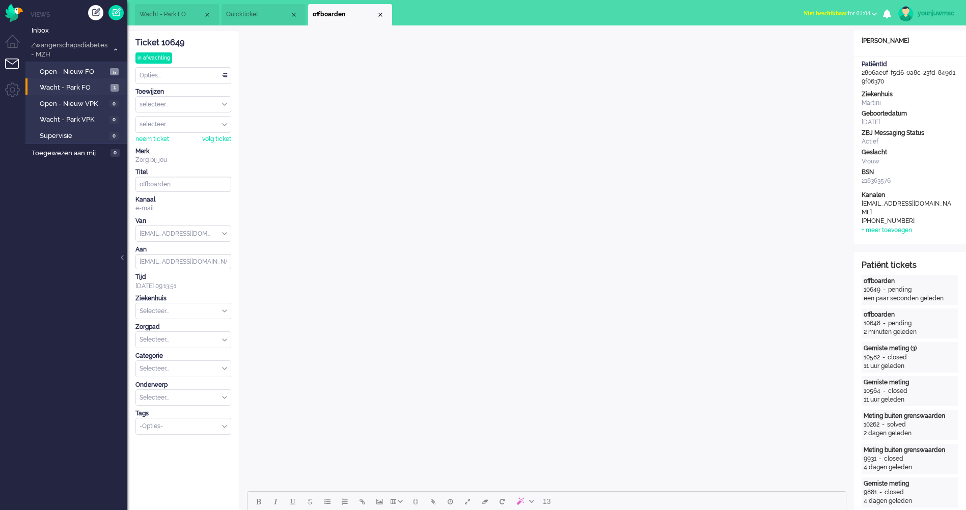
drag, startPoint x: 200, startPoint y: 42, endPoint x: 136, endPoint y: 43, distance: 63.1
click at [136, 43] on div "Ticket 10649" at bounding box center [183, 43] width 96 height 12
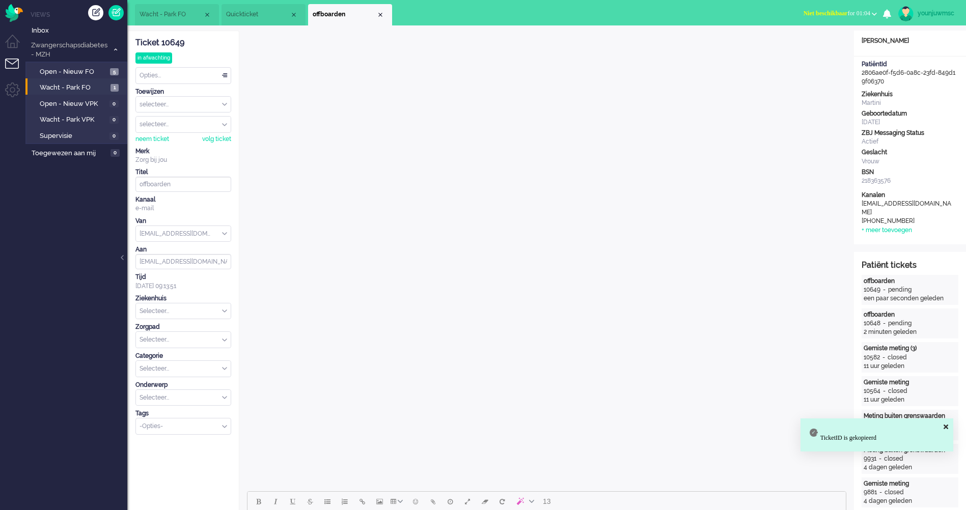
copy div "Ticket 10649"
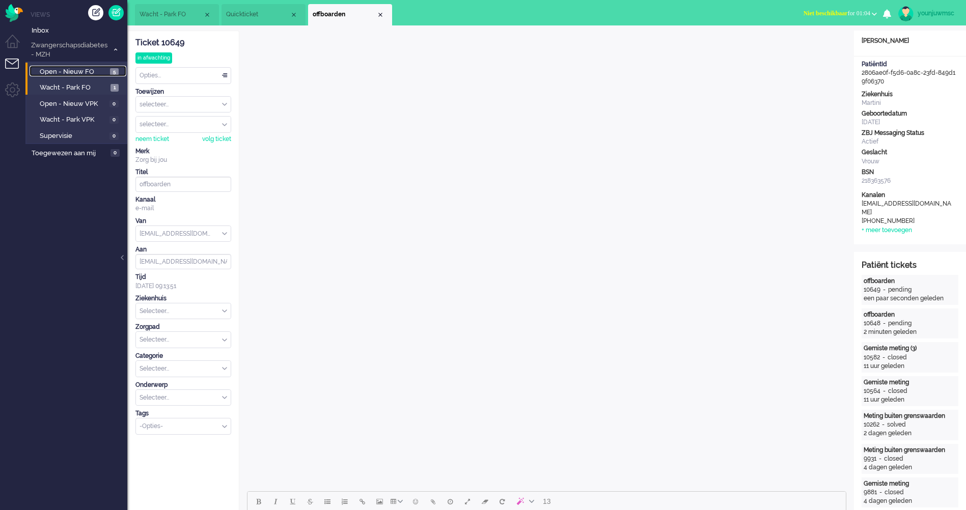
click at [83, 68] on span "Open - Nieuw FO" at bounding box center [74, 72] width 68 height 10
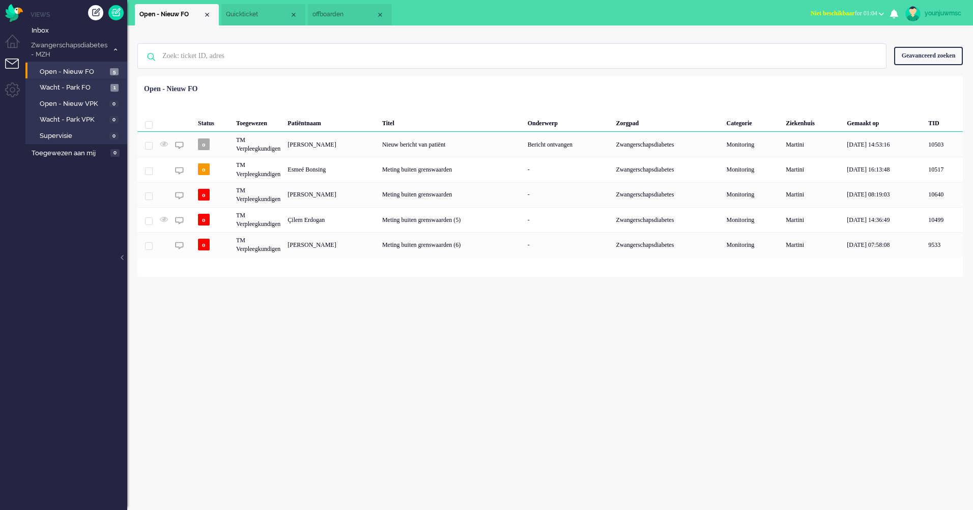
click at [359, 323] on div "Geen zoekresultaten Probeer nog eens Geavanceerd zoeken Geavanceerd zoeken Tick…" at bounding box center [550, 267] width 846 height 485
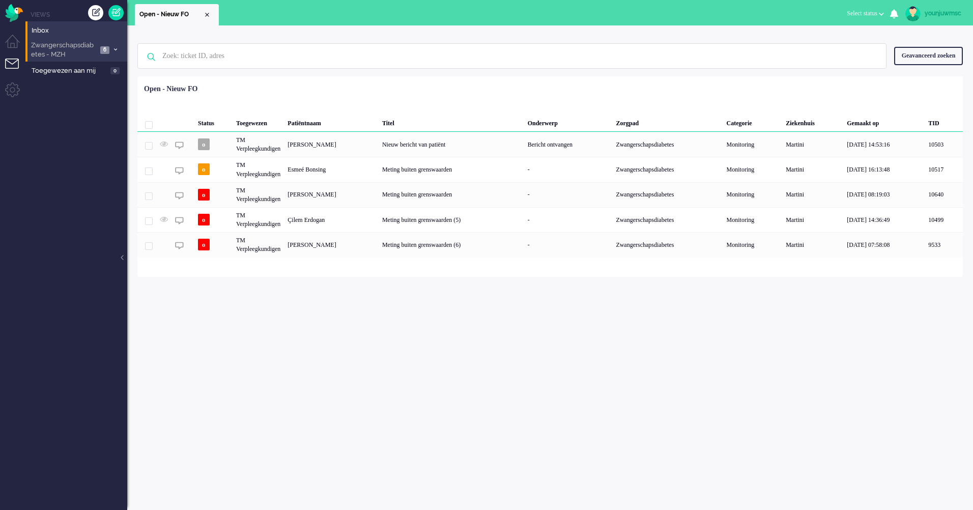
click at [72, 46] on span "Zwangerschapsdiabetes - MZH" at bounding box center [64, 50] width 68 height 19
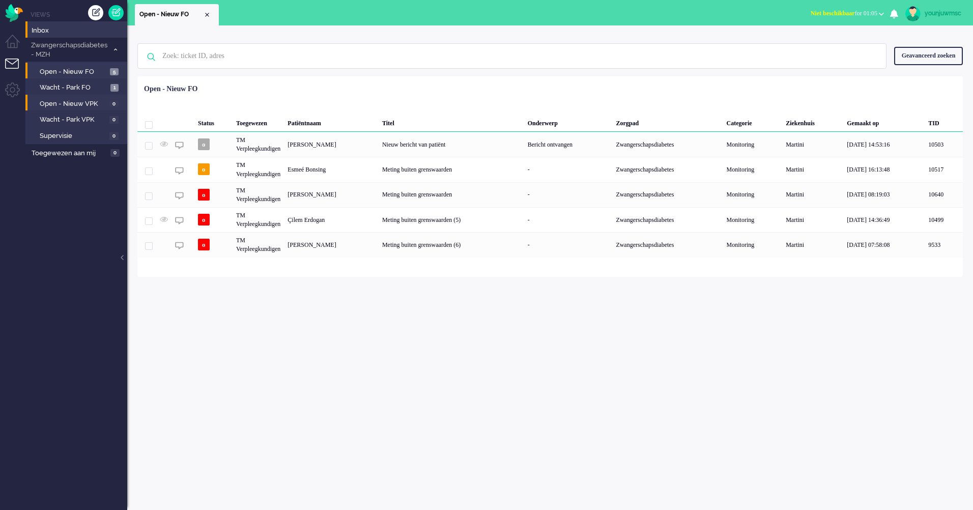
click at [79, 95] on li "Open - Nieuw VPK 0" at bounding box center [75, 103] width 101 height 16
click at [77, 89] on span "Wacht - Park FO" at bounding box center [74, 88] width 68 height 10
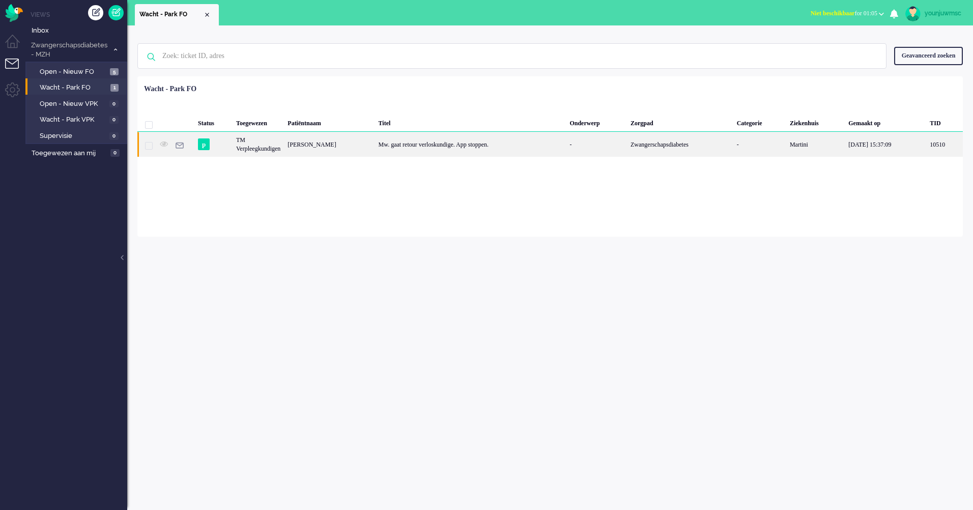
click at [405, 142] on div "Mw. gaat retour verloskundige. App stoppen." at bounding box center [470, 144] width 191 height 25
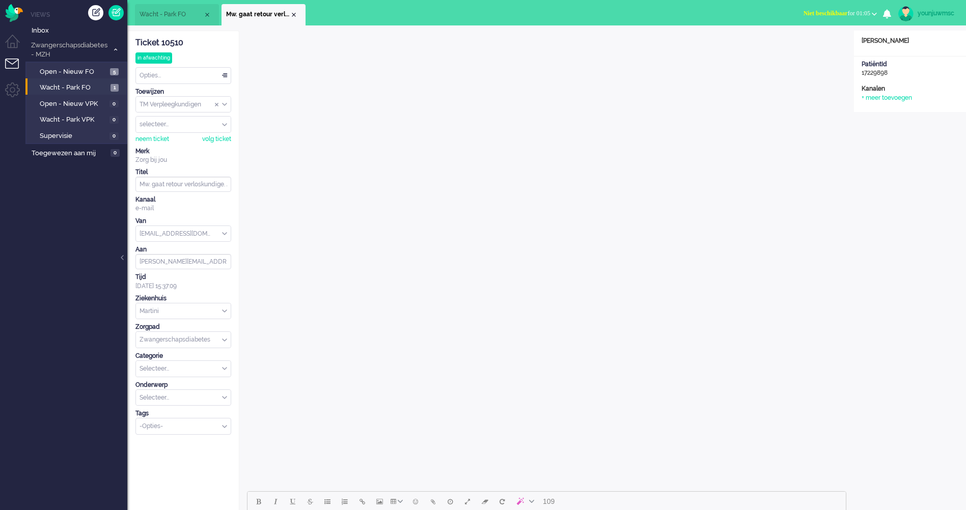
click at [190, 79] on div "Opties..." at bounding box center [183, 76] width 95 height 16
click at [177, 149] on li "Opgelost" at bounding box center [183, 148] width 95 height 15
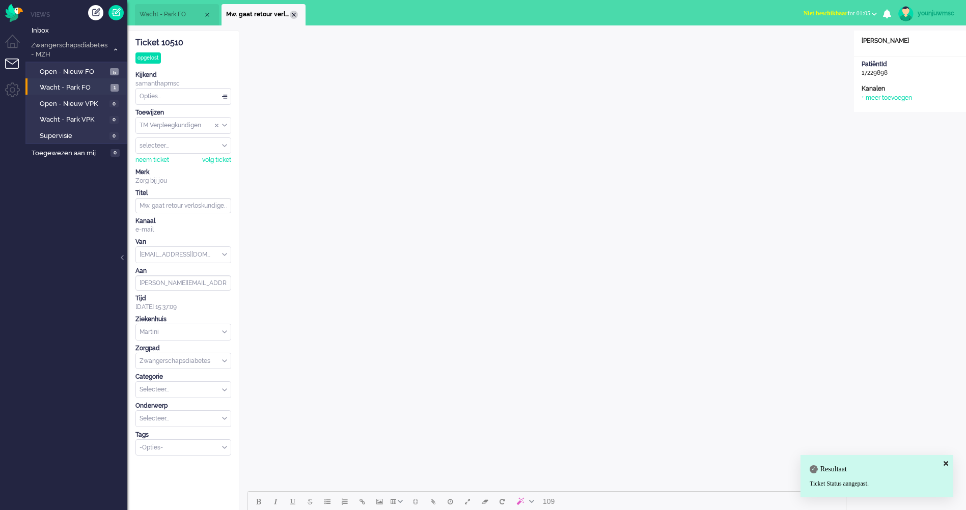
click at [293, 15] on div "Close tab" at bounding box center [294, 15] width 8 height 8
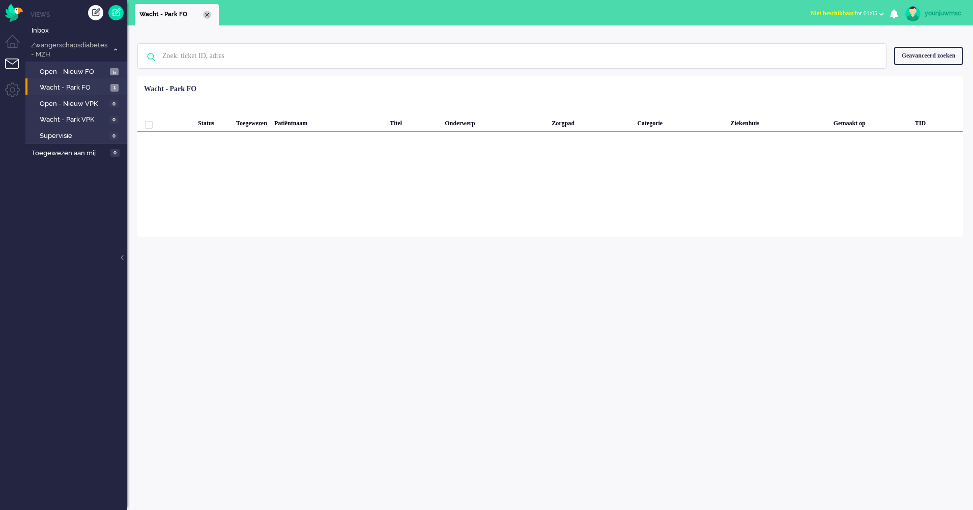
click at [209, 13] on div "Close tab" at bounding box center [207, 15] width 8 height 8
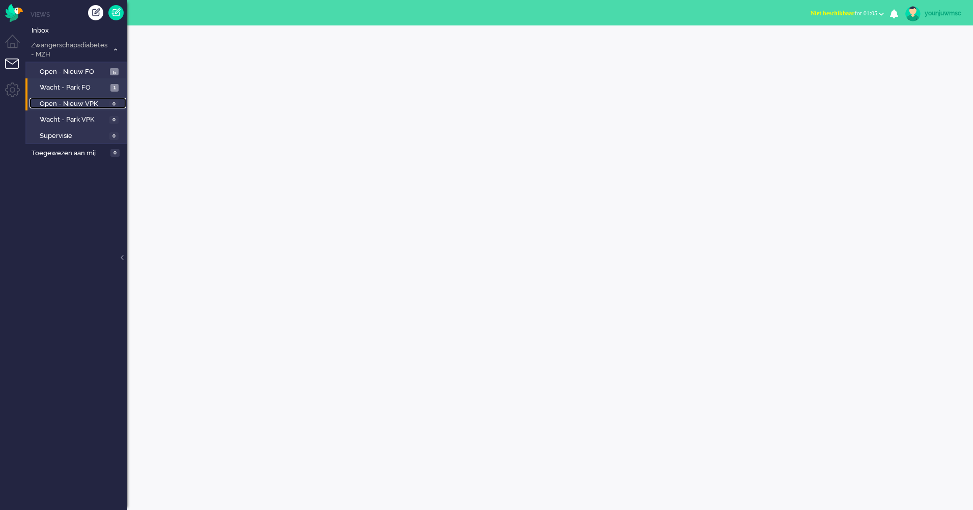
click at [83, 101] on span "Open - Nieuw VPK" at bounding box center [73, 104] width 67 height 10
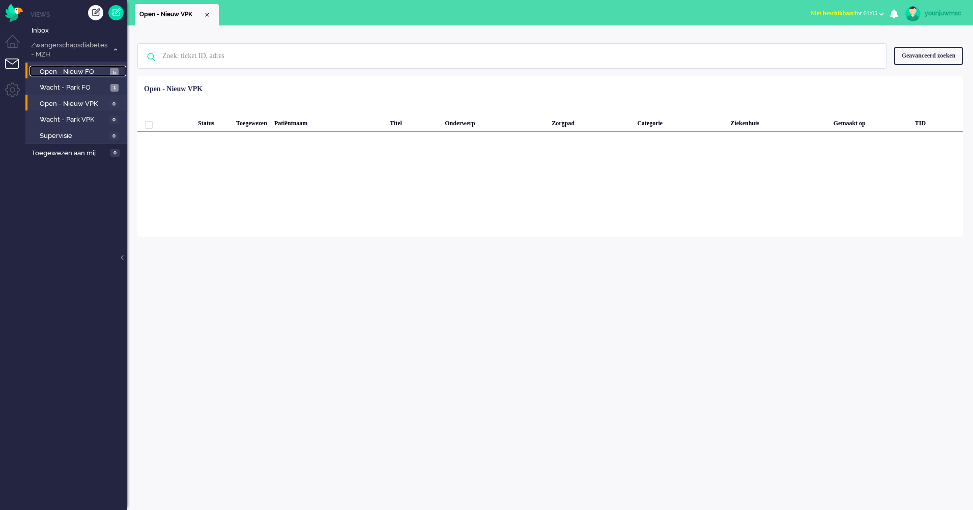
click at [80, 75] on span "Open - Nieuw FO" at bounding box center [74, 72] width 68 height 10
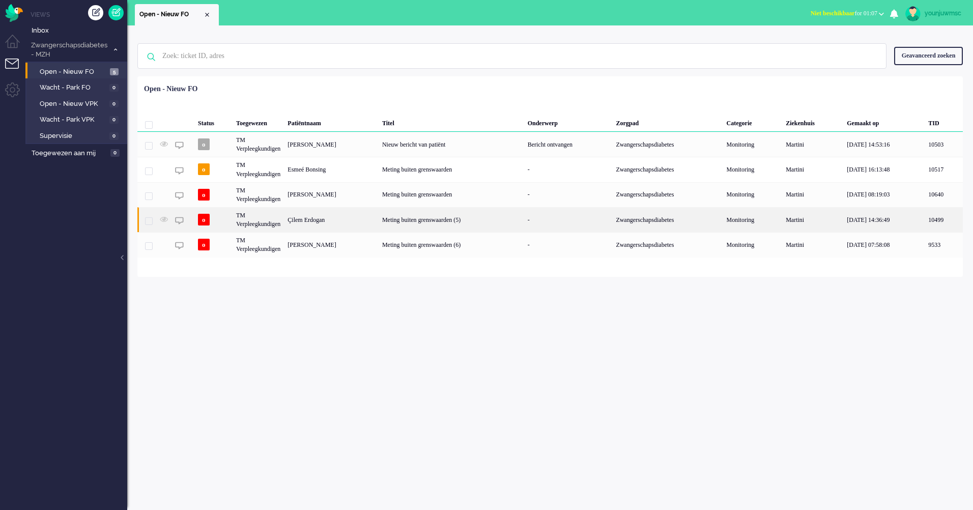
click at [466, 222] on div "Meting buiten grenswaarden (5)" at bounding box center [452, 219] width 146 height 25
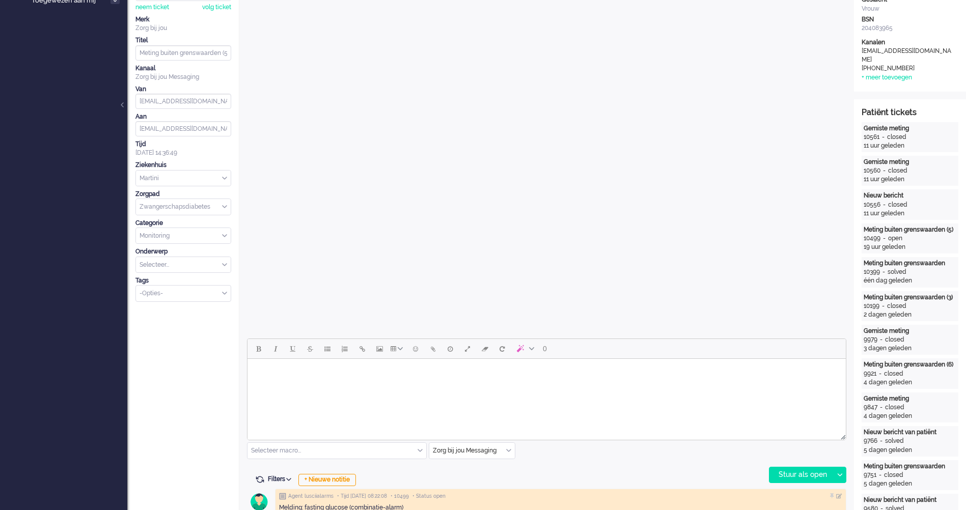
scroll to position [305, 0]
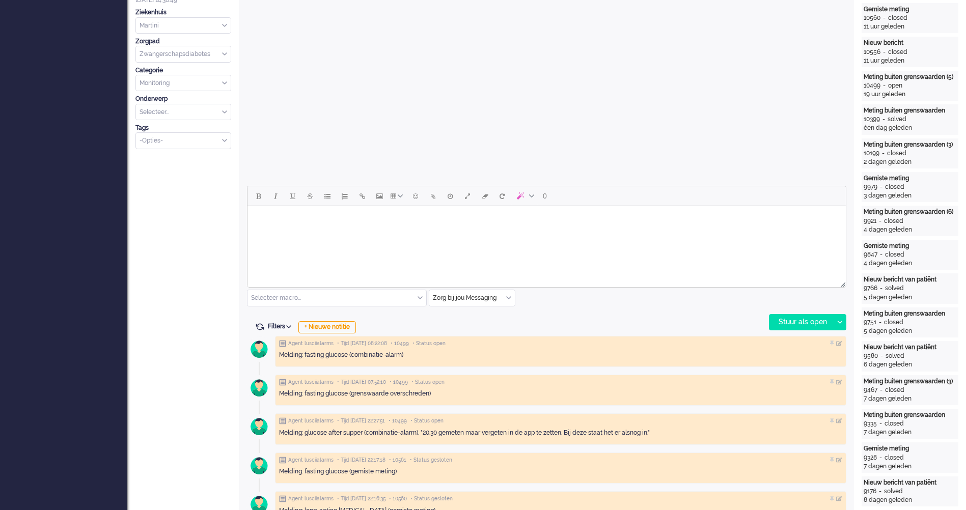
click at [410, 232] on html at bounding box center [546, 219] width 598 height 26
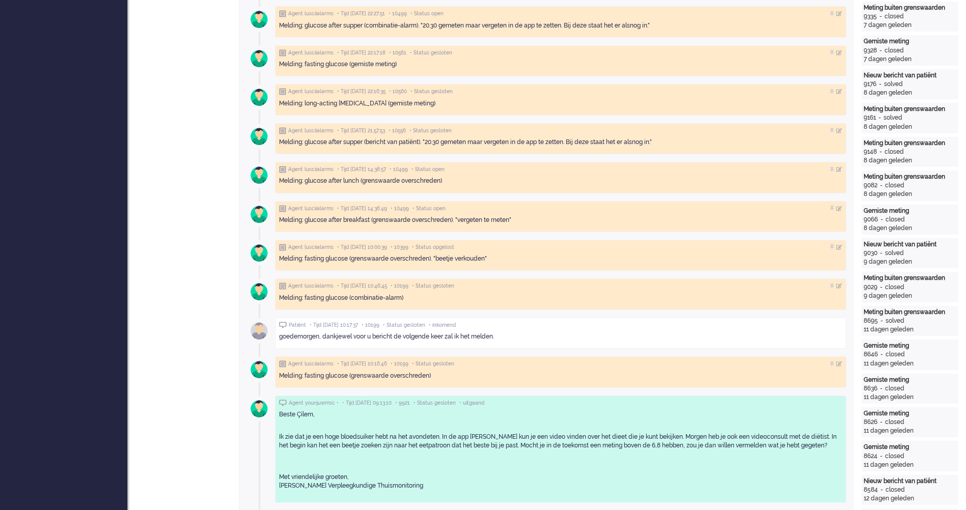
scroll to position [764, 0]
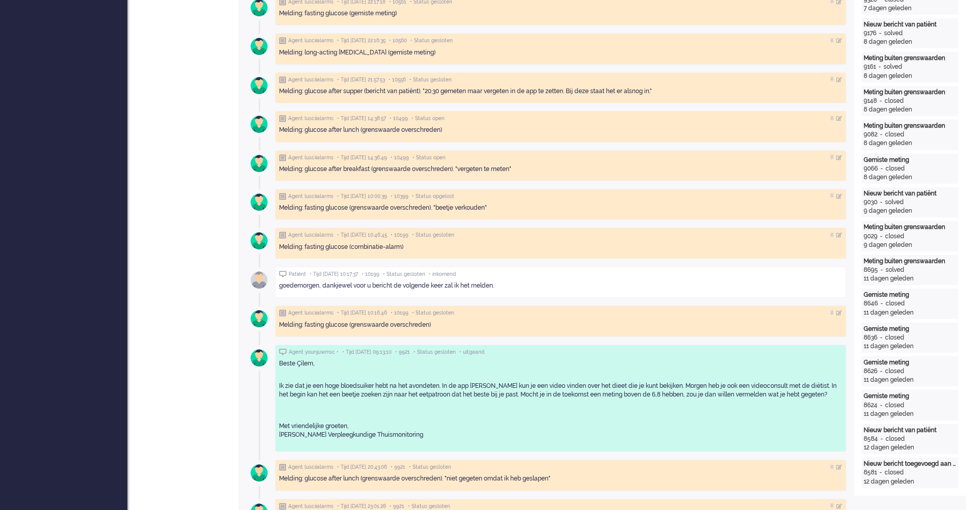
drag, startPoint x: 444, startPoint y: 437, endPoint x: 275, endPoint y: 367, distance: 182.8
click at [275, 367] on div "Agent younjuwmsc • • Tijd 08/09/2025 09:13:10 • 9921 • Status gesloten • uitgaa…" at bounding box center [560, 398] width 571 height 107
copy div "Beste Çilem, Ik zie dat je een hoge bloedsuiker hebt na het avondeten. In de ap…"
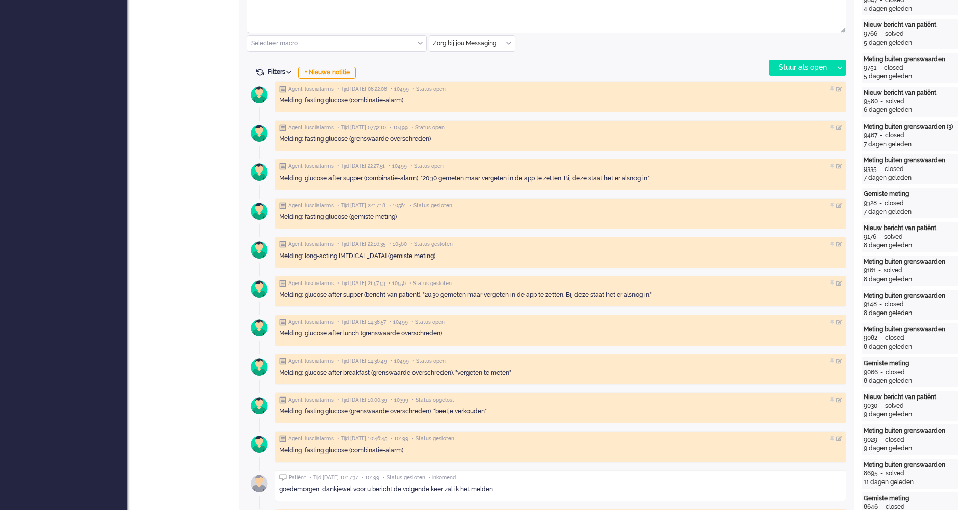
scroll to position [356, 0]
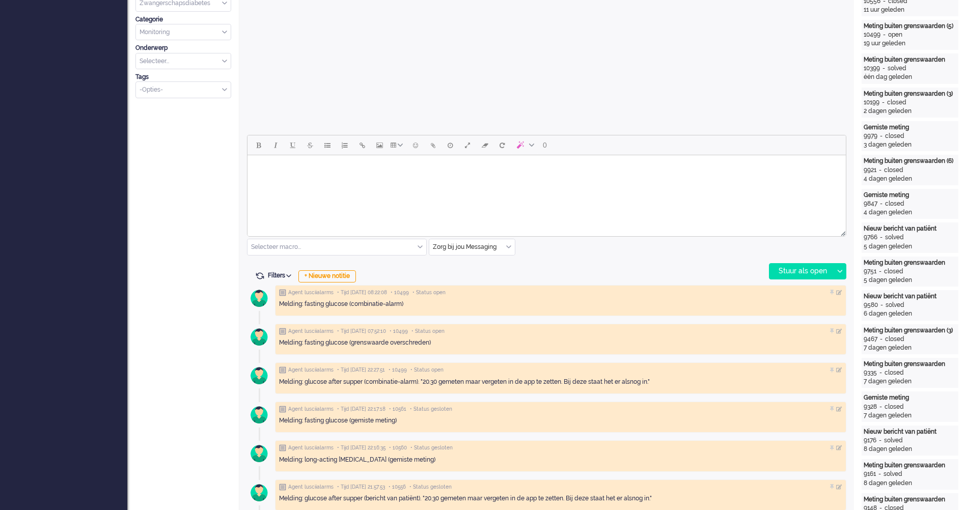
click at [340, 181] on html at bounding box center [546, 168] width 598 height 26
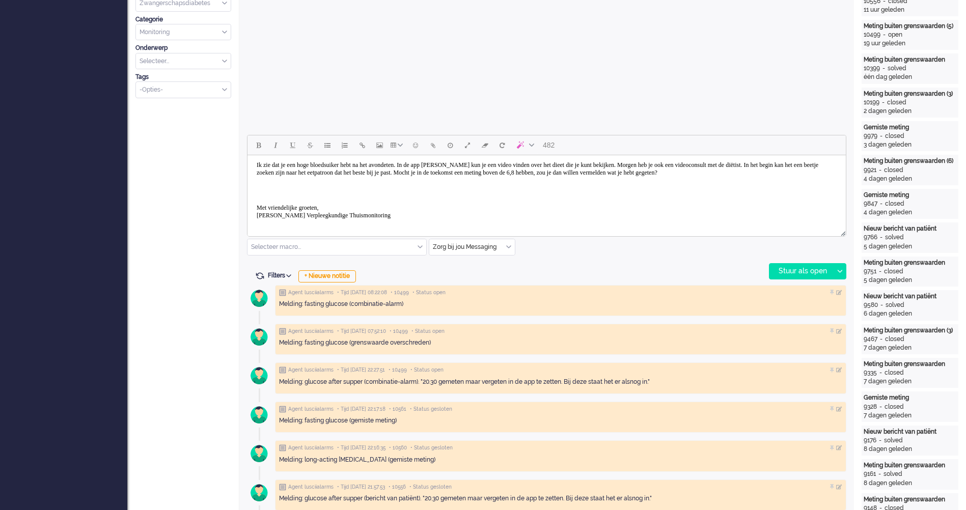
scroll to position [0, 0]
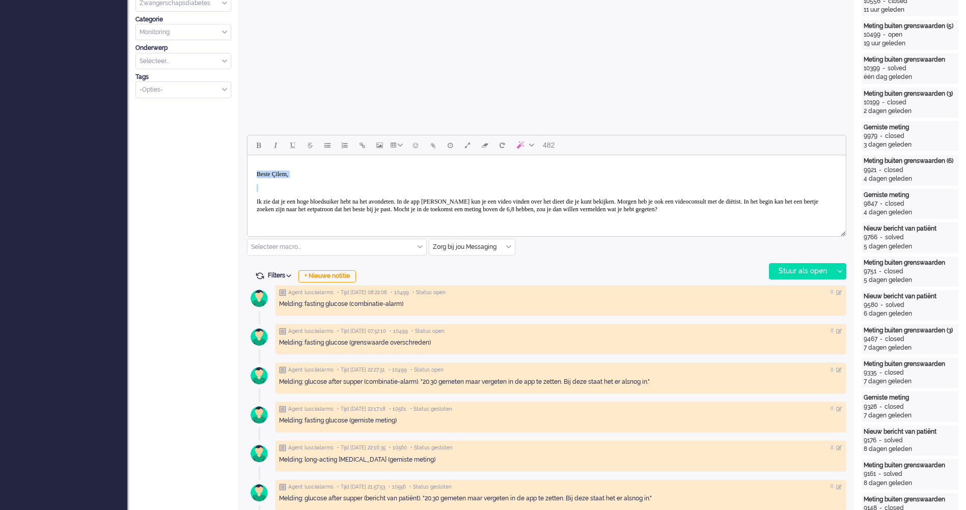
drag, startPoint x: 363, startPoint y: 200, endPoint x: 159, endPoint y: 138, distance: 213.7
click at [247, 155] on html "Beste Çilem, Ik zie dat je een hoge bloedsuiker hebt na het avondeten. In de ap…" at bounding box center [546, 213] width 598 height 116
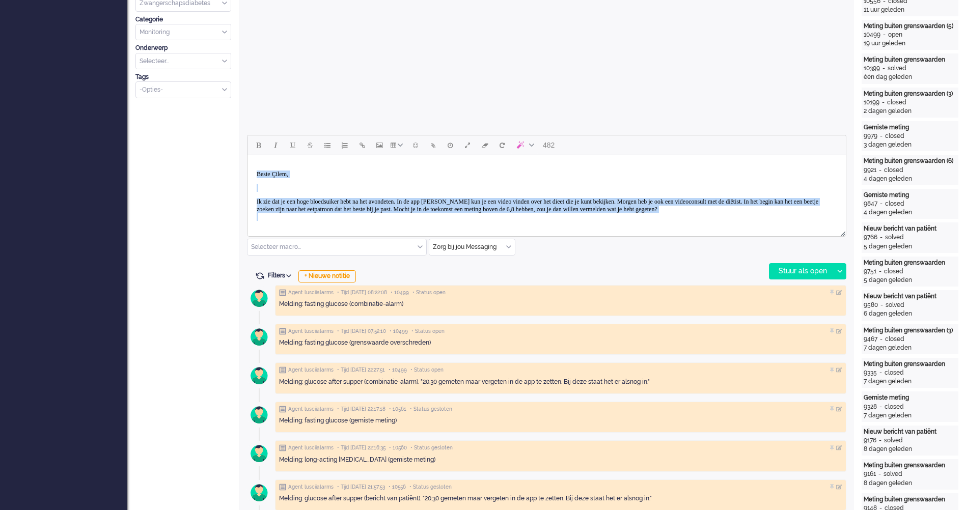
click at [328, 207] on p "Ik zie dat je een hoge bloedsuiker hebt na het avondeten. In de app Luscii kun …" at bounding box center [547, 209] width 580 height 23
drag, startPoint x: 321, startPoint y: 216, endPoint x: 257, endPoint y: 201, distance: 66.6
click at [257, 201] on p "Ik zie dat je een hoge bloedsuiker hebt na het avondeten. In de app Luscii kun …" at bounding box center [547, 209] width 580 height 23
paste body "Rich Text Area. Press ALT-0 for help."
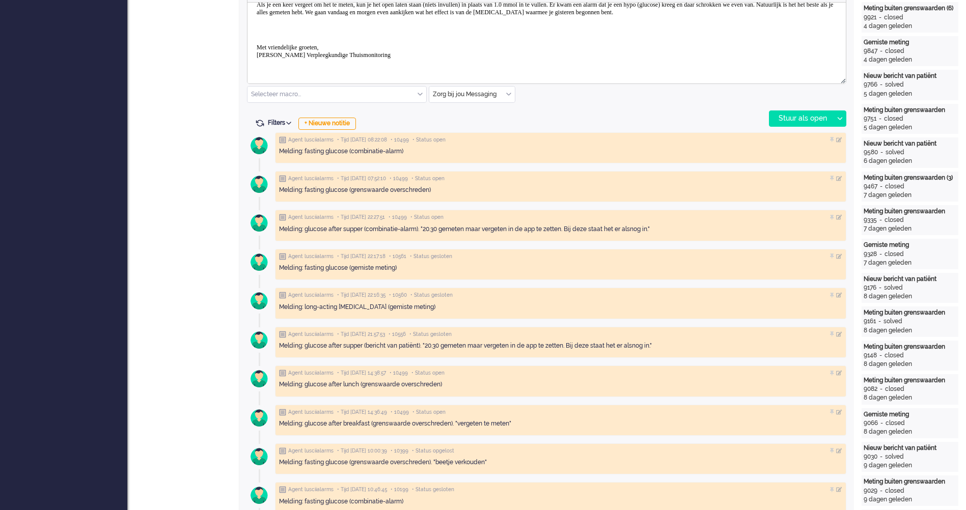
scroll to position [305, 0]
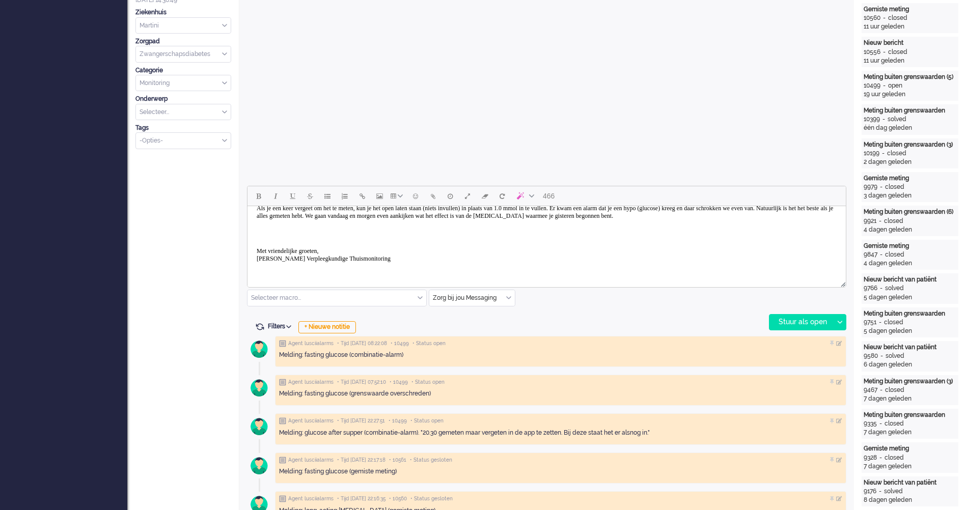
click at [305, 236] on body "Beste Çilem, Als je een keer vergeet om het te meten, kun je het open laten sta…" at bounding box center [546, 220] width 590 height 108
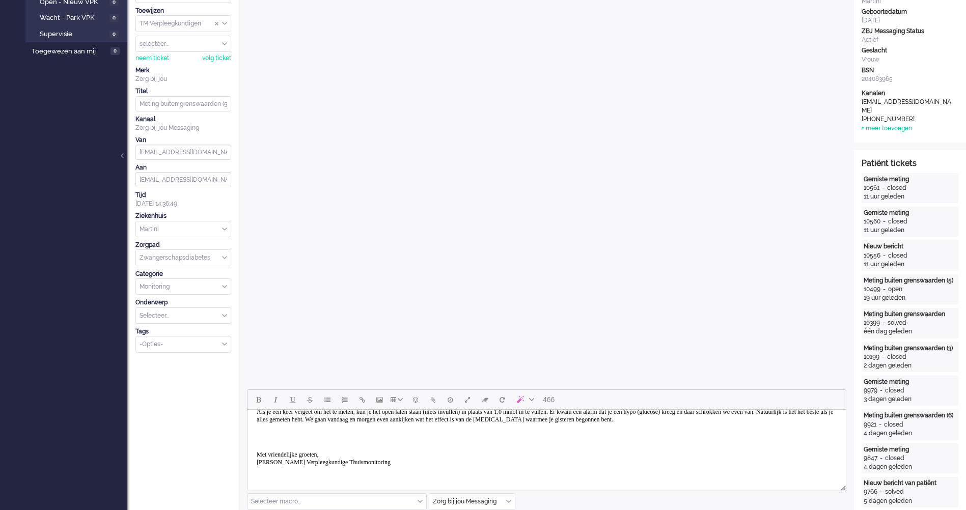
click at [275, 433] on body "Beste Çilem, Als je een keer vergeet om het te meten, kun je het open laten sta…" at bounding box center [546, 424] width 590 height 108
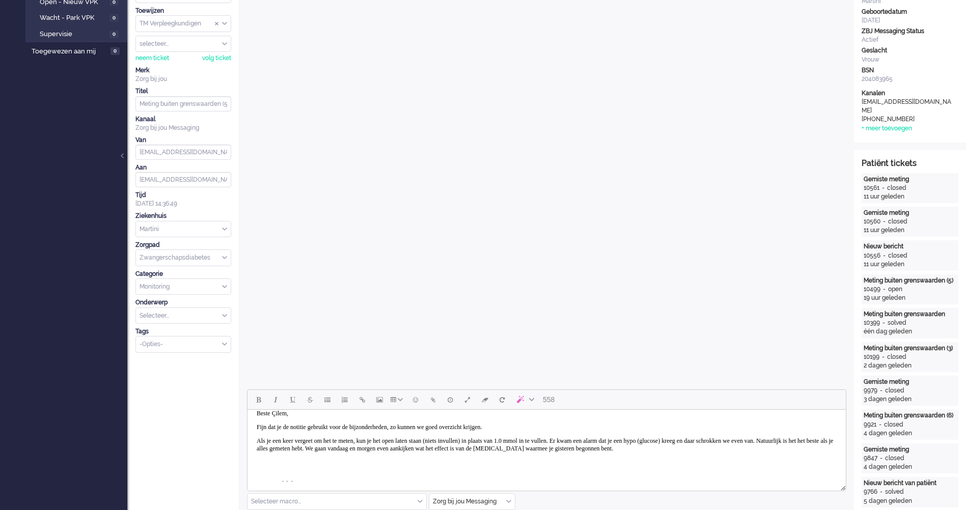
click at [570, 460] on p "Als je een keer vergeet om het te meten, kun je het open laten staan (niets inv…" at bounding box center [547, 448] width 580 height 23
drag, startPoint x: 332, startPoint y: 451, endPoint x: 634, endPoint y: 441, distance: 301.5
click at [634, 441] on p "Als je een keer vergeet om het te meten, kun je het open laten staan (niets inv…" at bounding box center [547, 448] width 580 height 23
copy p "Er kwam een alarm dat je een hypo (glucose) kreeg en daar schrokken we even van."
click at [263, 437] on p "Als je een keer vergeet om het te meten, kun je het open laten staan (niets inv…" at bounding box center [547, 448] width 580 height 23
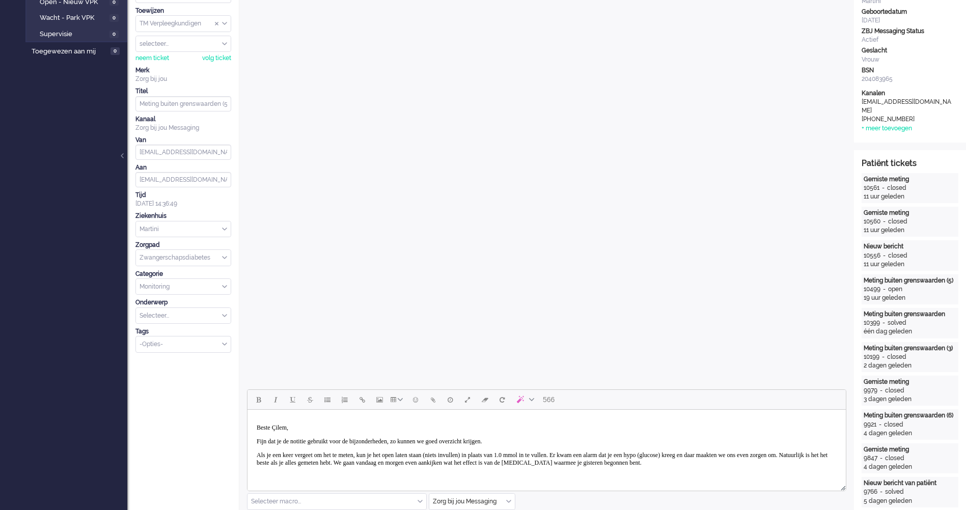
scroll to position [52, 0]
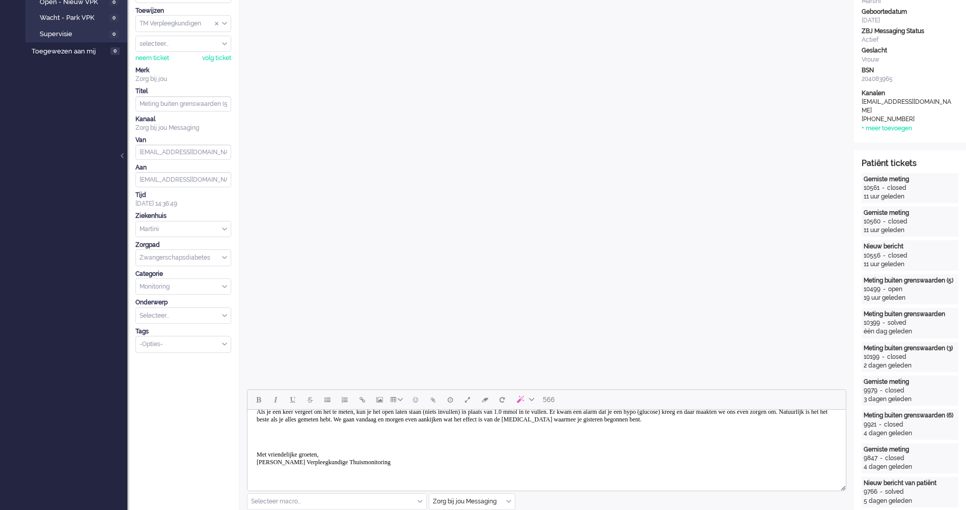
click at [306, 438] on body "Beste Çilem, Fijn dat je de notitie gebruikt voor de bijzonderheden, zo kunnen …" at bounding box center [546, 424] width 590 height 108
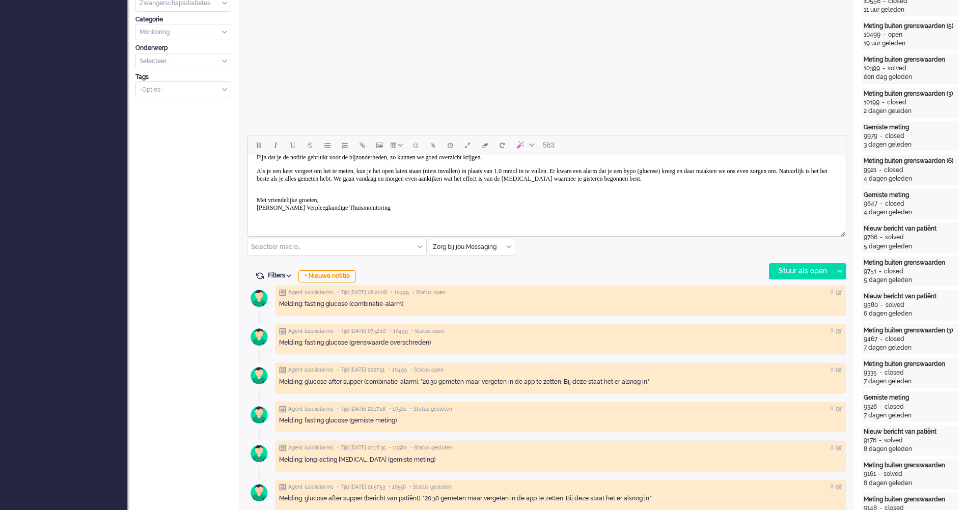
scroll to position [305, 0]
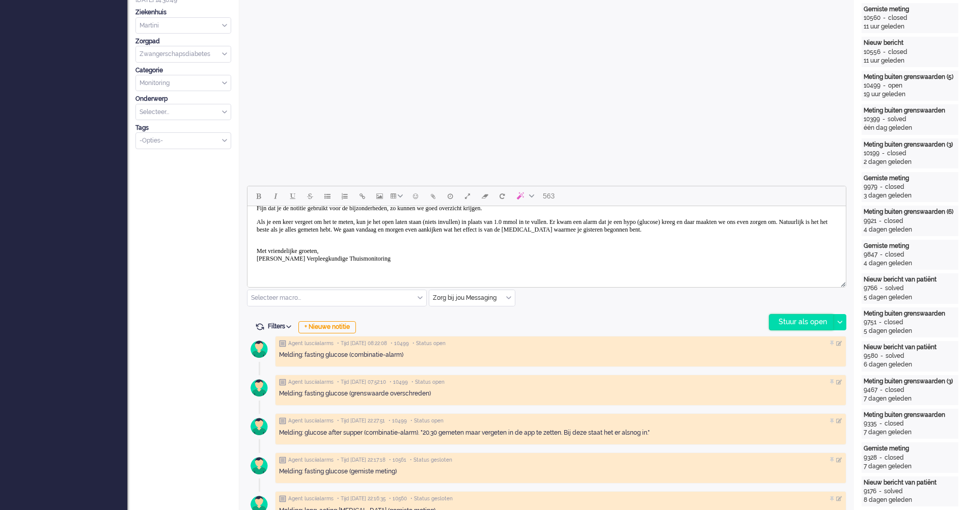
click at [800, 325] on div "Stuur als open" at bounding box center [801, 322] width 64 height 15
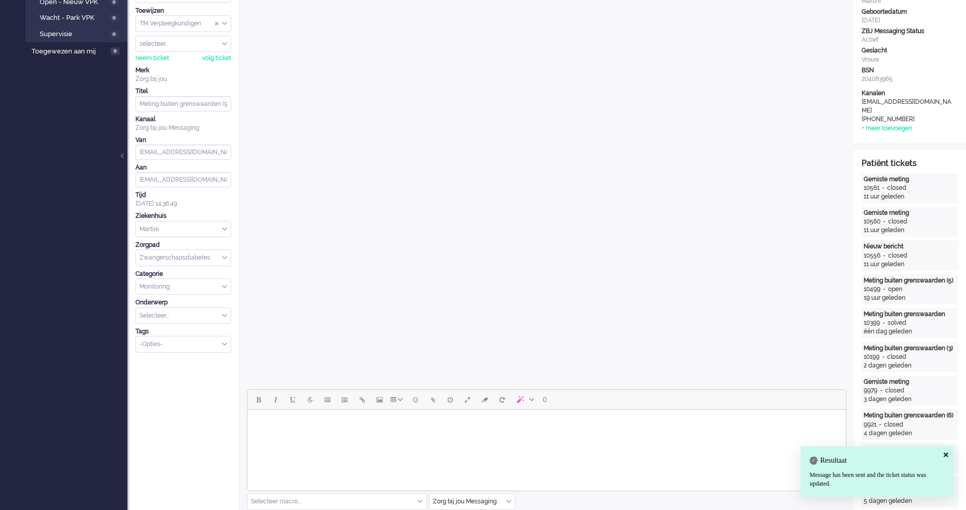
scroll to position [0, 0]
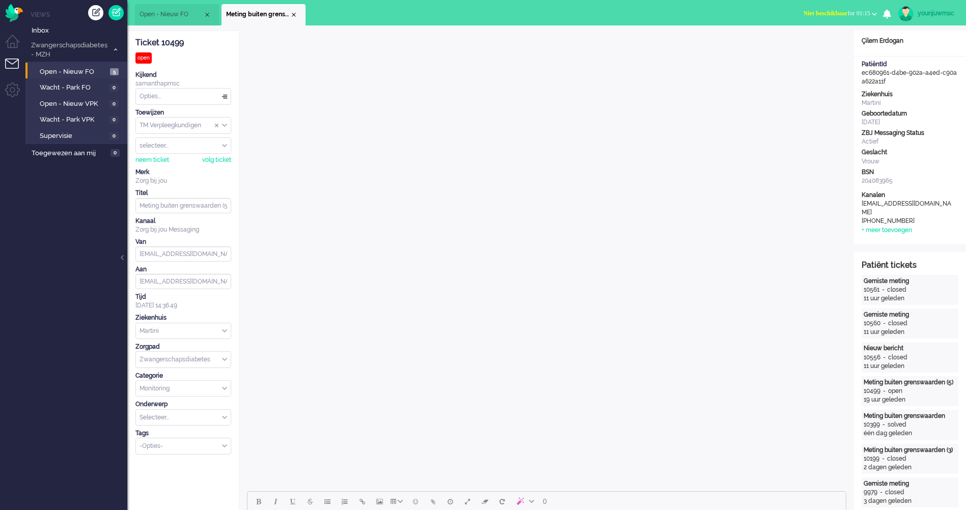
click at [294, 16] on div "Close tab" at bounding box center [294, 15] width 8 height 8
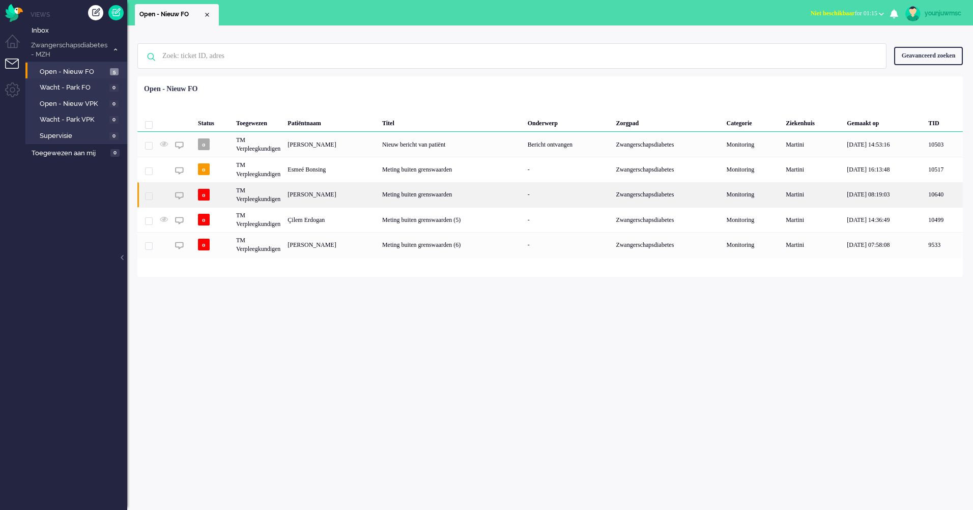
click at [319, 197] on div "[PERSON_NAME]" at bounding box center [331, 194] width 95 height 25
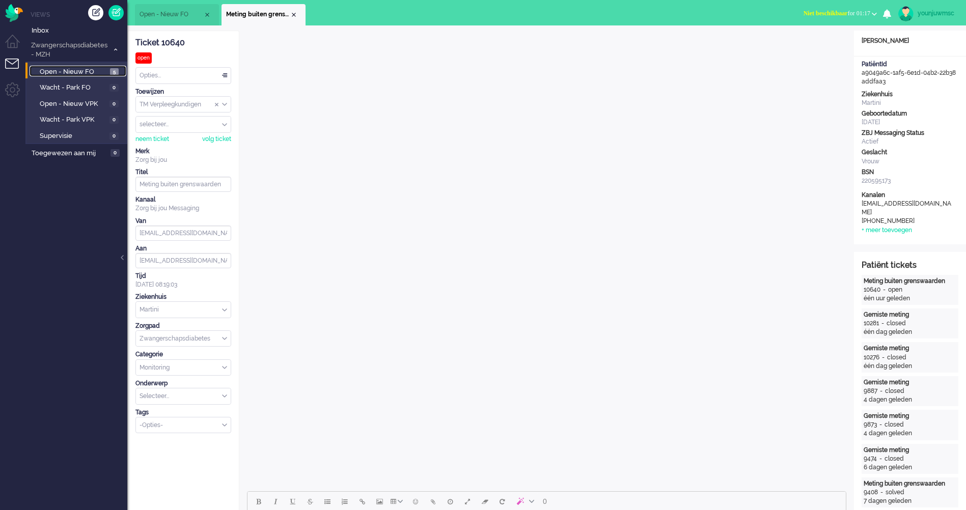
click at [86, 68] on span "Open - Nieuw FO" at bounding box center [74, 72] width 68 height 10
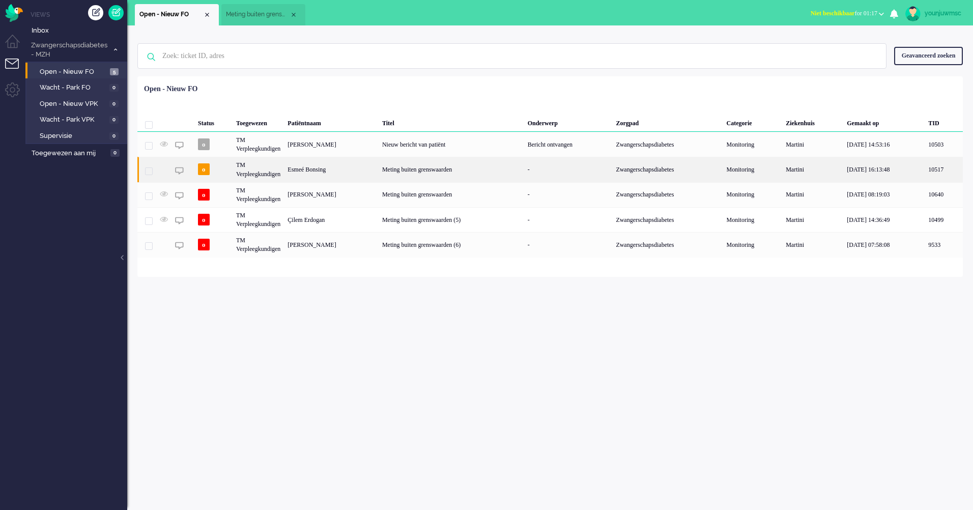
click at [455, 171] on div "Meting buiten grenswaarden" at bounding box center [452, 169] width 146 height 25
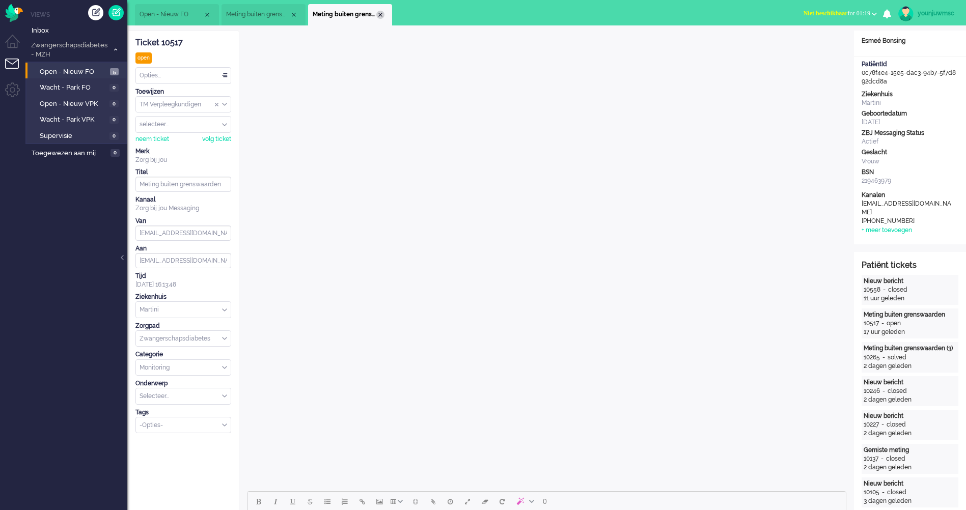
click at [382, 15] on div "Close tab" at bounding box center [380, 15] width 8 height 8
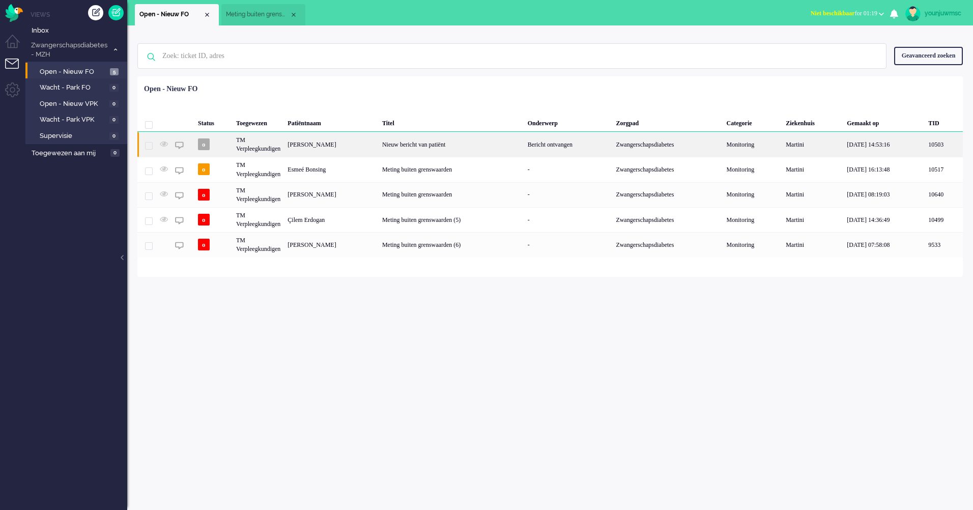
click at [366, 146] on div "[PERSON_NAME]" at bounding box center [331, 144] width 95 height 25
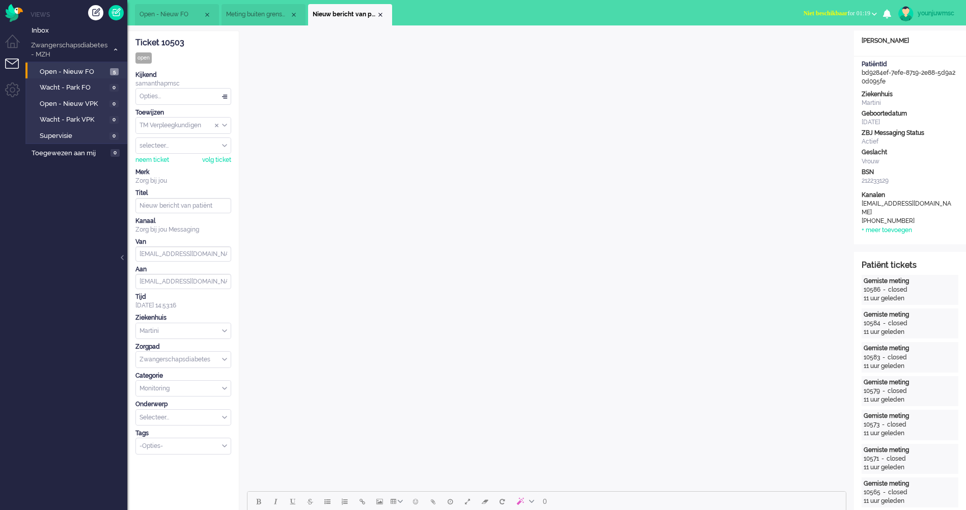
click at [377, 15] on div "Close tab" at bounding box center [380, 15] width 8 height 8
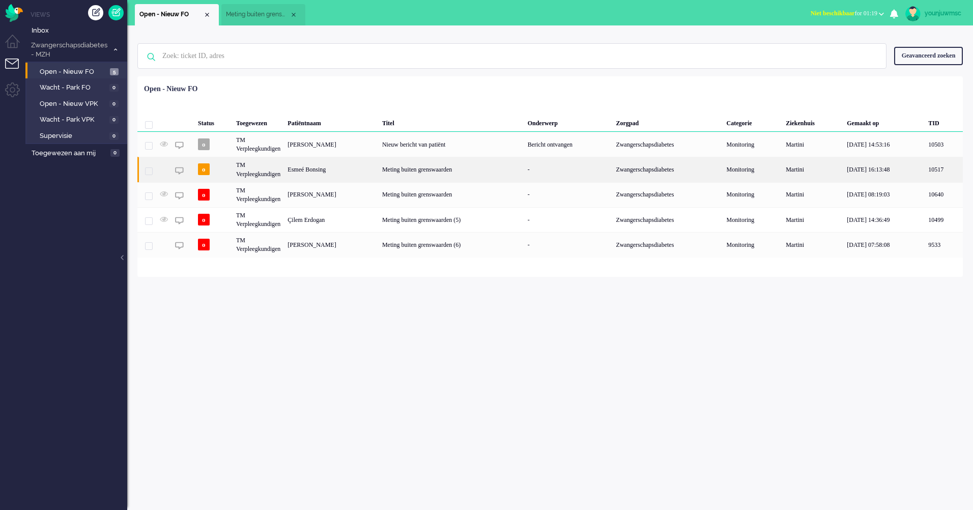
click at [354, 173] on div "Esmeé Bonsing" at bounding box center [331, 169] width 95 height 25
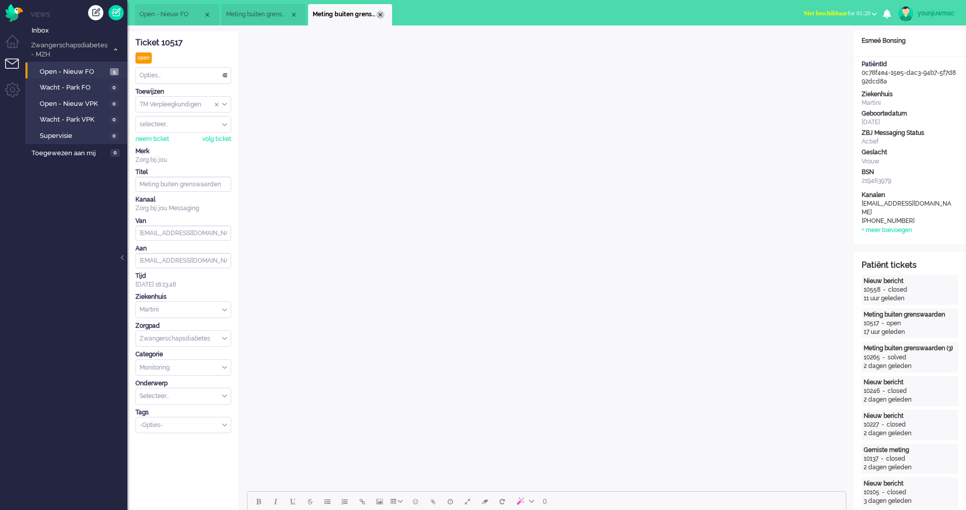
click at [382, 17] on div "Close tab" at bounding box center [380, 15] width 8 height 8
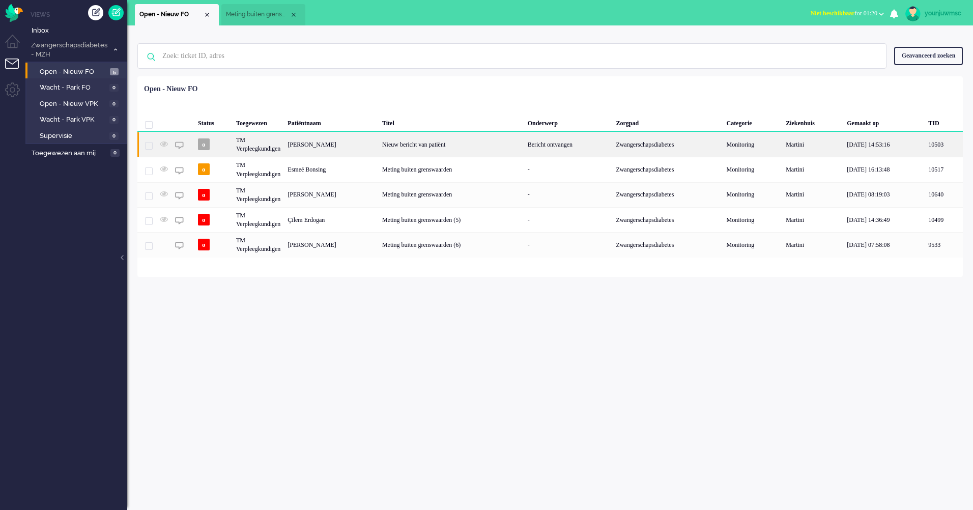
click at [363, 148] on div "[PERSON_NAME]" at bounding box center [331, 144] width 95 height 25
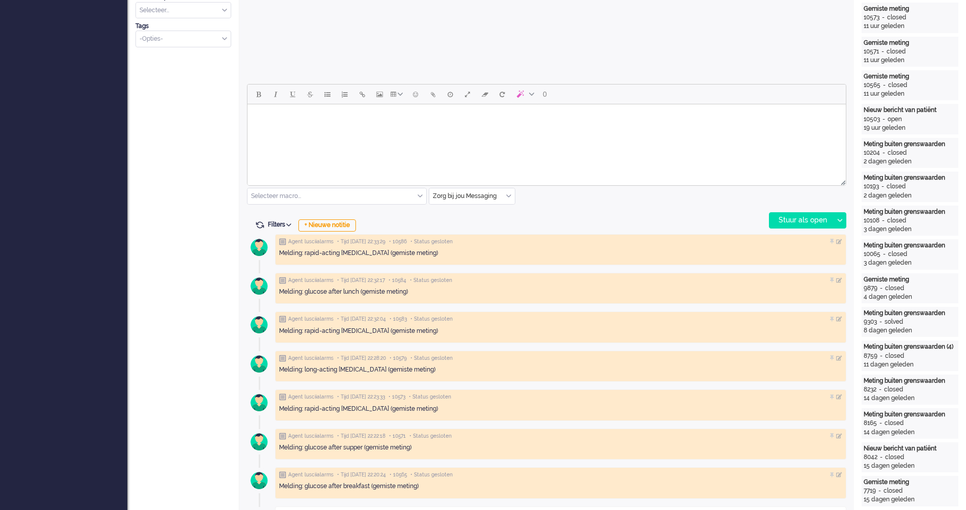
scroll to position [611, 0]
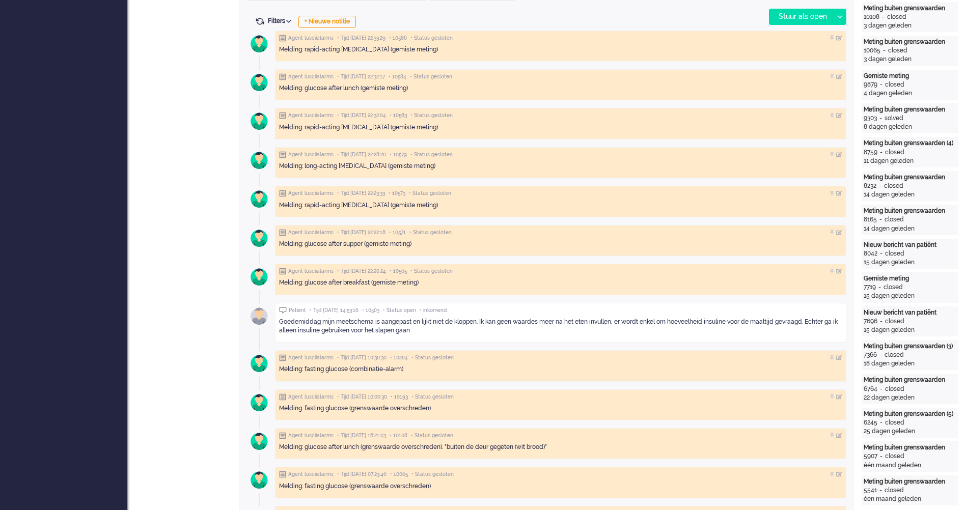
click at [644, 323] on div "Goedemiddag mijn meetschema is aangepast en lijkt niet de kloppen. Ik kan geen …" at bounding box center [560, 326] width 563 height 17
drag, startPoint x: 677, startPoint y: 322, endPoint x: 810, endPoint y: 326, distance: 133.4
click at [810, 326] on div "Goedemiddag mijn meetschema is aangepast en lijkt niet de kloppen. Ik kan geen …" at bounding box center [560, 326] width 563 height 17
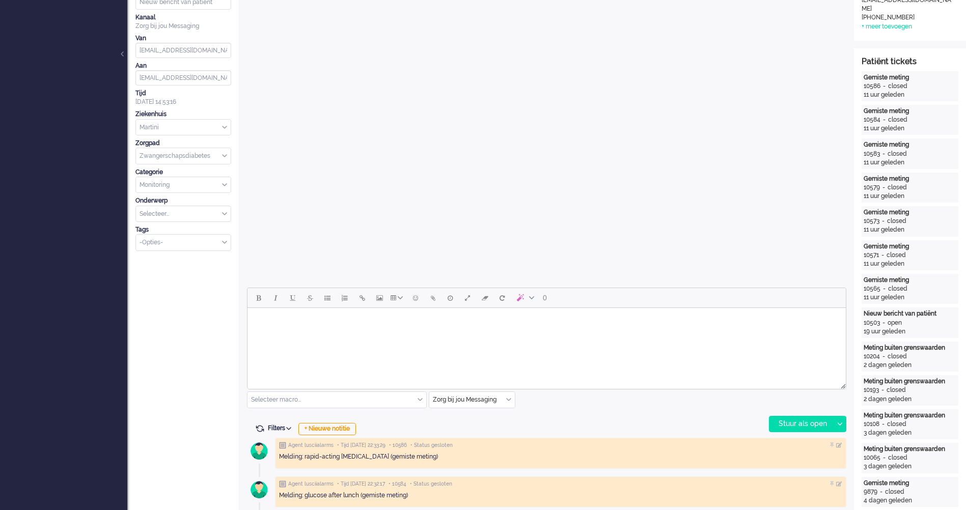
scroll to position [0, 0]
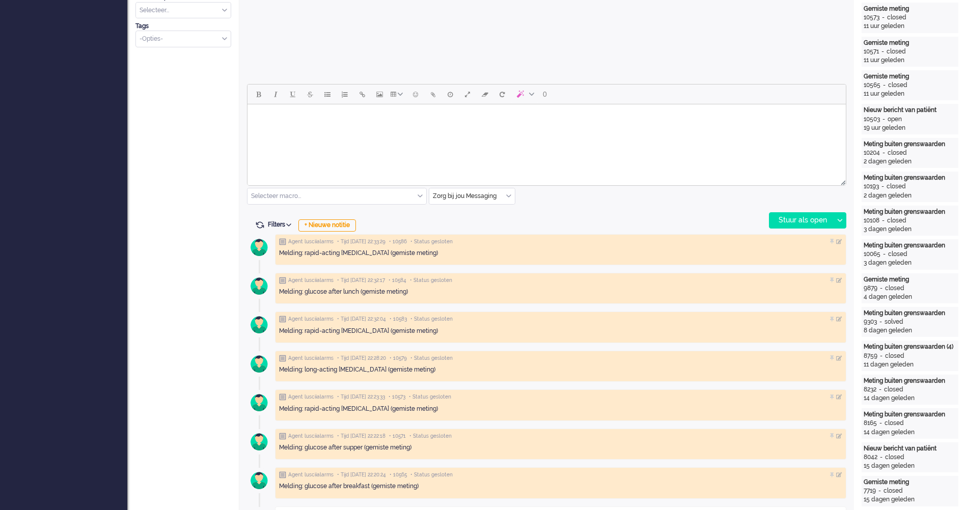
scroll to position [458, 0]
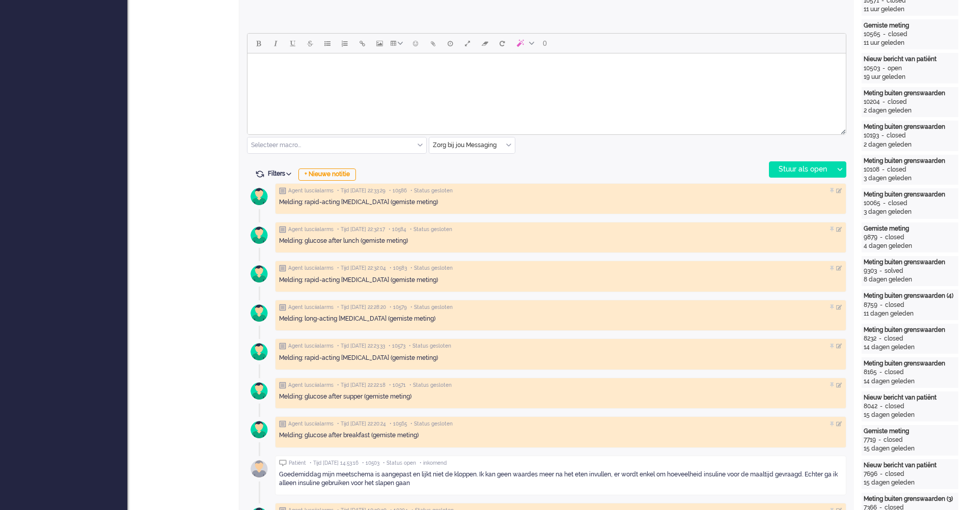
click at [367, 79] on html at bounding box center [546, 66] width 598 height 26
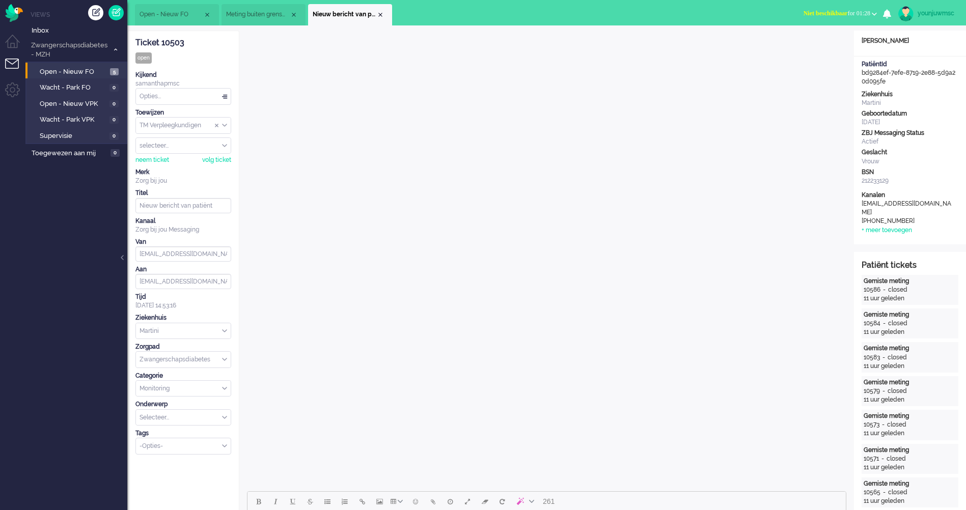
scroll to position [204, 0]
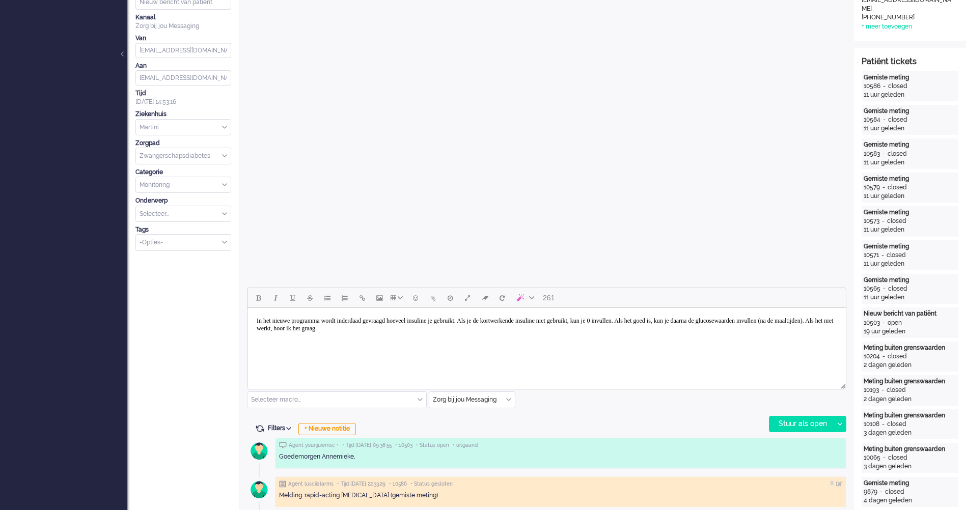
click at [570, 459] on div "Goedemorgen Annemieke," at bounding box center [560, 457] width 563 height 9
drag, startPoint x: 250, startPoint y: 320, endPoint x: 259, endPoint y: 319, distance: 8.2
click at [254, 319] on html "In het nieuwe programma wordt inderdaad gevraagd hoeveel insuline je gebruikt. …" at bounding box center [546, 325] width 598 height 34
click at [259, 319] on body "In het nieuwe programma wordt inderdaad gevraagd hoeveel insuline je gebruikt. …" at bounding box center [546, 324] width 590 height 25
drag, startPoint x: 350, startPoint y: 457, endPoint x: 267, endPoint y: 456, distance: 83.0
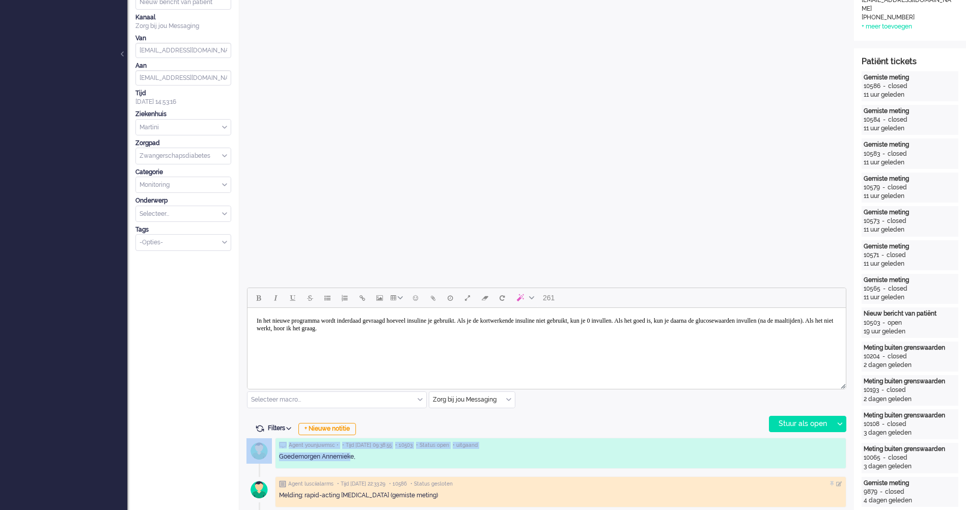
click at [275, 456] on div "Agent younjuwmsc • • Tijd 10/09/2025 09:38:55 • 10503 • Status open • uitgaand …" at bounding box center [560, 453] width 571 height 31
drag, startPoint x: 267, startPoint y: 456, endPoint x: 352, endPoint y: 463, distance: 85.8
click at [352, 463] on div "Goedemorgen Annemieke," at bounding box center [560, 457] width 563 height 16
drag, startPoint x: 352, startPoint y: 463, endPoint x: 312, endPoint y: 458, distance: 40.5
click at [312, 458] on div "Goedemorgen Annemieke," at bounding box center [560, 457] width 563 height 9
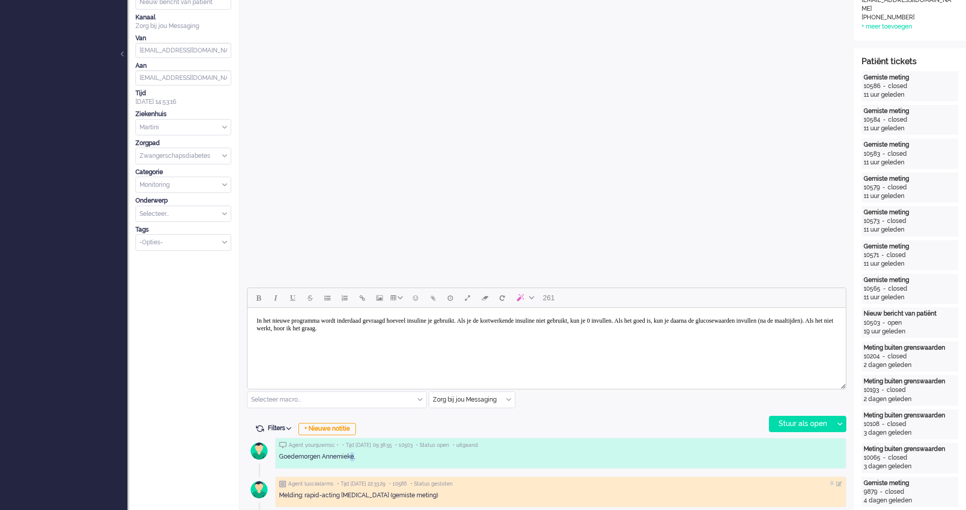
drag, startPoint x: 312, startPoint y: 458, endPoint x: 348, endPoint y: 460, distance: 36.2
click at [320, 457] on div "Goedemorgen Annemieke," at bounding box center [560, 457] width 563 height 9
drag, startPoint x: 351, startPoint y: 458, endPoint x: 281, endPoint y: 457, distance: 70.8
click at [281, 457] on div "Goedemorgen Annemieke," at bounding box center [560, 457] width 563 height 9
copy div "Goedemorgen Annemiek"
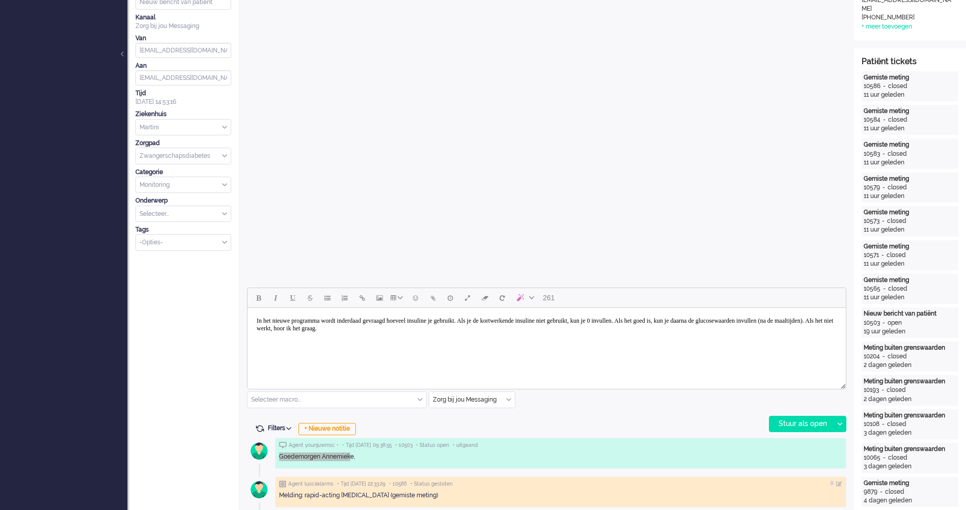
click at [264, 331] on body "In het nieuwe programma wordt inderdaad gevraagd hoeveel insuline je gebruikt. …" at bounding box center [546, 324] width 590 height 25
click at [258, 318] on body "In het nieuwe programma wordt inderdaad gevraagd hoeveel insuline je gebruikt. …" at bounding box center [546, 324] width 590 height 25
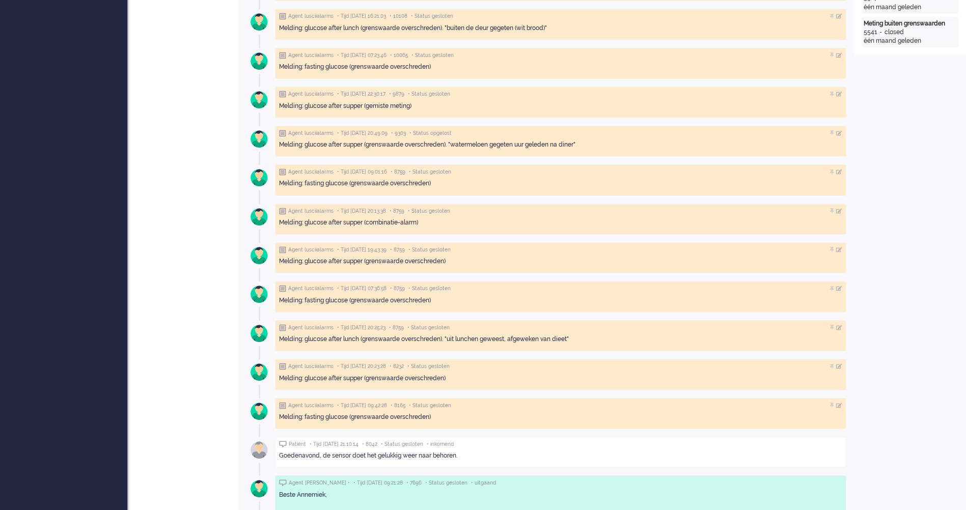
scroll to position [1273, 0]
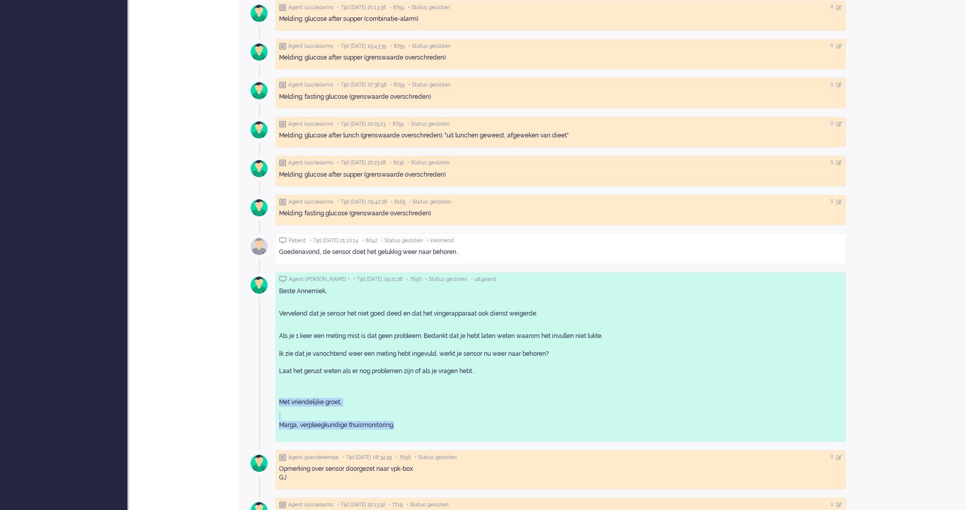
drag, startPoint x: 402, startPoint y: 427, endPoint x: 274, endPoint y: 402, distance: 130.1
click at [274, 402] on div "Agent younjuwmsc • • Tijd 10/09/2025 09:38:55 • 10503 • Status open • uitgaand …" at bounding box center [546, 361] width 599 height 1993
copy div "Met vriendelijke groet, Marga, verpleegkundige thuismonitoring."
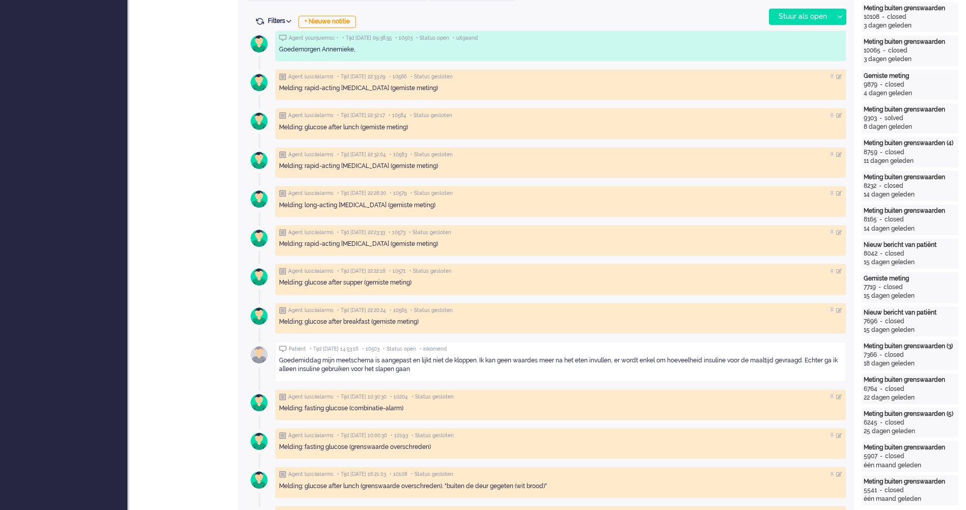
scroll to position [407, 0]
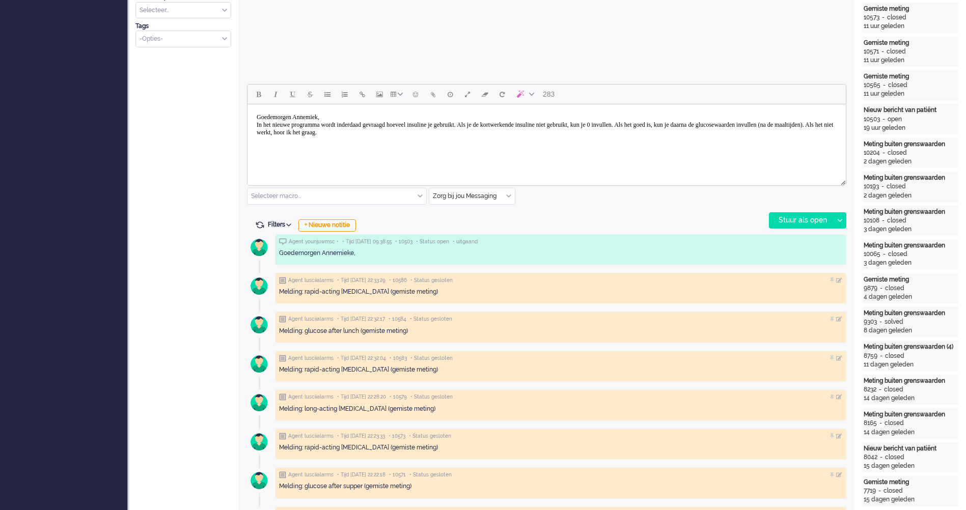
click at [342, 146] on html "Goedemorgen Annemiek, In het nieuwe programma wordt inderdaad gevraagd hoeveel …" at bounding box center [546, 124] width 598 height 41
click at [521, 138] on body "Goedemorgen Annemiek, In het nieuwe programma wordt inderdaad gevraagd hoeveel …" at bounding box center [546, 124] width 590 height 33
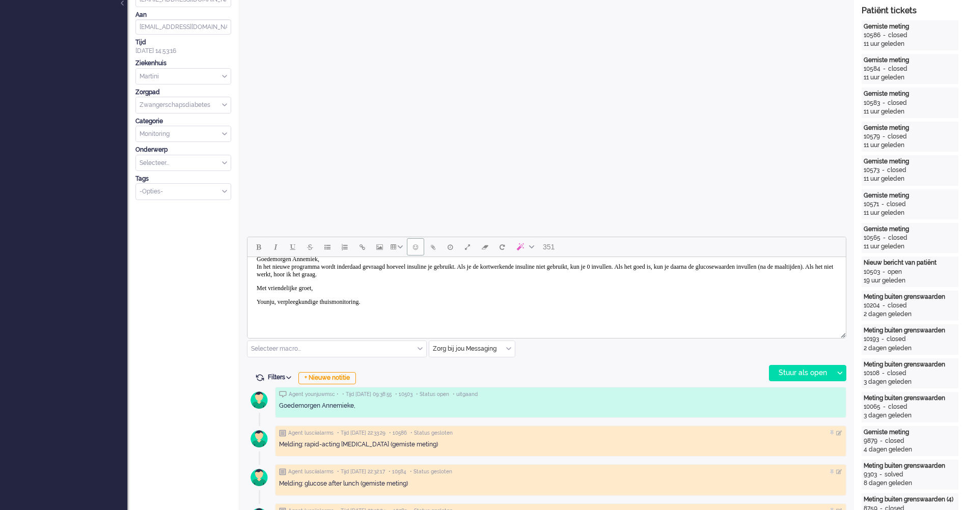
scroll to position [9, 0]
click at [785, 370] on div "Stuur als open" at bounding box center [801, 373] width 64 height 15
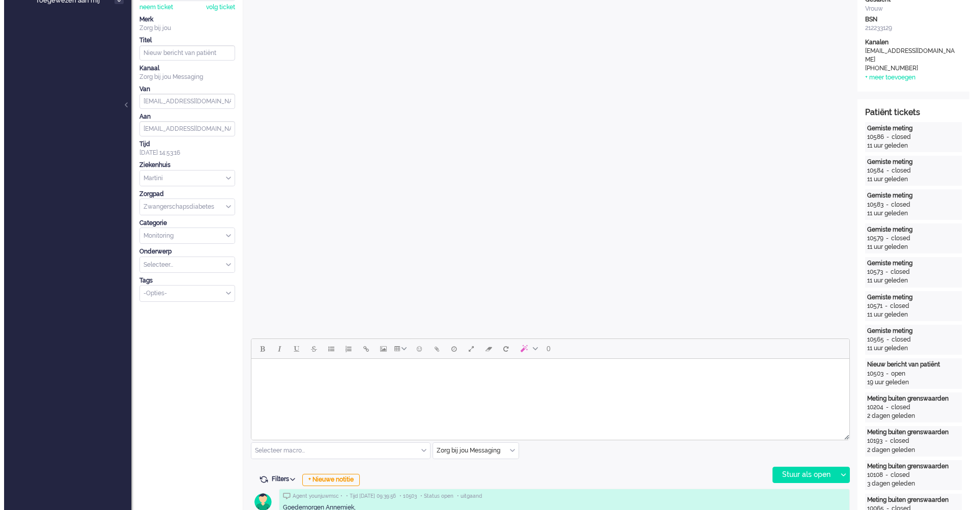
scroll to position [0, 0]
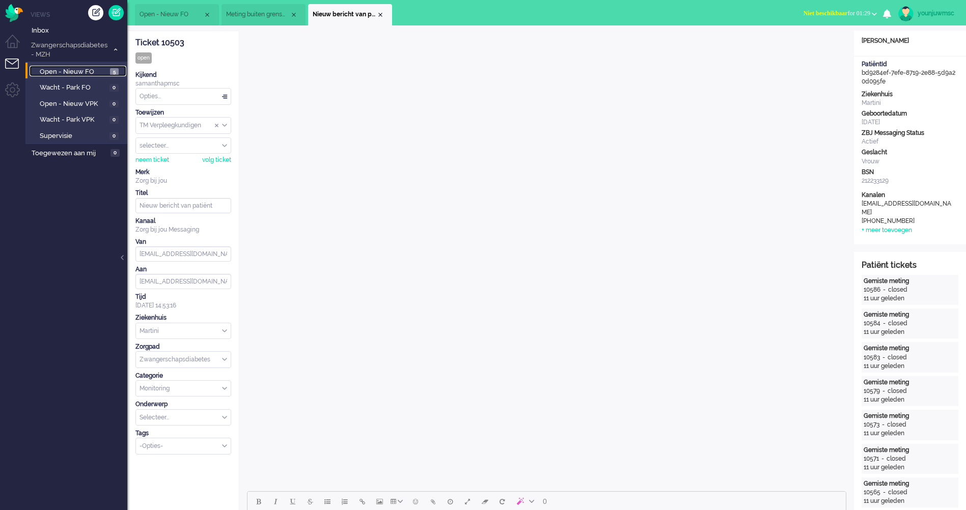
click at [73, 76] on span "Open - Nieuw FO" at bounding box center [74, 72] width 68 height 10
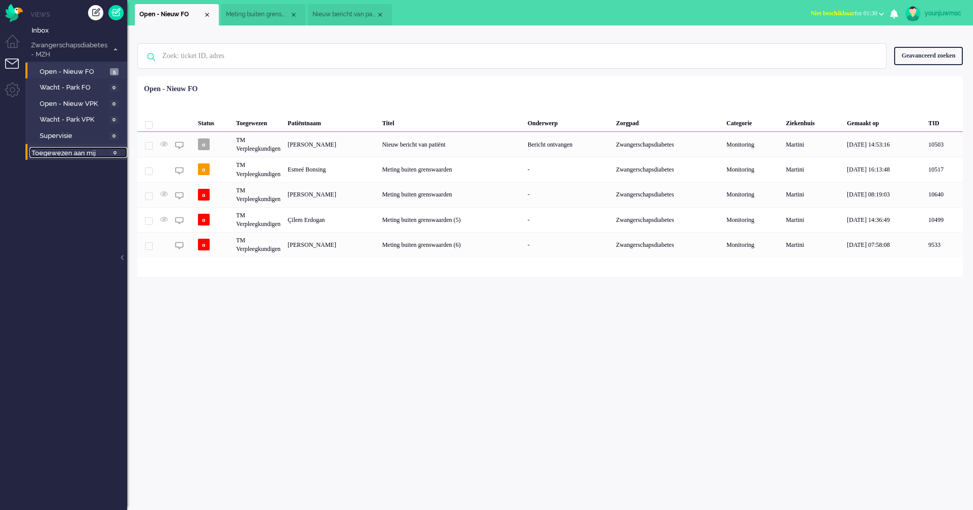
click at [59, 153] on span "Toegewezen aan mij" at bounding box center [70, 154] width 76 height 10
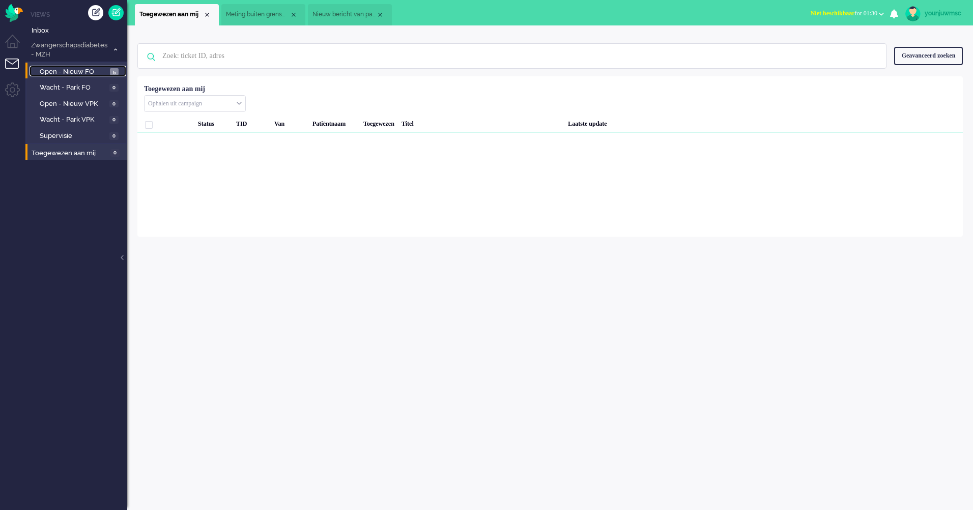
click at [64, 72] on span "Open - Nieuw FO" at bounding box center [74, 72] width 68 height 10
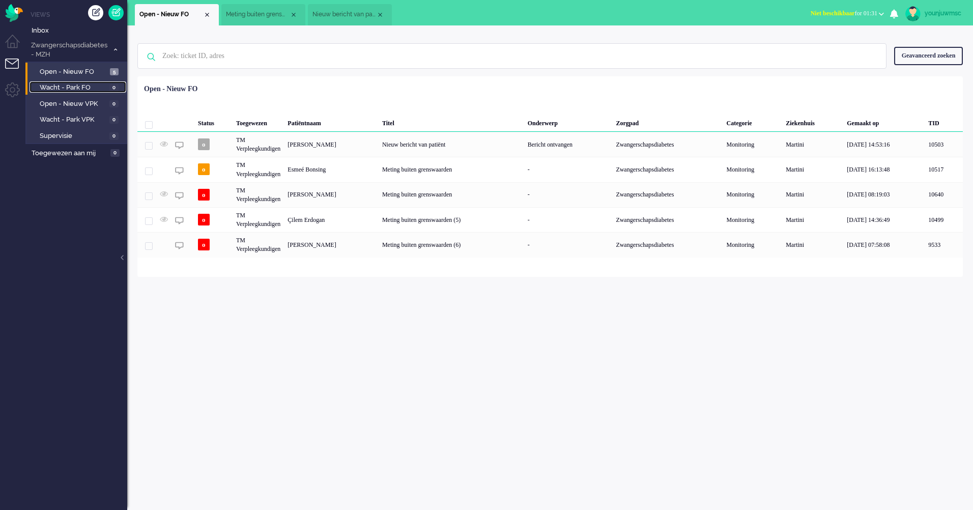
click at [60, 83] on span "Wacht - Park FO" at bounding box center [73, 88] width 67 height 10
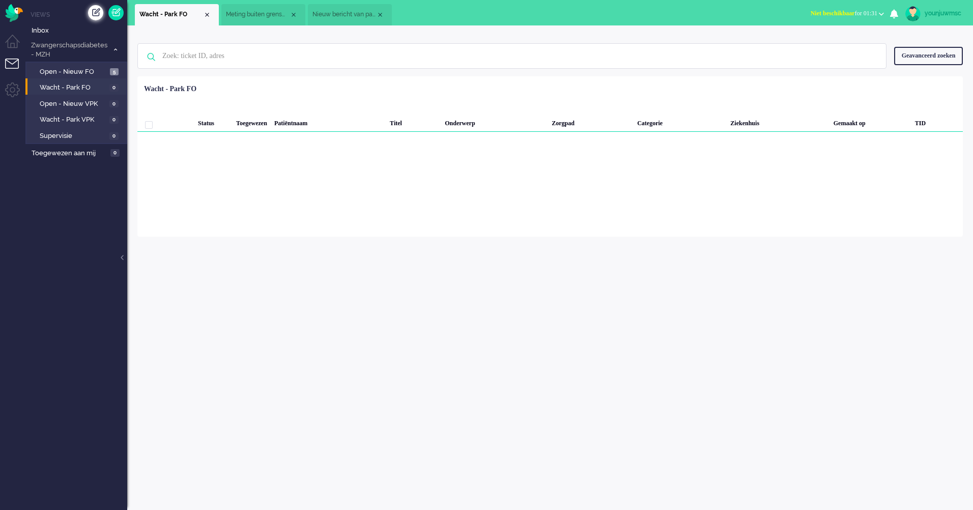
click at [93, 14] on div "Creëer ticket" at bounding box center [95, 12] width 15 height 15
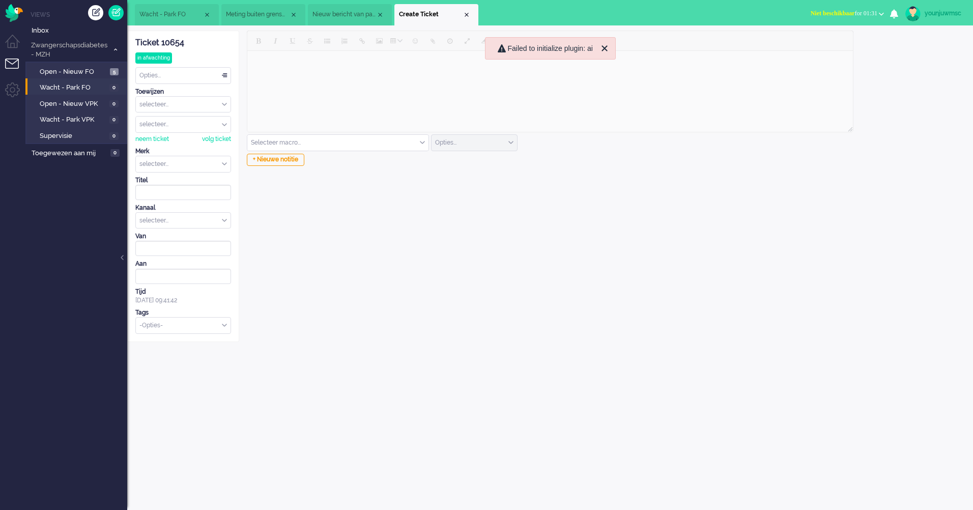
click at [169, 77] on div "Opties..." at bounding box center [183, 76] width 95 height 16
click at [465, 15] on div "Close tab" at bounding box center [467, 15] width 8 height 8
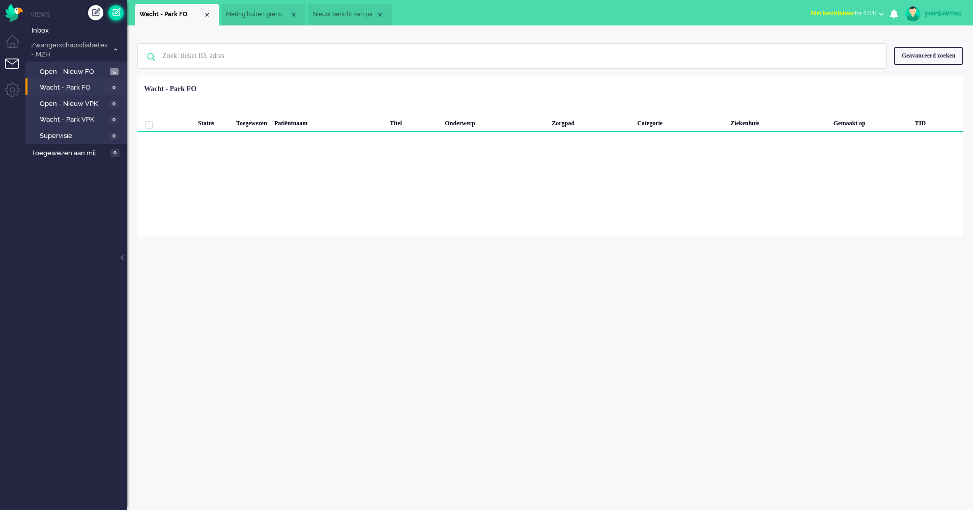
click at [119, 15] on link at bounding box center [115, 12] width 15 height 15
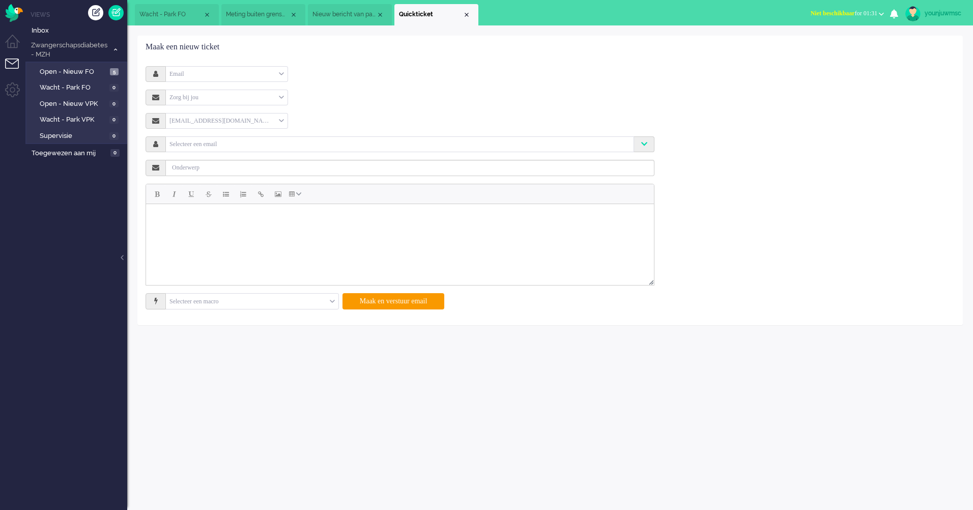
click at [235, 74] on div "Email" at bounding box center [227, 74] width 122 height 16
click at [218, 95] on div "Zorg bij jou" at bounding box center [227, 98] width 122 height 16
click at [218, 96] on div "Zorg bij jou" at bounding box center [227, 98] width 122 height 16
click at [211, 119] on div "[EMAIL_ADDRESS][DOMAIN_NAME]" at bounding box center [227, 121] width 122 height 16
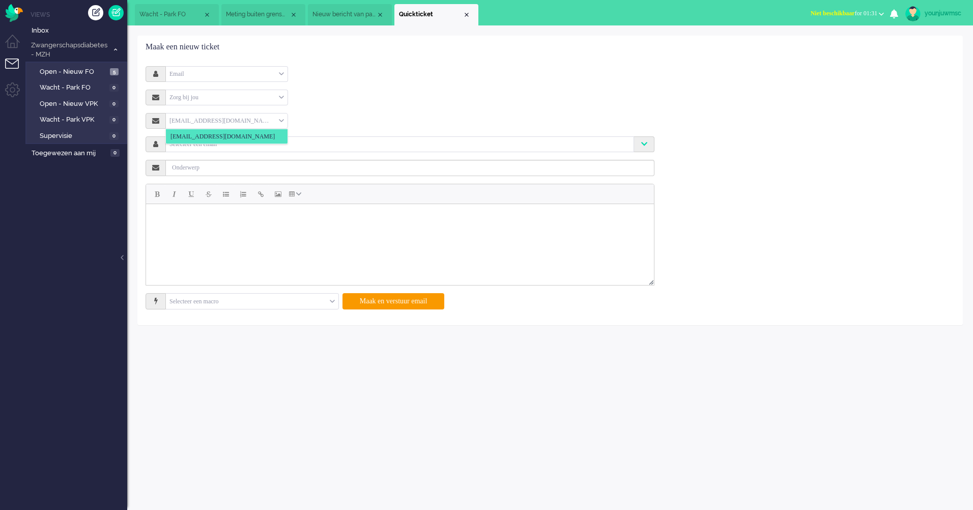
click at [211, 119] on div "[EMAIL_ADDRESS][DOMAIN_NAME]" at bounding box center [227, 121] width 122 height 16
click at [201, 142] on input "text" at bounding box center [400, 143] width 464 height 9
click at [349, 114] on div "support@zorgbijjou.omnidesk.com support@zorgbijjou.omnidesk.com" at bounding box center [400, 121] width 509 height 16
click at [287, 122] on div "support@zorgbijjou.omnidesk.com support@zorgbijjou.omnidesk.com" at bounding box center [227, 121] width 122 height 16
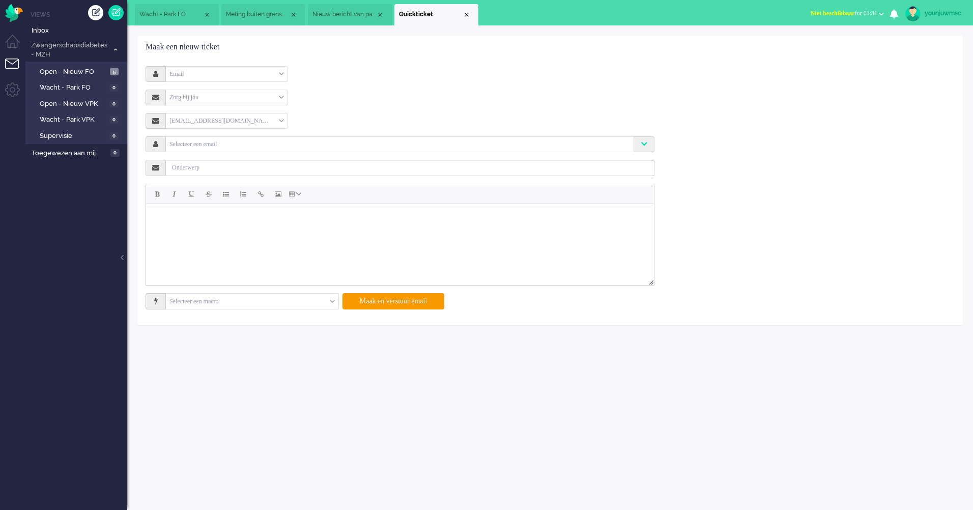
click at [278, 121] on div "[EMAIL_ADDRESS][DOMAIN_NAME]" at bounding box center [227, 121] width 122 height 16
click at [248, 164] on input "text" at bounding box center [410, 168] width 489 height 16
click at [222, 149] on div at bounding box center [400, 144] width 468 height 11
click at [222, 145] on input "text" at bounding box center [400, 143] width 464 height 9
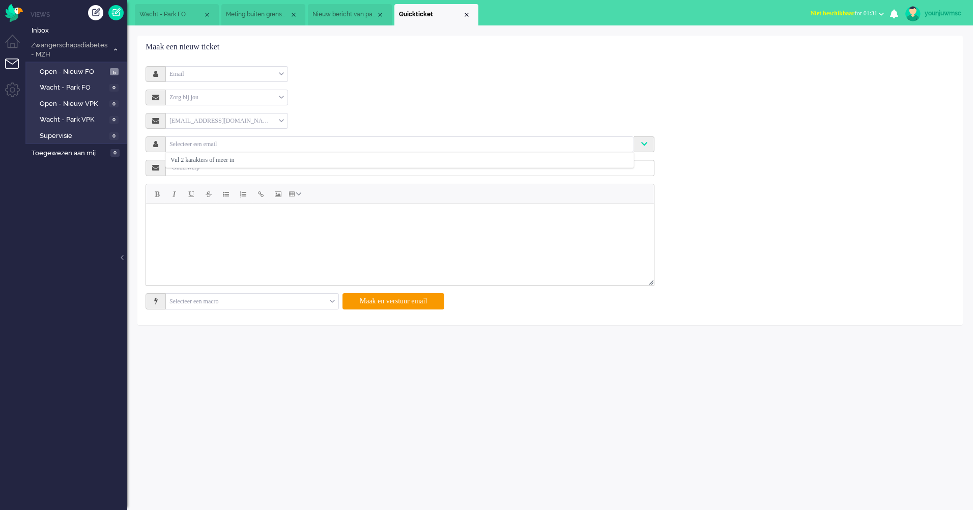
drag, startPoint x: 369, startPoint y: 114, endPoint x: 295, endPoint y: 123, distance: 74.9
click at [369, 114] on div "support@zorgbijjou.omnidesk.com support@zorgbijjou.omnidesk.com" at bounding box center [400, 121] width 509 height 16
click at [276, 122] on div "[EMAIL_ADDRESS][DOMAIN_NAME]" at bounding box center [227, 121] width 122 height 16
click at [281, 119] on span at bounding box center [281, 121] width 5 height 7
click at [267, 97] on div "Zorg bij jou" at bounding box center [227, 98] width 122 height 16
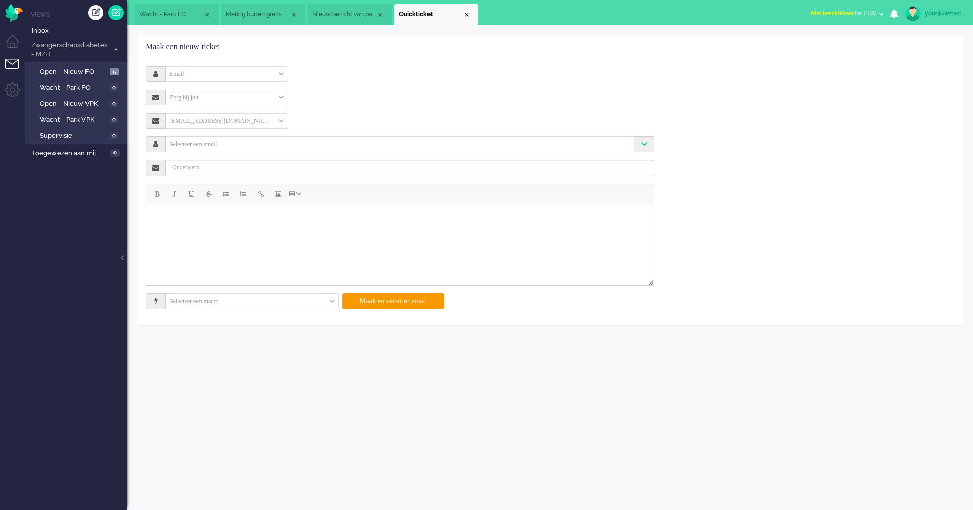
click at [267, 97] on div "Zorg bij jou" at bounding box center [227, 98] width 122 height 16
click at [250, 73] on div "Email" at bounding box center [227, 74] width 122 height 16
click at [466, 19] on li "Quickticket" at bounding box center [437, 14] width 84 height 21
click at [93, 13] on div "Creëer ticket" at bounding box center [95, 12] width 15 height 15
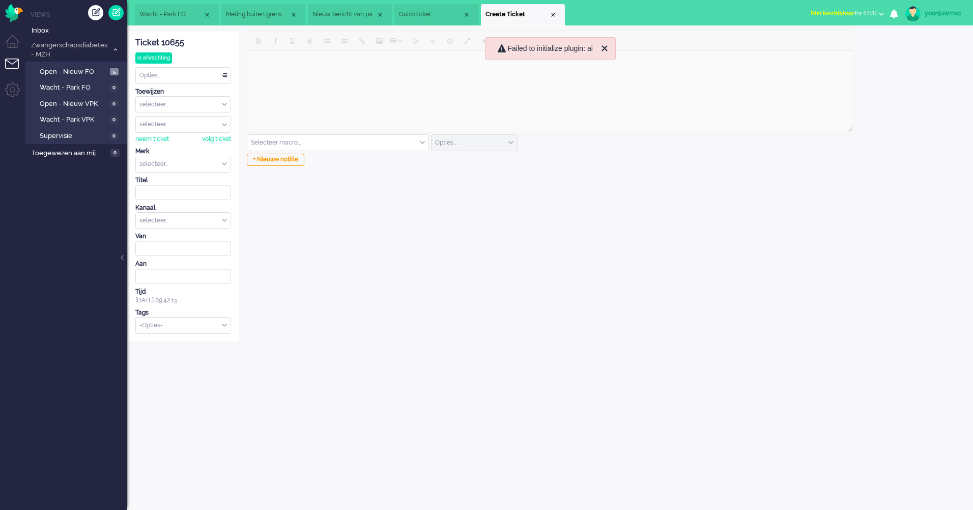
click at [464, 14] on div "Close tab" at bounding box center [467, 15] width 8 height 8
click at [204, 76] on div "Opties..." at bounding box center [183, 76] width 95 height 16
click at [401, 248] on div "0 Selecteer macro... Notitie: Beleid na supervisie Notitie: Coaching - vergeten…" at bounding box center [550, 187] width 622 height 312
click at [182, 158] on input "text" at bounding box center [183, 164] width 95 height 16
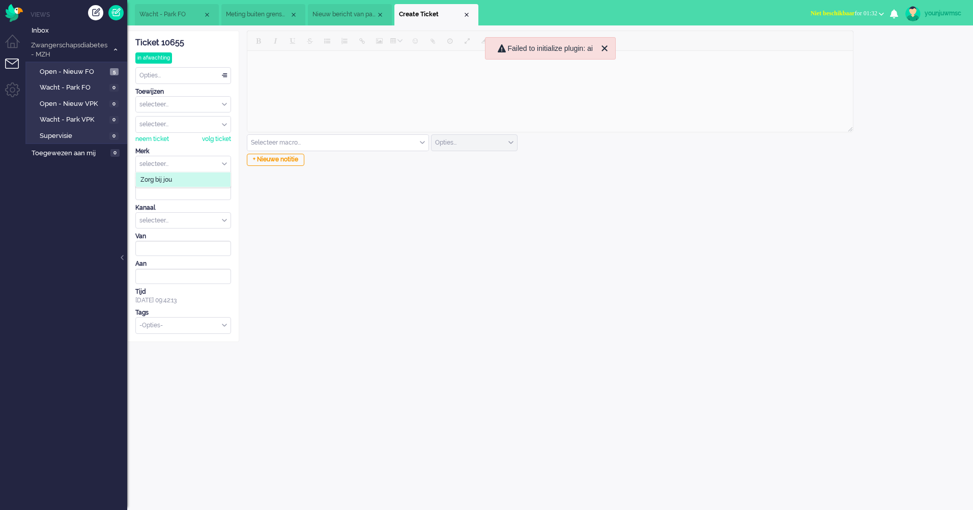
click at [181, 174] on li "Zorg bij jou" at bounding box center [183, 180] width 95 height 15
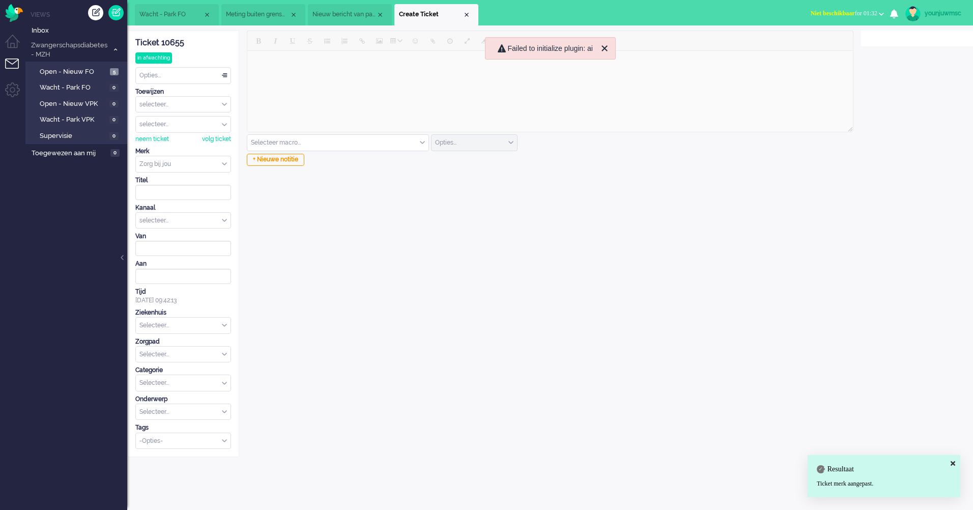
click at [220, 324] on input "text" at bounding box center [183, 326] width 95 height 16
click at [316, 325] on div "0 Selecteer macro... Bericht: Intake Notitie: Beleid na supervisie Notitie: Coa…" at bounding box center [550, 244] width 622 height 427
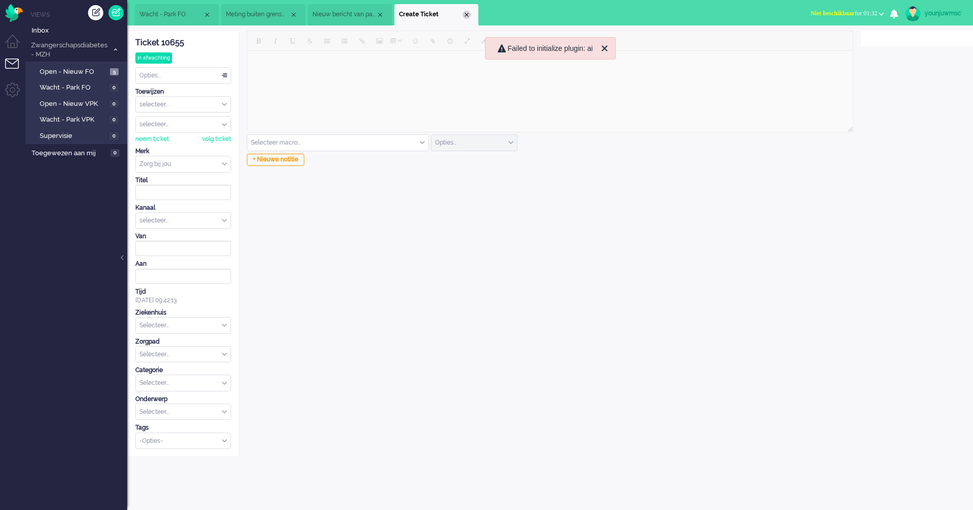
click at [467, 17] on div "Close tab" at bounding box center [467, 15] width 8 height 8
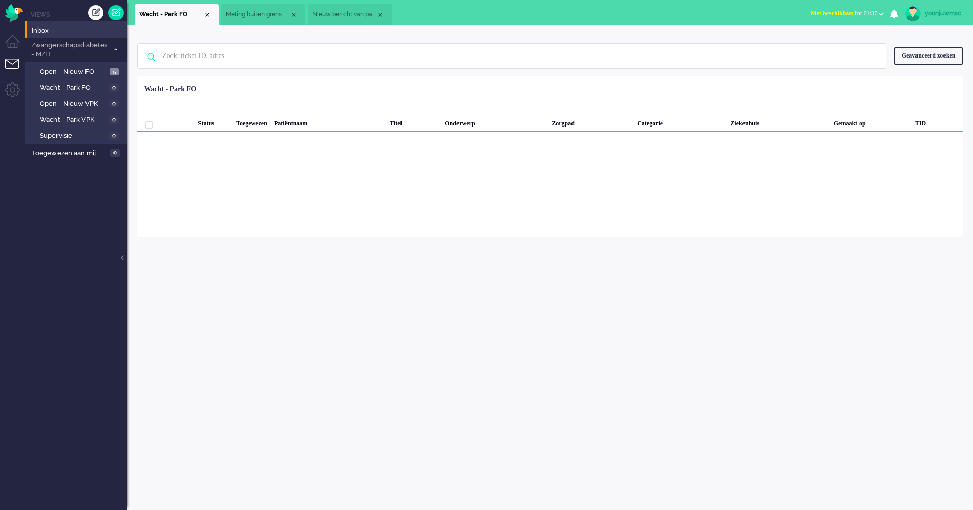
click at [66, 24] on li "Inbox" at bounding box center [76, 29] width 102 height 16
click at [63, 30] on span "Inbox" at bounding box center [80, 31] width 96 height 10
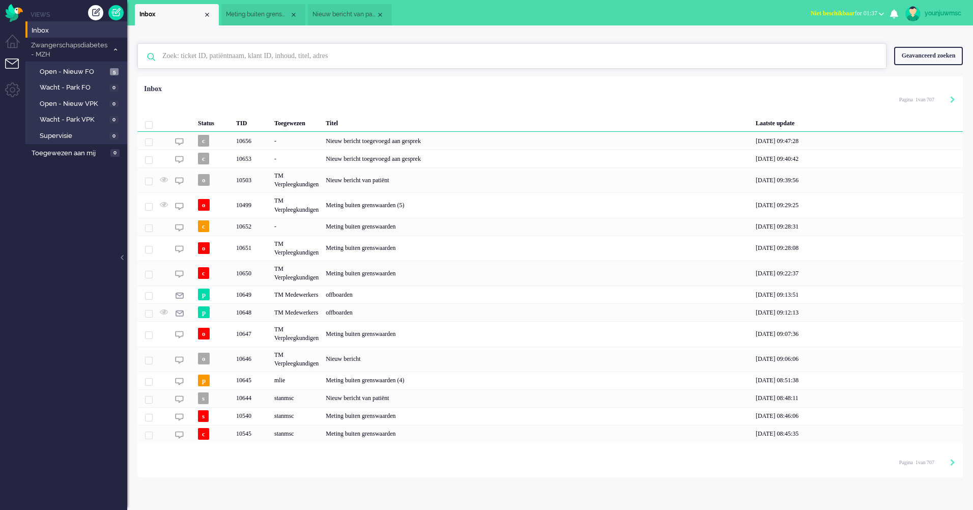
click at [347, 60] on input "text" at bounding box center [514, 56] width 718 height 24
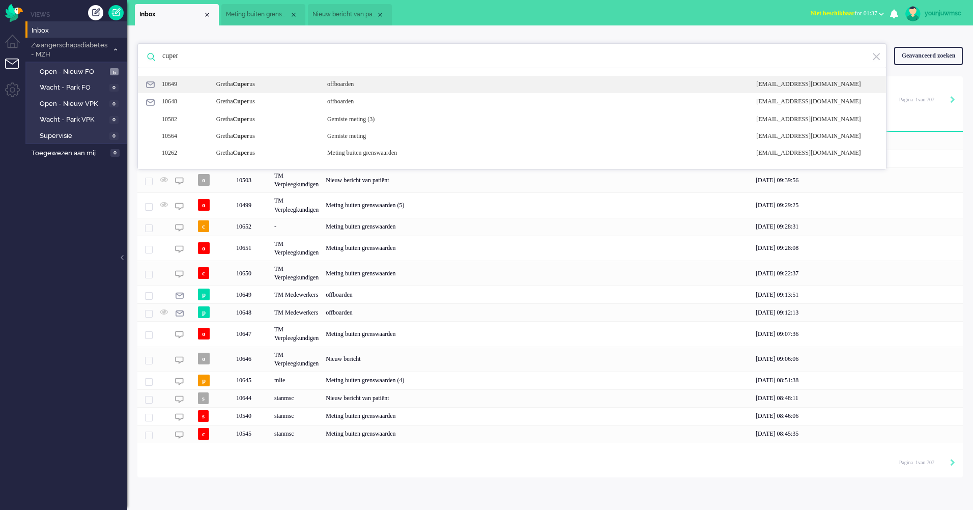
type input "cuper"
click at [369, 86] on div "offboarden" at bounding box center [534, 84] width 429 height 9
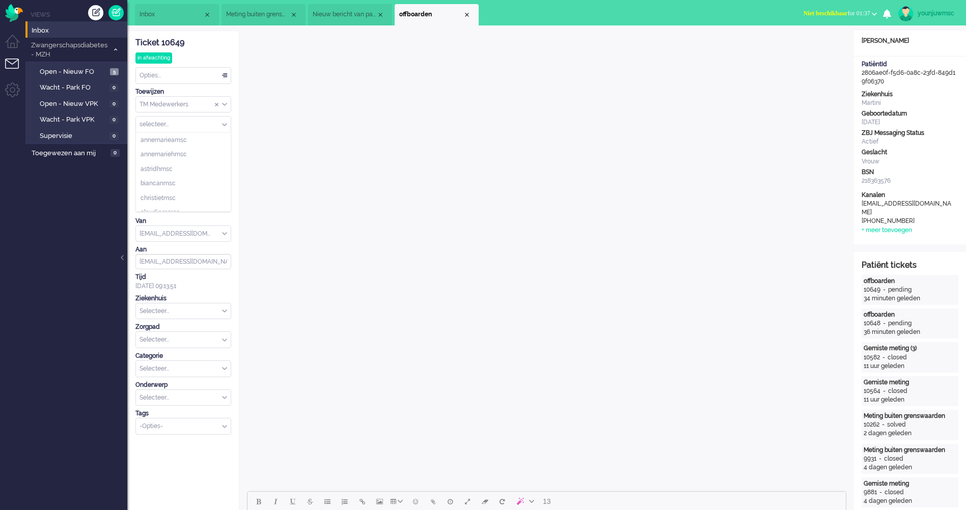
click at [190, 127] on input "Assign User" at bounding box center [183, 125] width 95 height 16
click at [199, 127] on input "Assign User" at bounding box center [183, 125] width 95 height 16
click at [225, 105] on div "TM Medewerkers" at bounding box center [183, 105] width 95 height 16
click at [171, 118] on span "TM Medewerkers" at bounding box center [165, 120] width 49 height 9
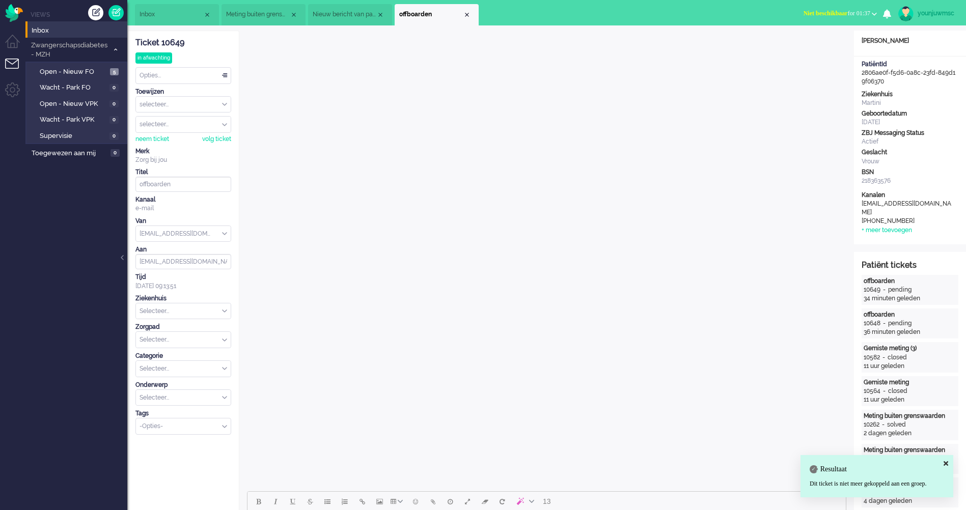
click at [44, 268] on ul "Views Inbox Zwangerschapsdiabetes - MZH 5 Open - Nieuw FO 5 Wacht - Park FO 0 O…" at bounding box center [76, 255] width 102 height 510
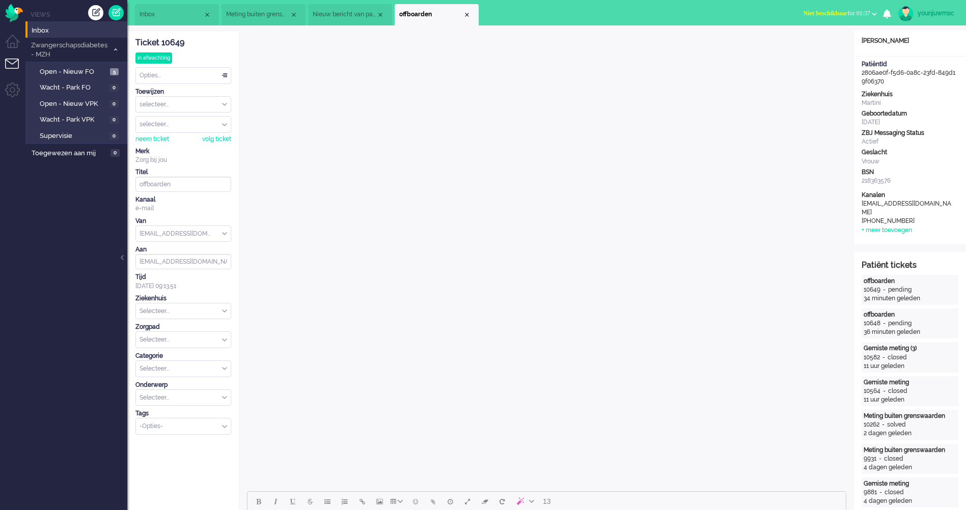
click at [167, 102] on input "Assign Group" at bounding box center [183, 105] width 95 height 16
click at [109, 229] on ul "Views Inbox Zwangerschapsdiabetes - MZH 5 Open - Nieuw FO 5 Wacht - Park FO 0 O…" at bounding box center [76, 255] width 102 height 510
click at [461, 12] on span "offboarden" at bounding box center [431, 14] width 64 height 9
click at [117, 15] on link at bounding box center [115, 12] width 15 height 15
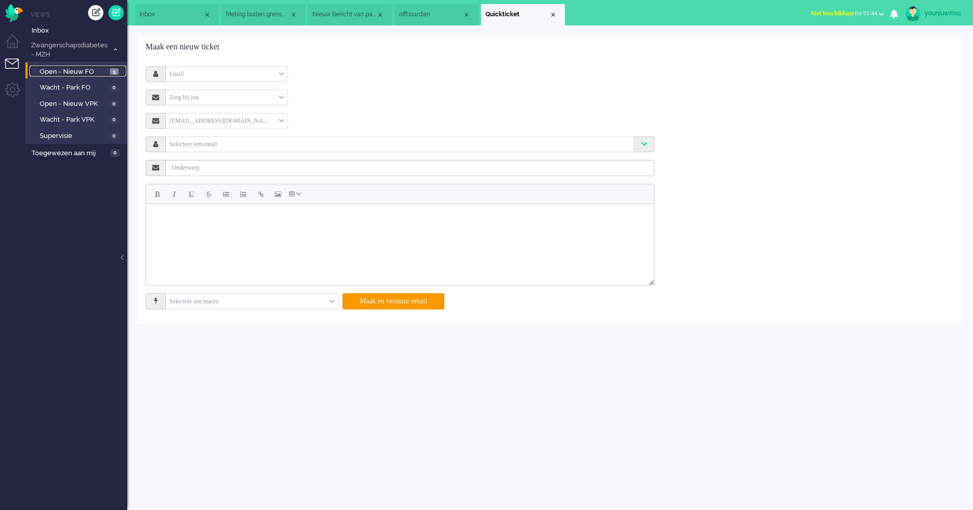
click at [64, 73] on span "Open - Nieuw FO" at bounding box center [74, 72] width 68 height 10
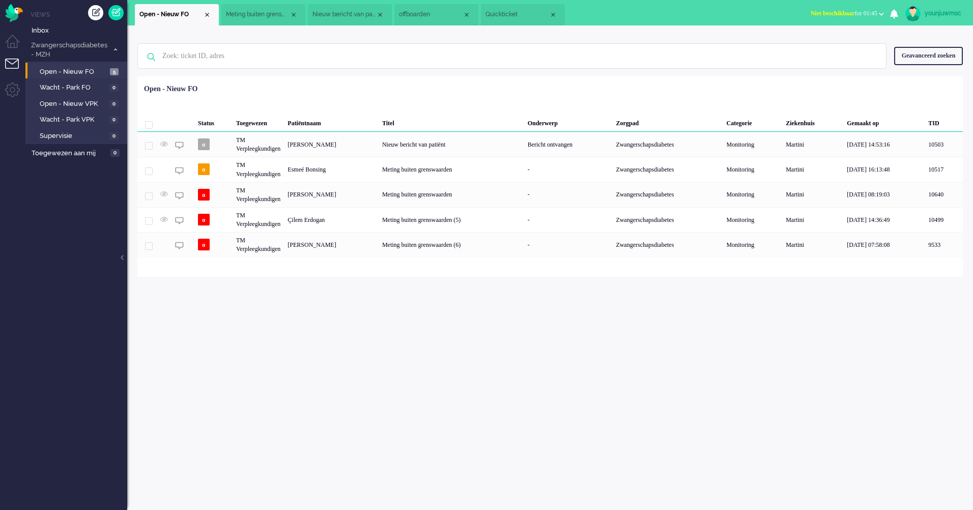
click at [427, 424] on div "Geen zoekresultaten Probeer nog eens Geavanceerd zoeken Geavanceerd zoeken Tick…" at bounding box center [550, 267] width 846 height 485
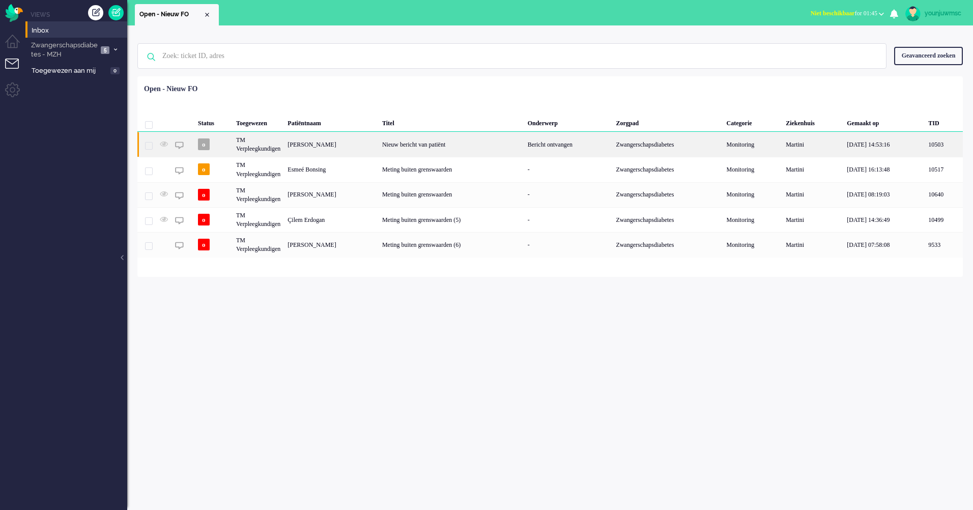
click at [440, 147] on div "Nieuw bericht van patiënt" at bounding box center [452, 144] width 146 height 25
